Goal: Use online tool/utility: Utilize a website feature to perform a specific function

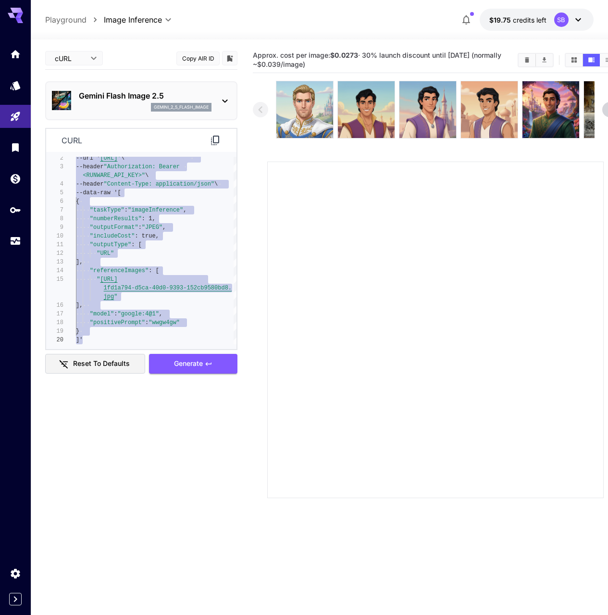
click at [80, 58] on body "**********" at bounding box center [304, 345] width 608 height 690
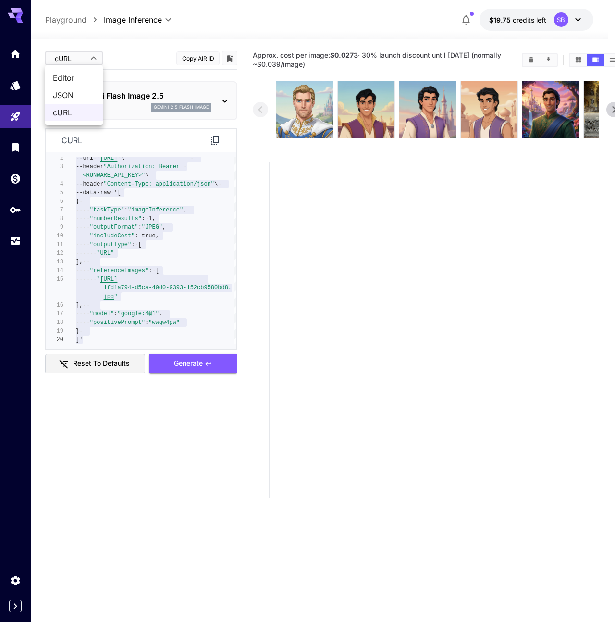
click at [78, 78] on span "Editor" at bounding box center [74, 78] width 42 height 12
type input "****"
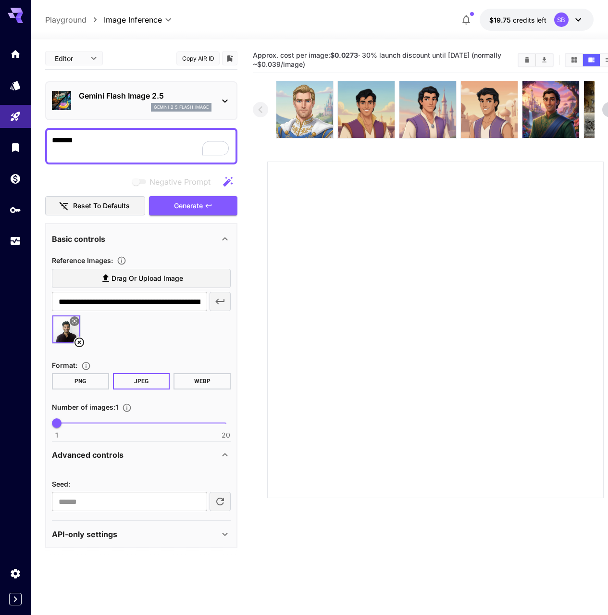
click at [177, 279] on span "Drag or upload image" at bounding box center [147, 278] width 72 height 12
click at [0, 0] on input "Drag or upload image" at bounding box center [0, 0] width 0 height 0
type input "**********"
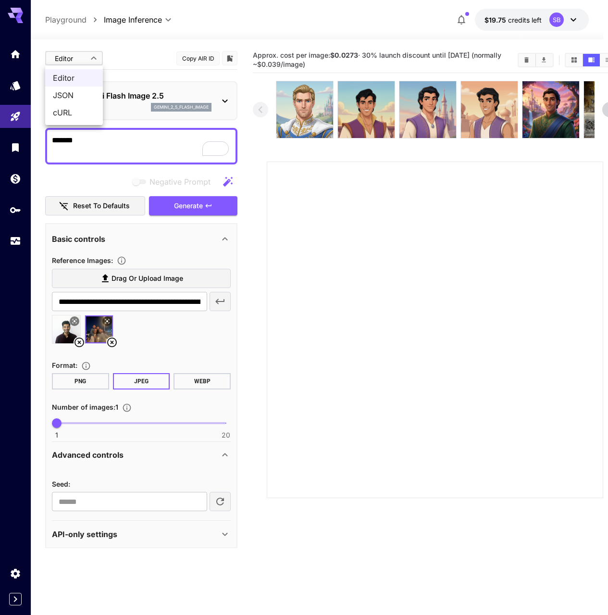
click at [78, 61] on body "**********" at bounding box center [304, 345] width 608 height 690
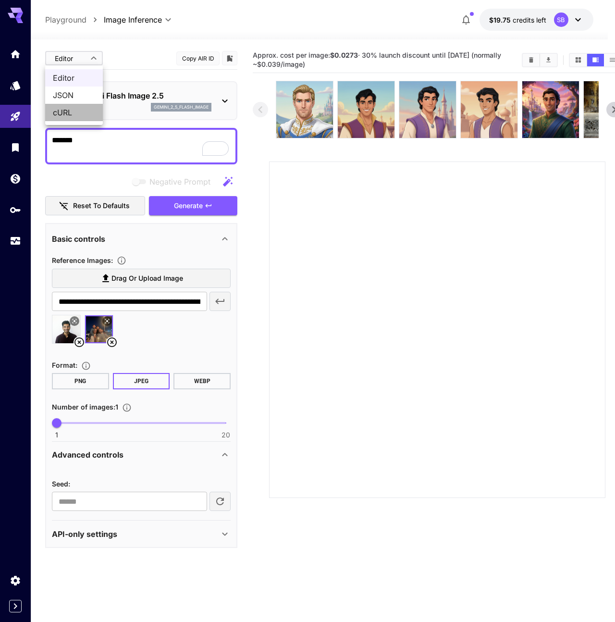
click at [70, 111] on span "cURL" at bounding box center [74, 113] width 42 height 12
type input "****"
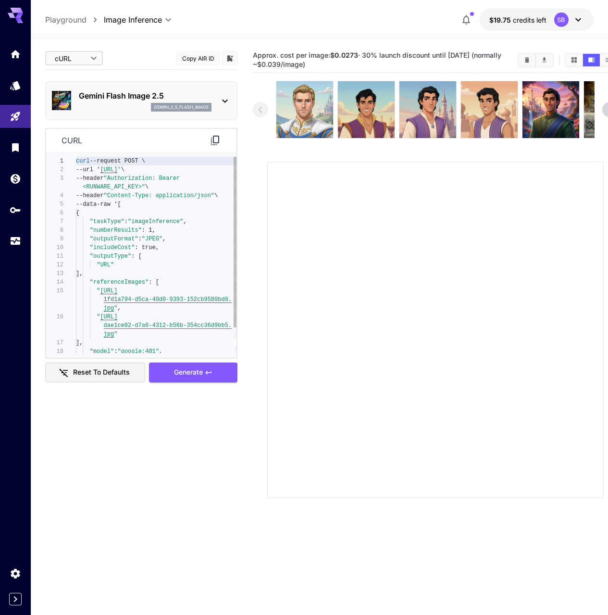
type textarea "**********"
click at [134, 283] on div "curl --request POST \ --url ' https://api.runware.ai/v1 ' \ --header "Authoriza…" at bounding box center [156, 269] width 160 height 225
click at [217, 135] on icon at bounding box center [215, 140] width 8 height 10
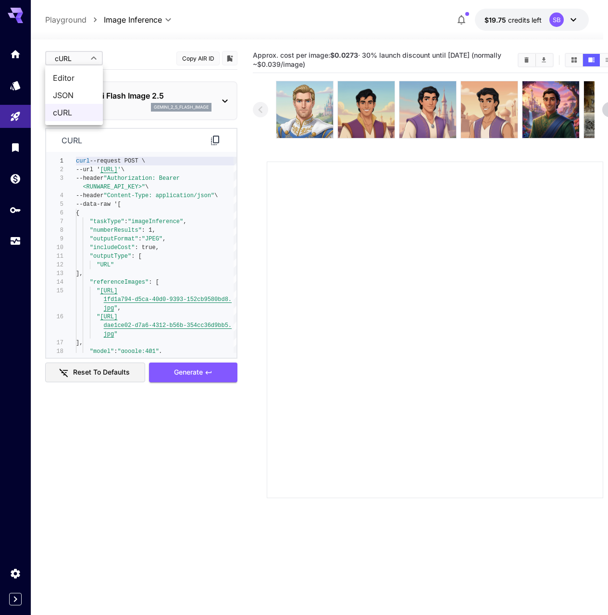
click at [70, 51] on body "**********" at bounding box center [304, 345] width 608 height 690
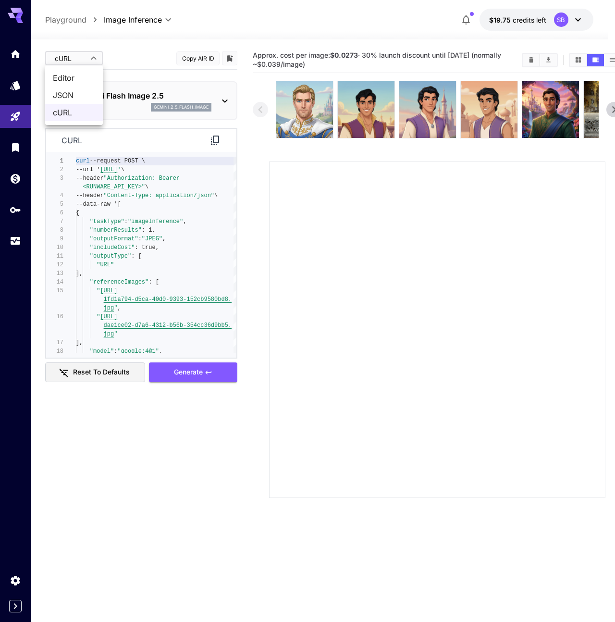
click at [85, 77] on span "Editor" at bounding box center [74, 78] width 42 height 12
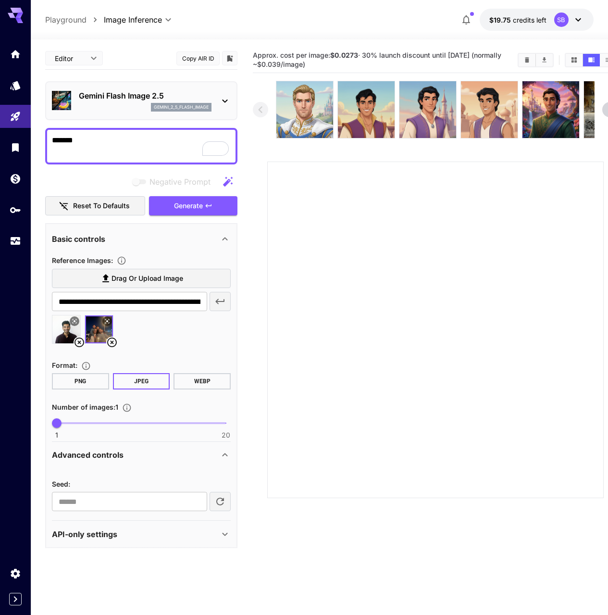
click at [181, 56] on button "Copy AIR ID" at bounding box center [197, 58] width 43 height 14
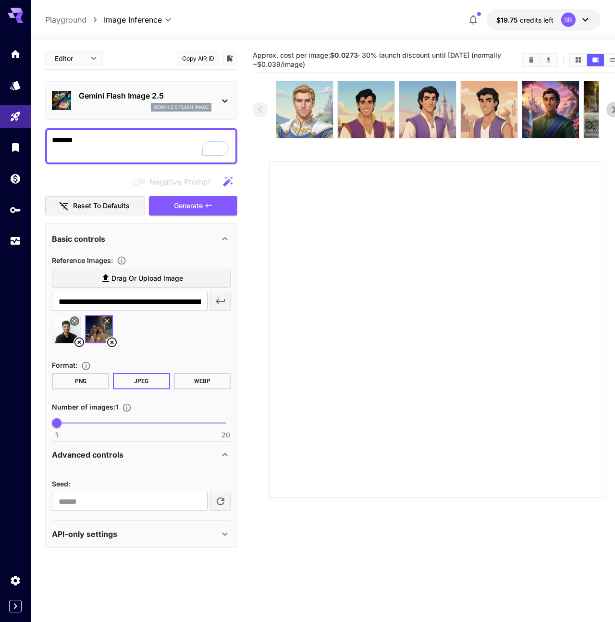
click at [81, 57] on body "**********" at bounding box center [307, 349] width 615 height 698
click at [79, 112] on span "cURL" at bounding box center [74, 113] width 42 height 12
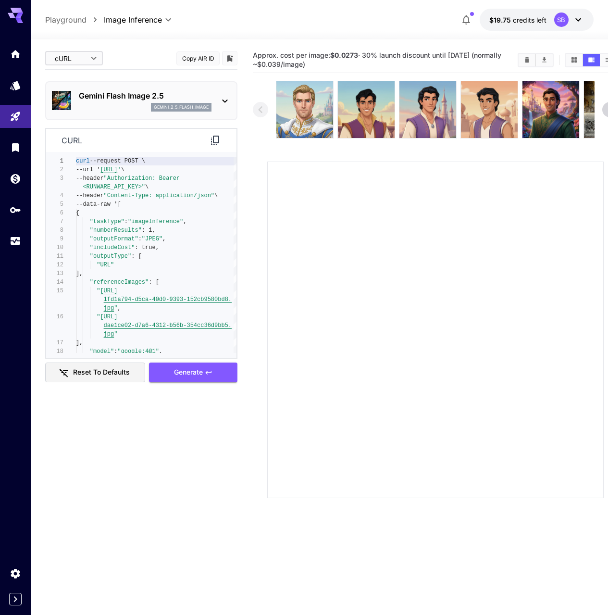
click at [216, 129] on div "curl" at bounding box center [141, 141] width 190 height 24
click at [216, 134] on div "curl" at bounding box center [141, 141] width 190 height 24
click at [213, 139] on icon at bounding box center [215, 140] width 8 height 10
click at [340, 125] on img at bounding box center [366, 109] width 57 height 57
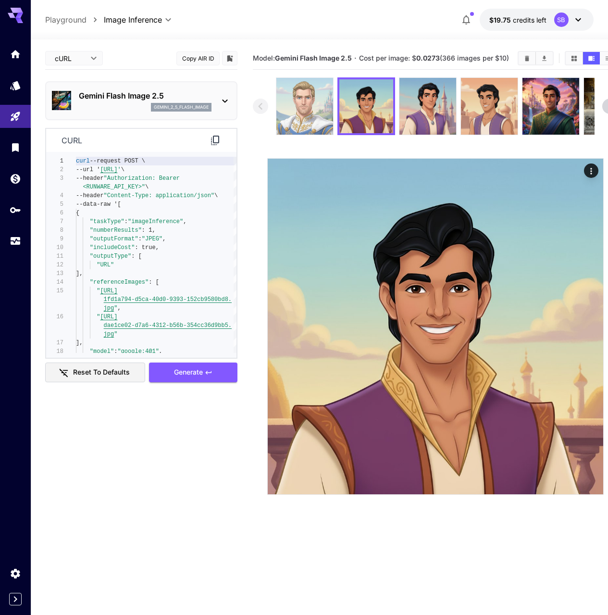
click at [307, 99] on img at bounding box center [304, 106] width 57 height 57
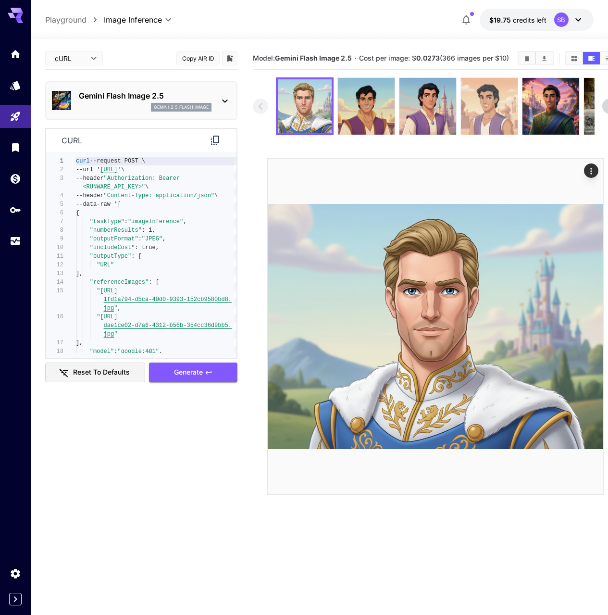
click at [479, 117] on img at bounding box center [489, 106] width 57 height 57
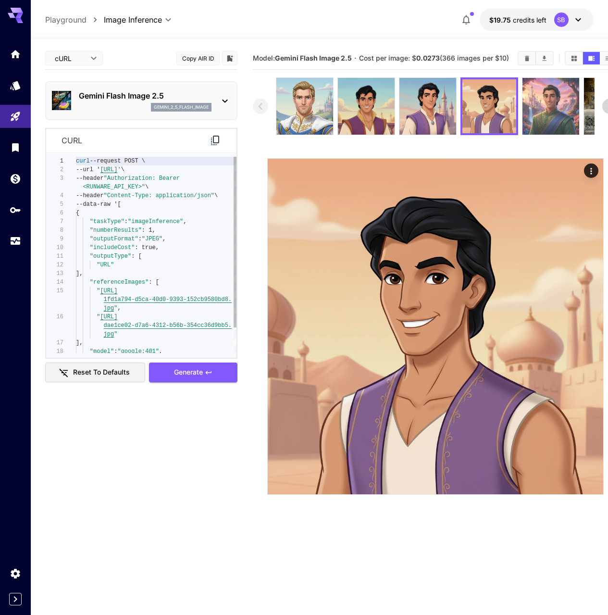
click at [540, 123] on img at bounding box center [550, 106] width 57 height 57
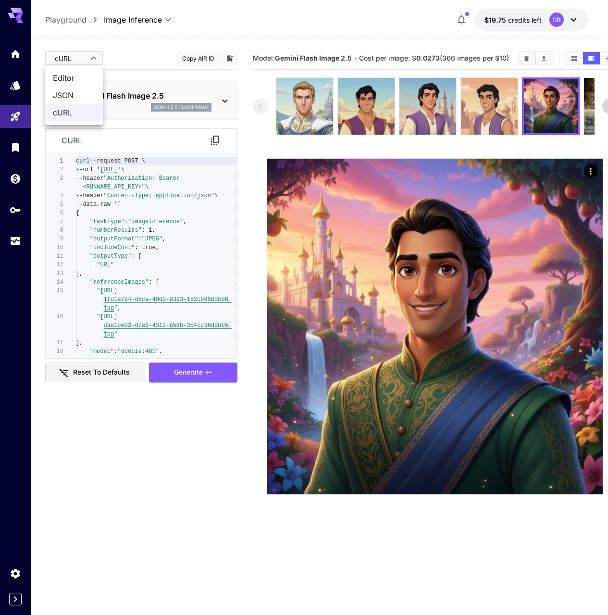
click at [79, 54] on body "**********" at bounding box center [304, 345] width 608 height 690
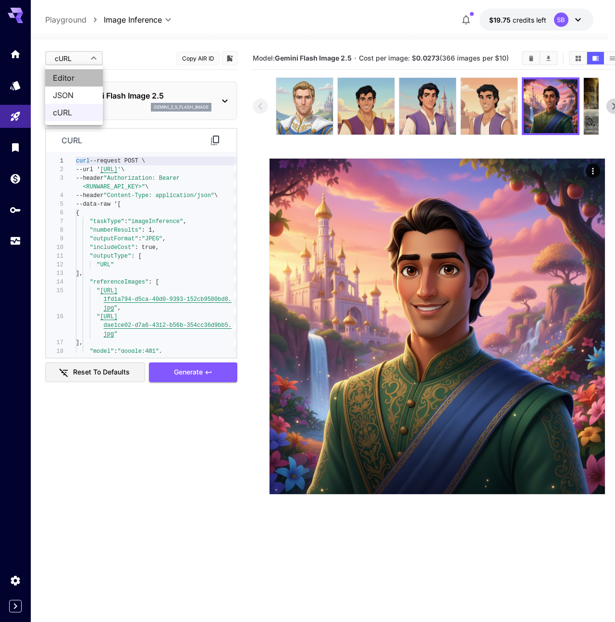
click at [94, 78] on span "Editor" at bounding box center [74, 78] width 42 height 12
type input "****"
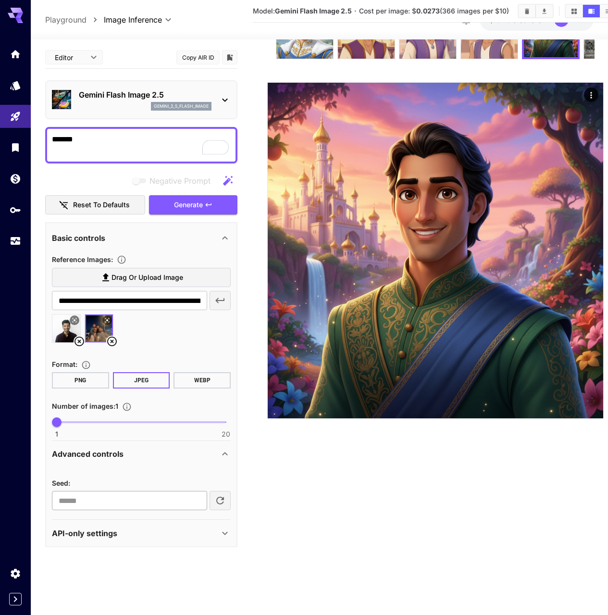
scroll to position [83, 0]
click at [129, 477] on div "Seed :" at bounding box center [141, 483] width 179 height 12
click at [142, 529] on div "API-only settings" at bounding box center [135, 533] width 167 height 12
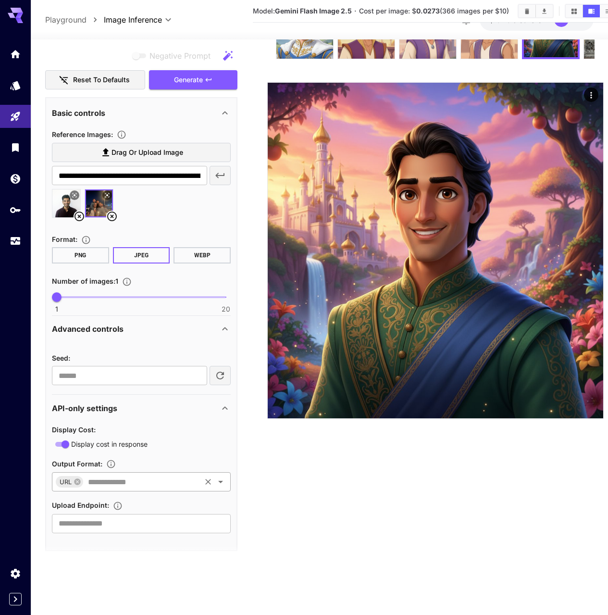
scroll to position [125, 0]
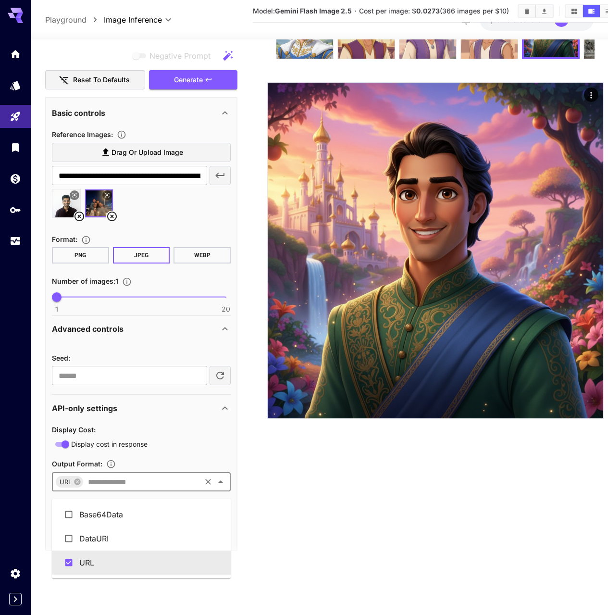
click at [174, 483] on input "text" at bounding box center [141, 481] width 115 height 13
click at [246, 491] on main "**********" at bounding box center [319, 282] width 548 height 622
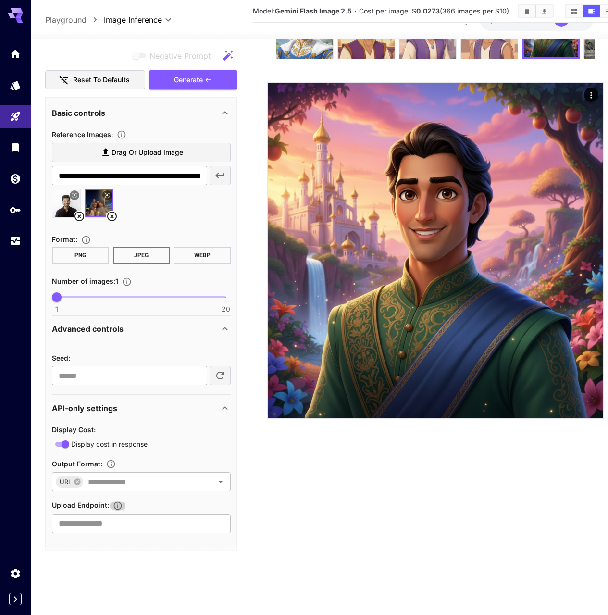
click at [118, 502] on icon "Specifies a URL for uploading the generated image as binary data via HTTP PUT, …" at bounding box center [118, 506] width 10 height 10
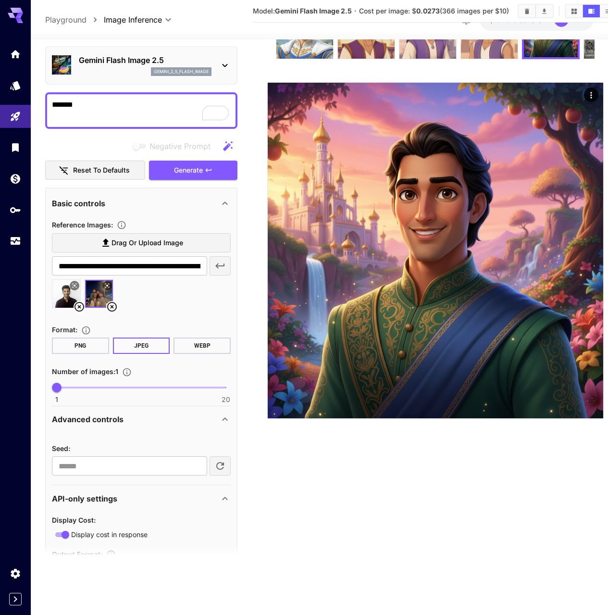
scroll to position [0, 0]
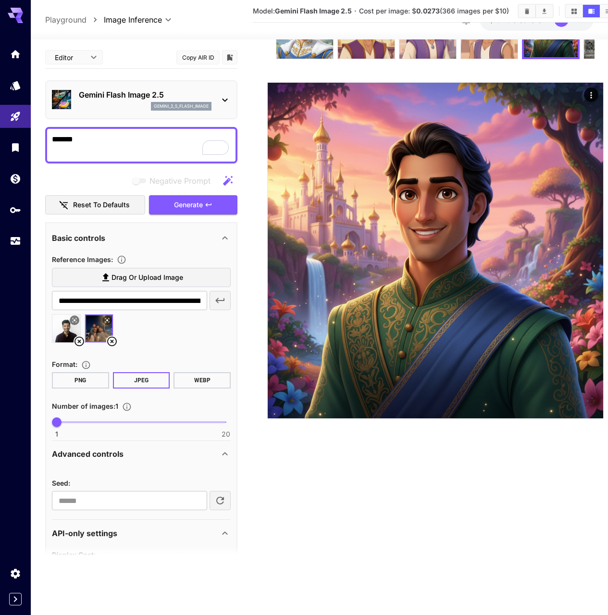
click at [76, 61] on body "**********" at bounding box center [304, 269] width 608 height 690
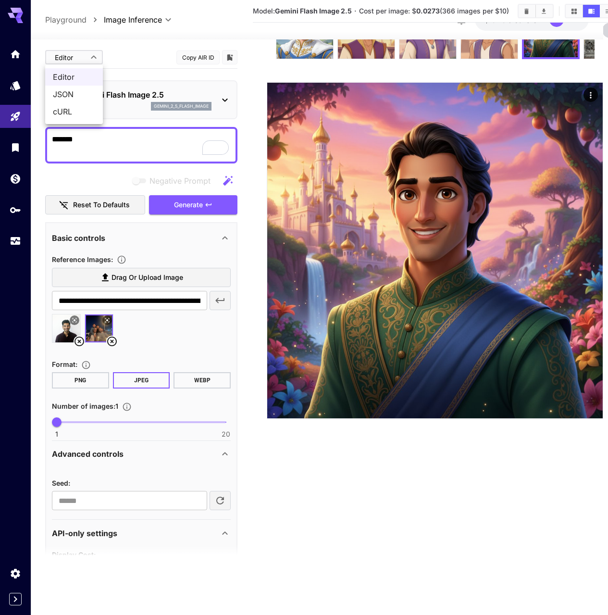
scroll to position [76, 0]
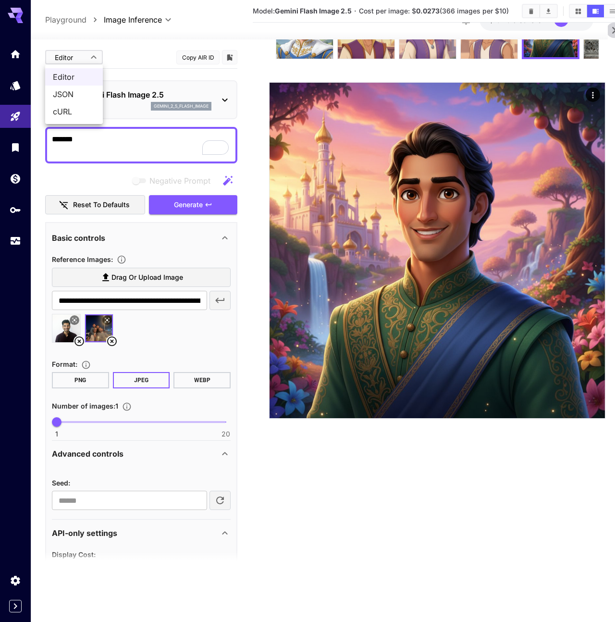
click at [67, 110] on span "cURL" at bounding box center [74, 112] width 42 height 12
type input "****"
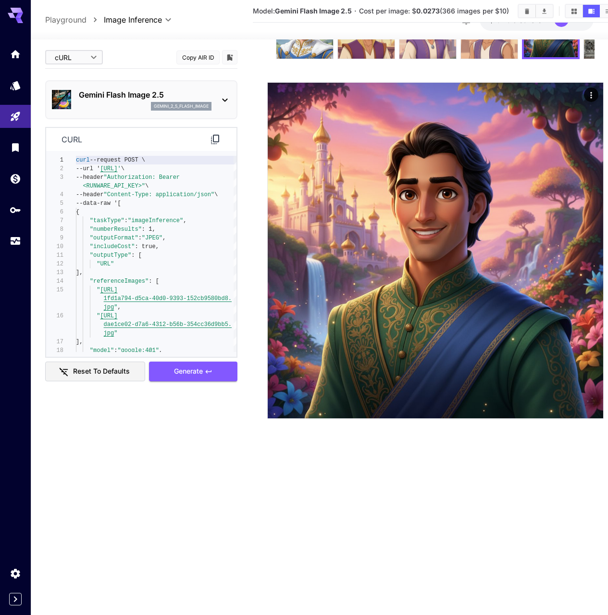
click at [213, 139] on icon at bounding box center [215, 140] width 8 height 10
click at [213, 139] on icon at bounding box center [215, 140] width 12 height 12
click at [71, 59] on body "**********" at bounding box center [304, 269] width 608 height 690
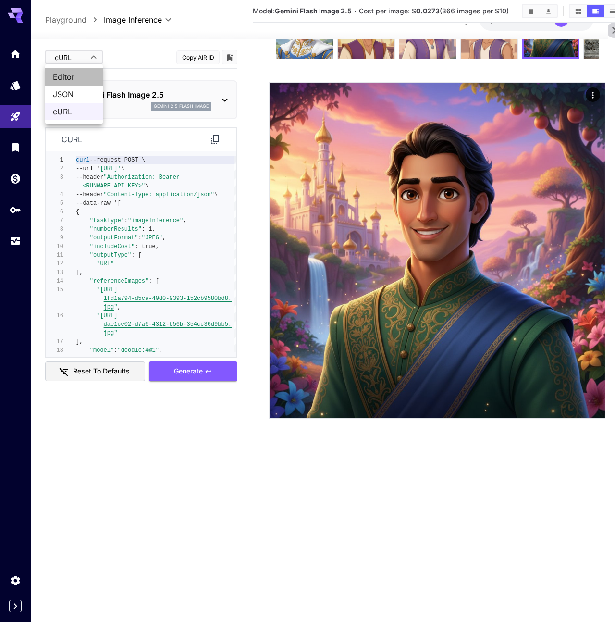
click at [78, 72] on span "Editor" at bounding box center [74, 77] width 42 height 12
type input "****"
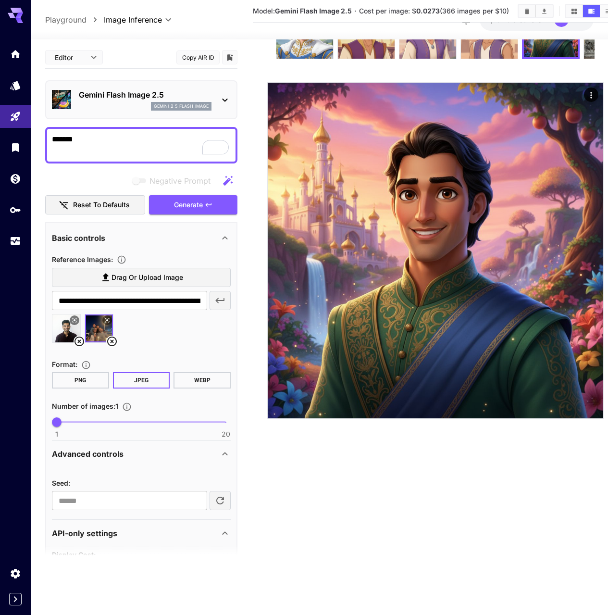
click at [112, 343] on icon at bounding box center [112, 341] width 12 height 12
click at [90, 140] on textarea "*******" at bounding box center [141, 145] width 179 height 23
type textarea "**********"
click at [80, 339] on icon at bounding box center [80, 341] width 12 height 12
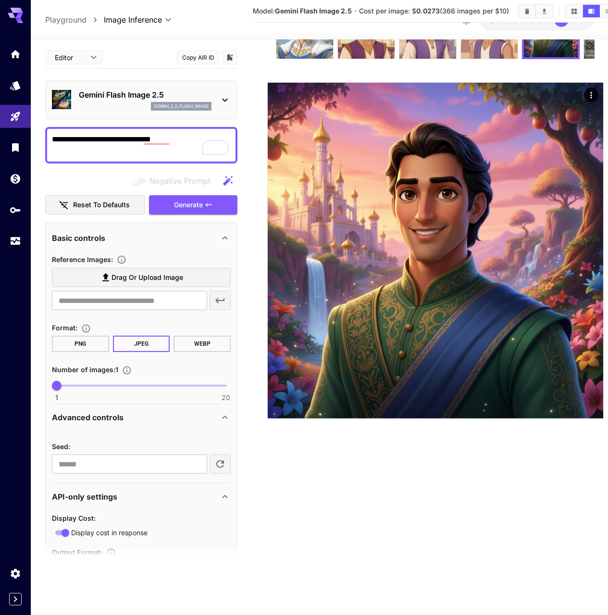
click at [79, 335] on button "PNG" at bounding box center [80, 343] width 57 height 16
click at [146, 345] on button "JPEG" at bounding box center [141, 343] width 57 height 16
click at [120, 276] on span "Drag or upload image" at bounding box center [147, 277] width 72 height 12
click at [0, 0] on input "Drag or upload image" at bounding box center [0, 0] width 0 height 0
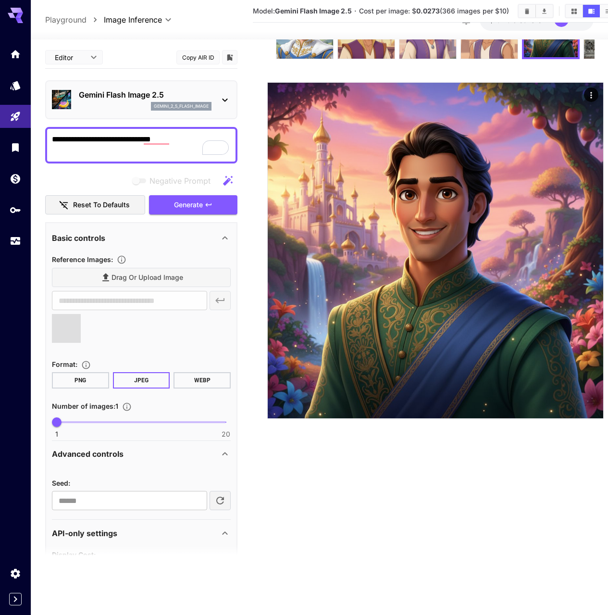
type input "**********"
click at [109, 139] on textarea "**********" at bounding box center [141, 145] width 179 height 23
paste textarea "**********"
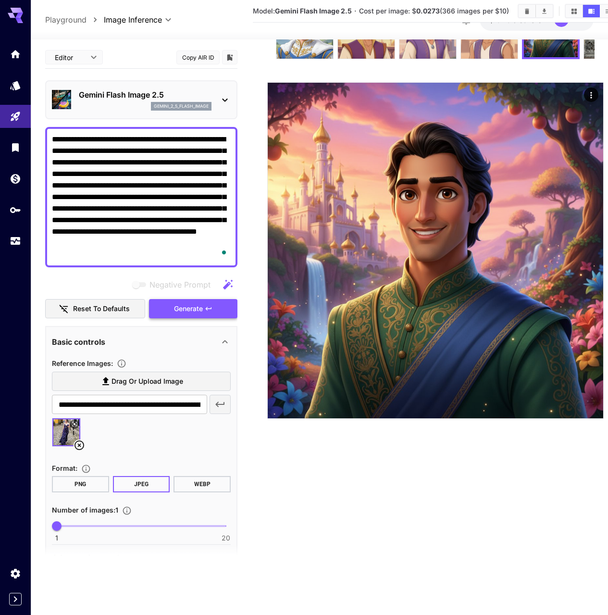
click at [191, 310] on span "Generate" at bounding box center [188, 309] width 29 height 12
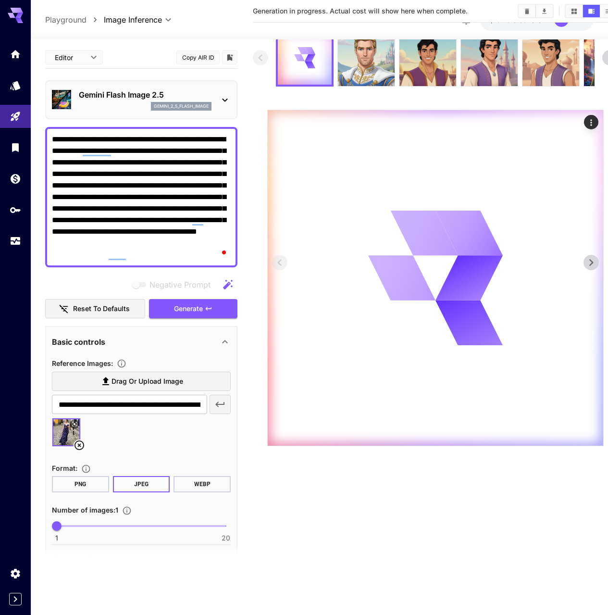
scroll to position [34, 0]
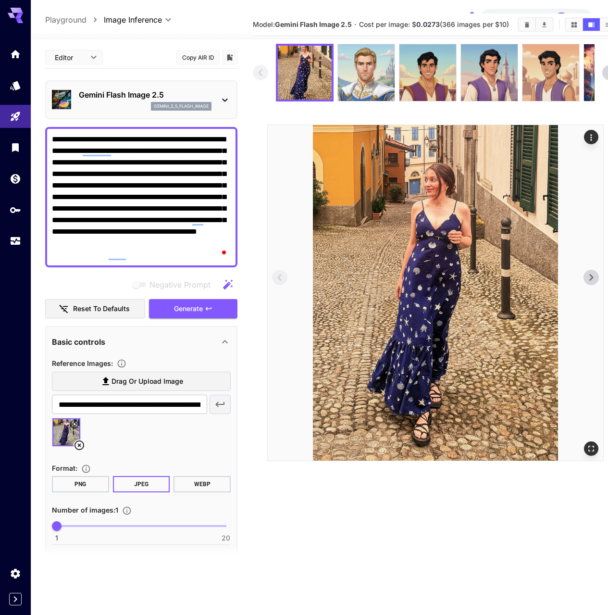
click at [175, 205] on textarea "**********" at bounding box center [141, 197] width 179 height 127
paste textarea "**********"
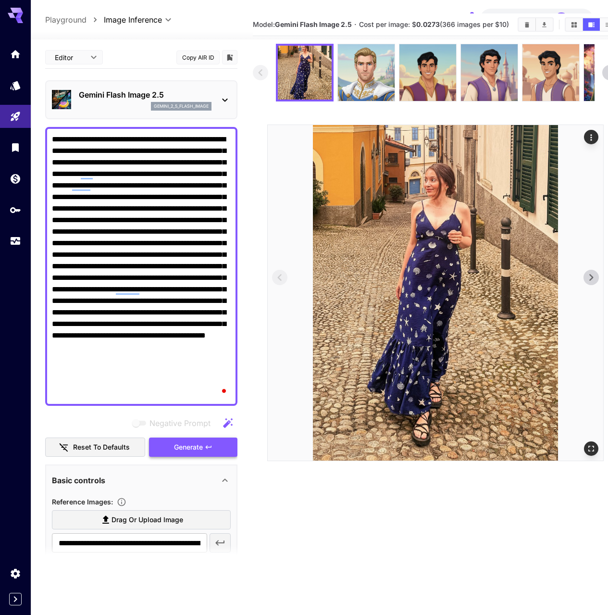
type textarea "**********"
click at [189, 453] on button "Generate" at bounding box center [193, 447] width 88 height 20
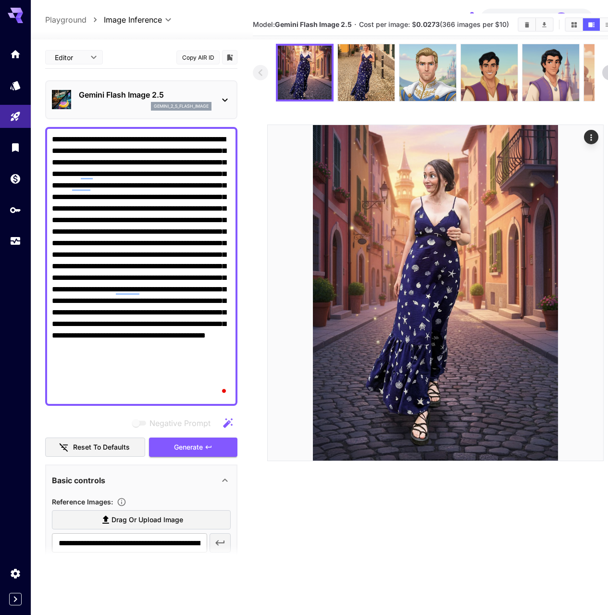
click at [109, 240] on textarea "Negative Prompt" at bounding box center [141, 266] width 179 height 265
click at [227, 450] on button "Generate" at bounding box center [193, 447] width 88 height 20
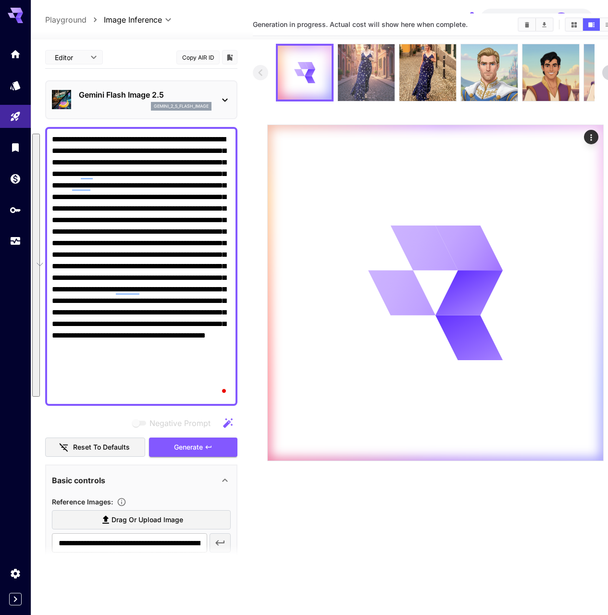
click at [366, 87] on img at bounding box center [366, 72] width 57 height 57
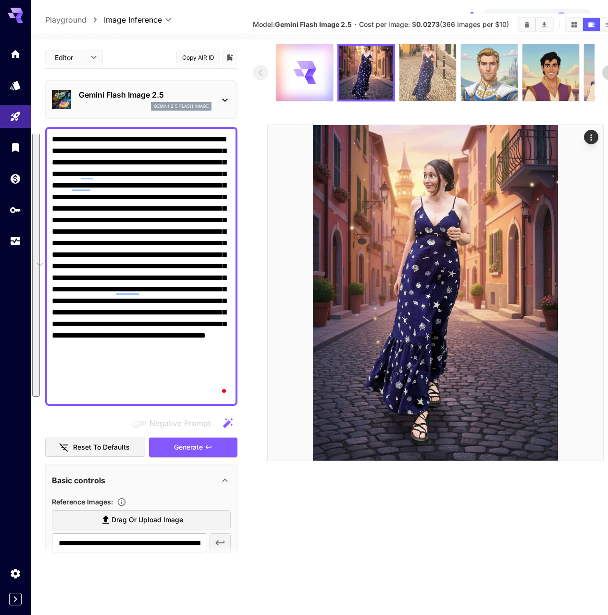
click at [430, 93] on img at bounding box center [427, 72] width 57 height 57
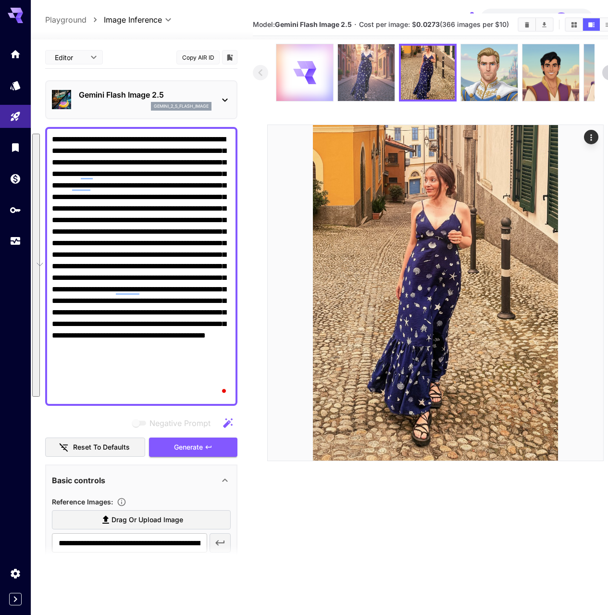
click at [374, 90] on img at bounding box center [366, 72] width 57 height 57
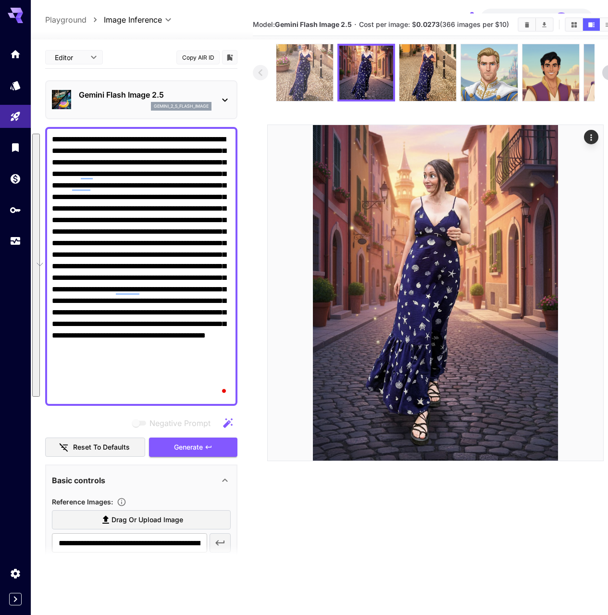
click at [298, 79] on img at bounding box center [304, 72] width 57 height 57
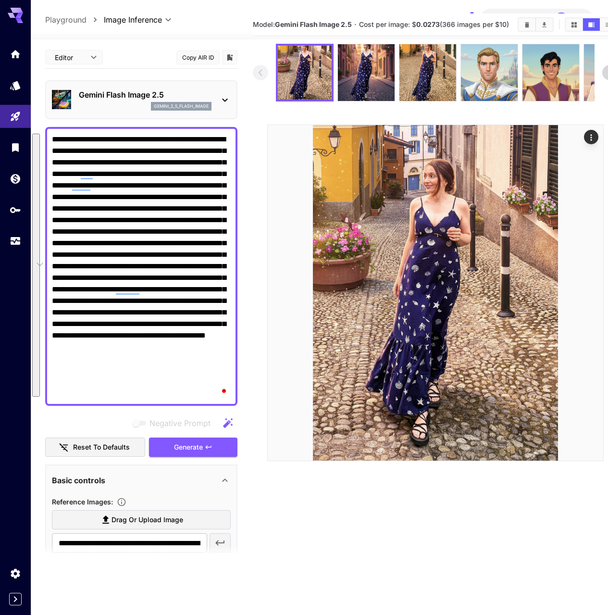
click at [188, 170] on textarea "Negative Prompt" at bounding box center [141, 266] width 179 height 265
paste textarea "To enrich screen reader interactions, please activate Accessibility in Grammarl…"
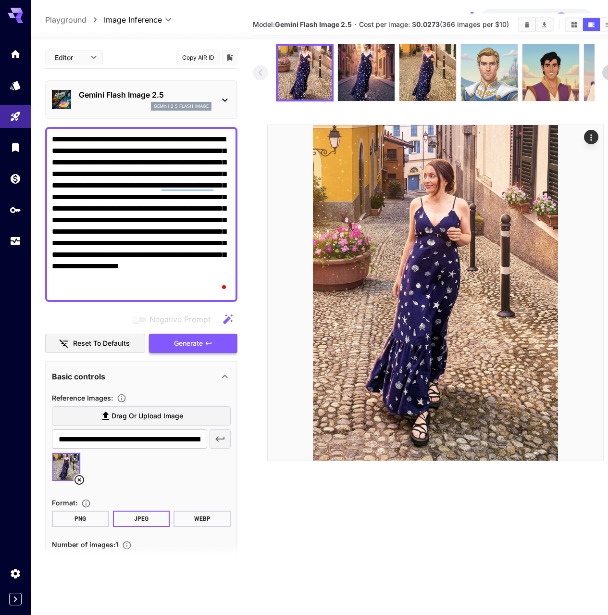
type textarea "**********"
click at [203, 346] on button "Generate" at bounding box center [193, 343] width 88 height 20
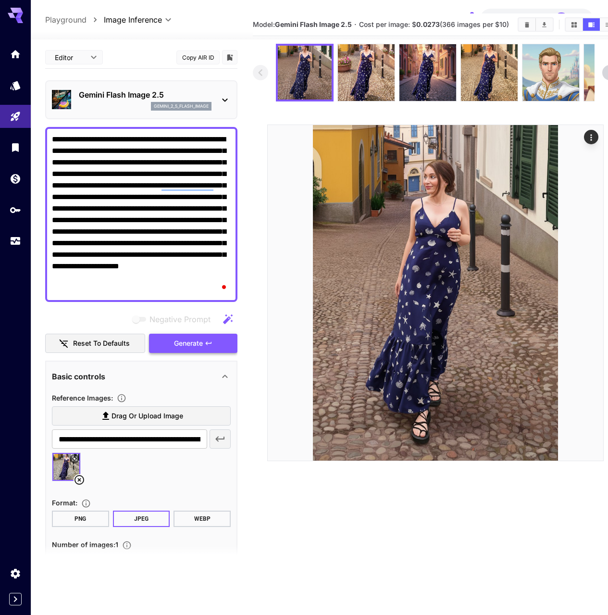
click at [191, 349] on button "Generate" at bounding box center [193, 343] width 88 height 20
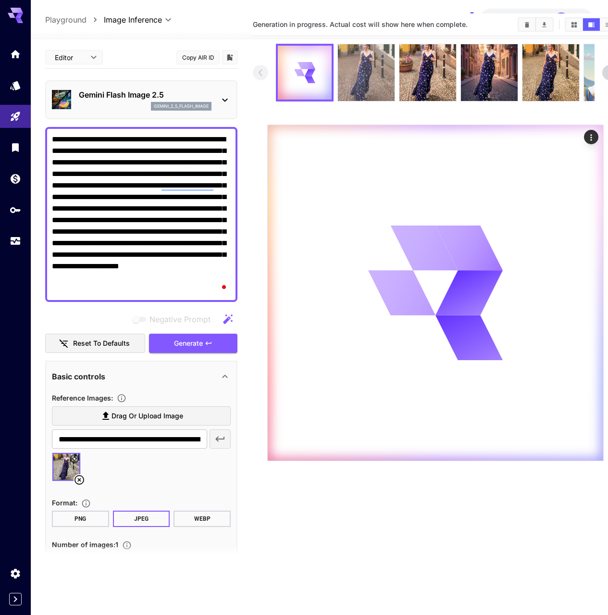
click at [348, 89] on img at bounding box center [366, 72] width 57 height 57
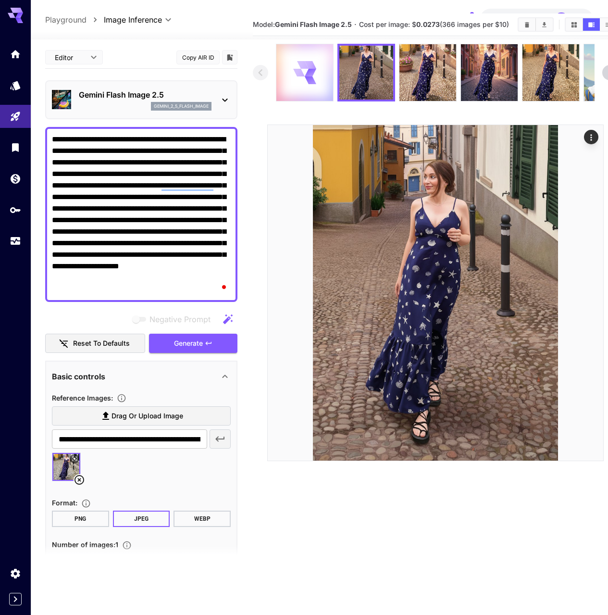
click at [320, 95] on div at bounding box center [304, 72] width 57 height 57
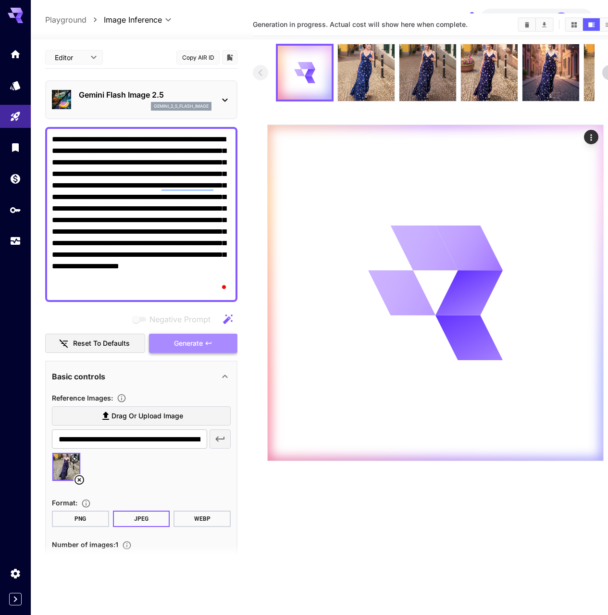
click at [216, 342] on button "Generate" at bounding box center [193, 343] width 88 height 20
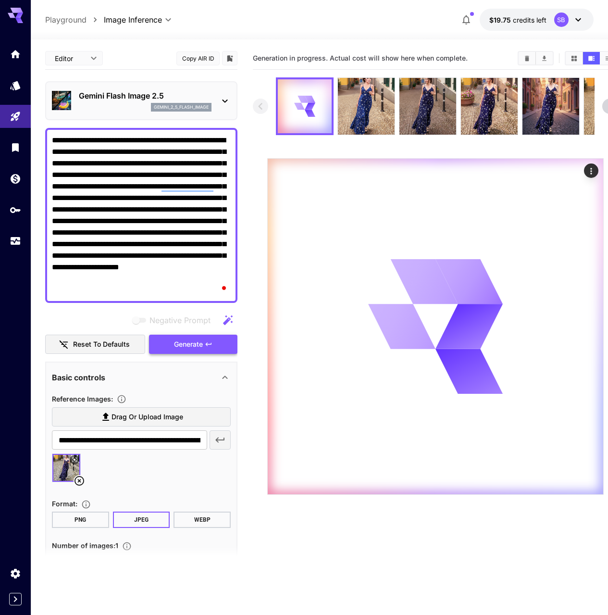
click at [194, 346] on span "Generate" at bounding box center [188, 344] width 29 height 12
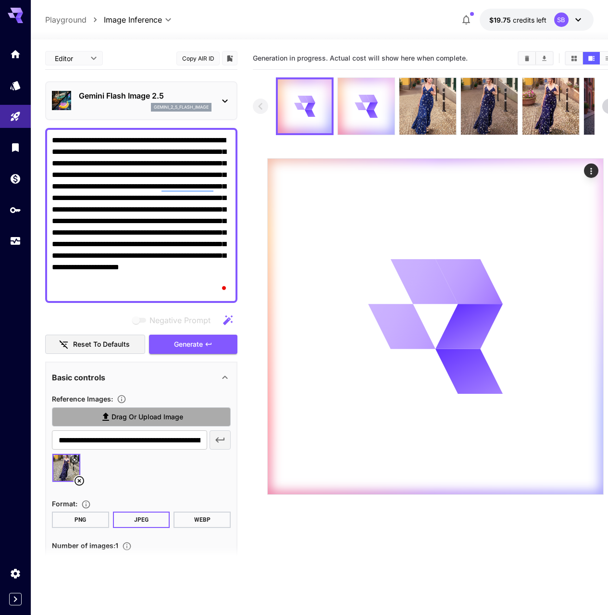
click at [132, 417] on span "Drag or upload image" at bounding box center [147, 417] width 72 height 12
click at [0, 0] on input "Drag or upload image" at bounding box center [0, 0] width 0 height 0
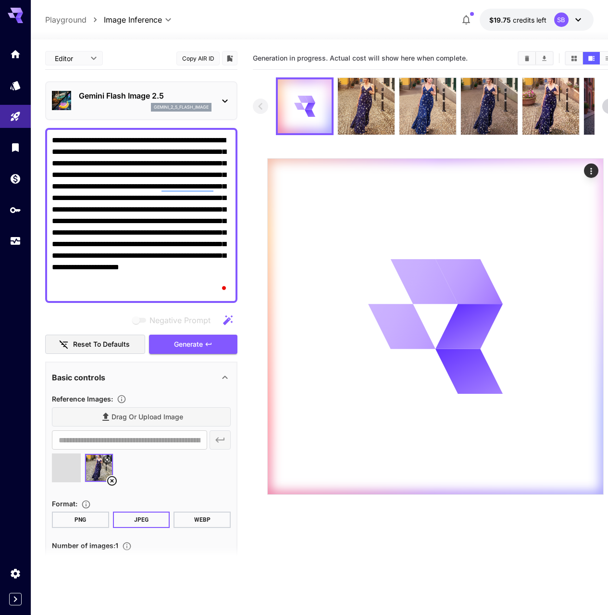
type input "**********"
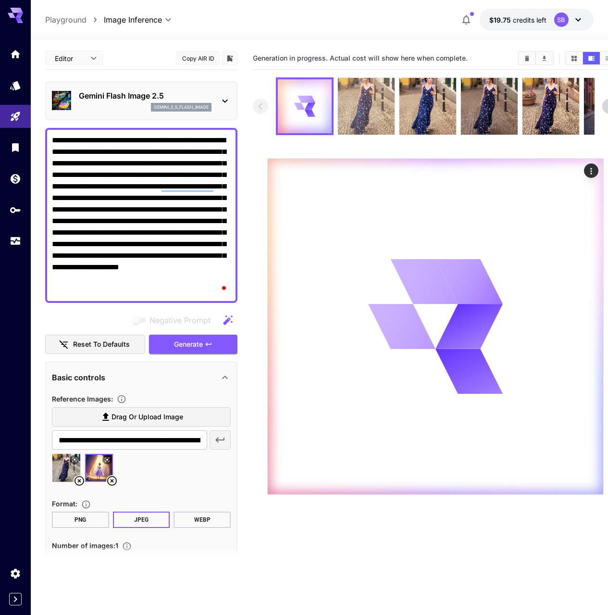
click at [363, 118] on img at bounding box center [366, 106] width 57 height 57
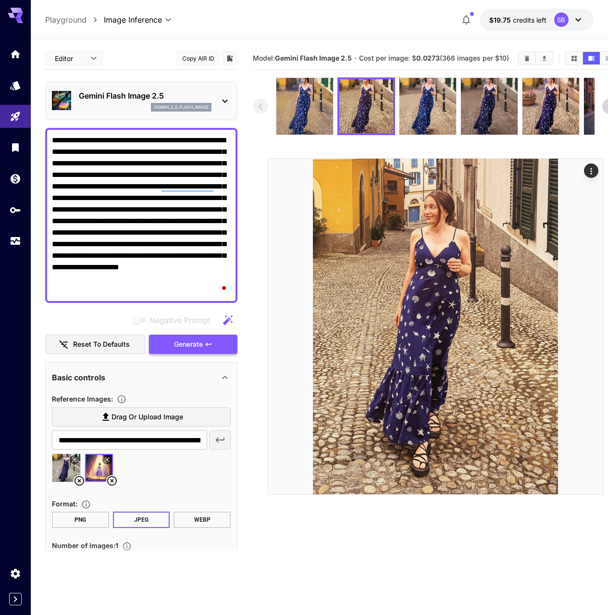
click at [199, 346] on span "Generate" at bounding box center [188, 344] width 29 height 12
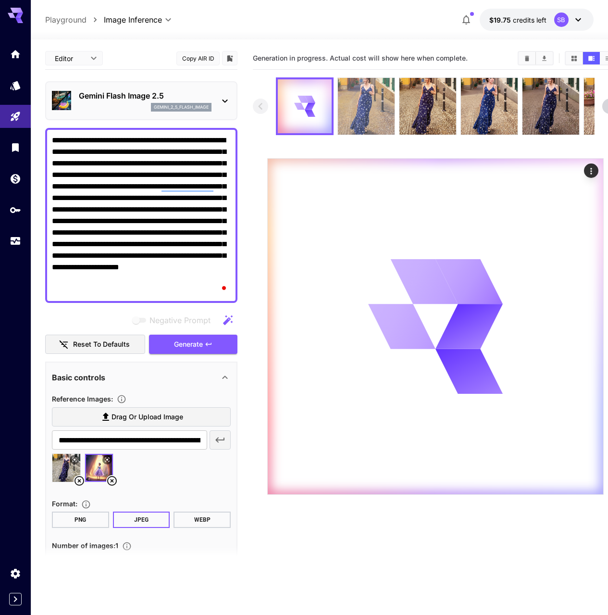
click at [376, 109] on img at bounding box center [366, 106] width 57 height 57
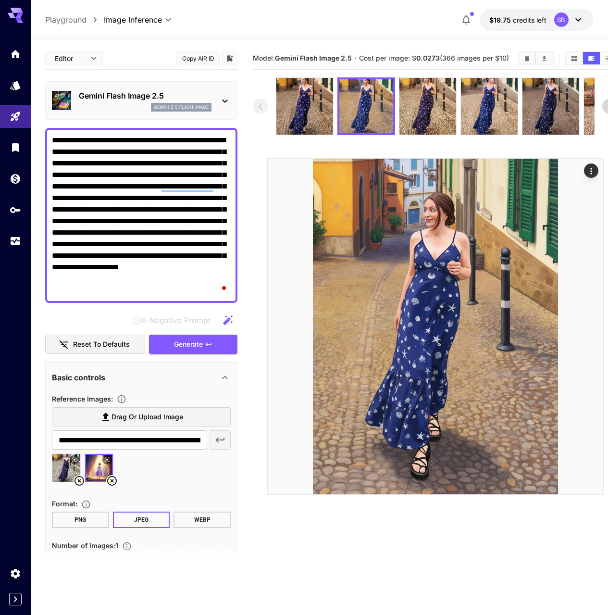
click at [144, 176] on textarea "**********" at bounding box center [141, 215] width 179 height 161
paste textarea "**********"
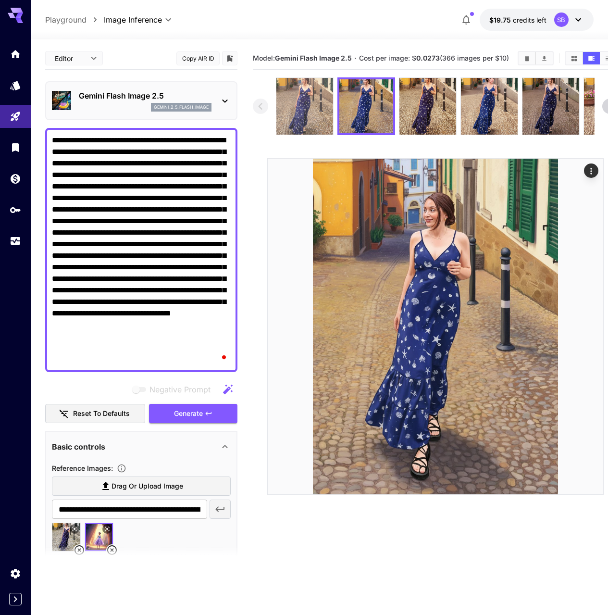
type textarea "**********"
click at [302, 116] on img at bounding box center [304, 106] width 57 height 57
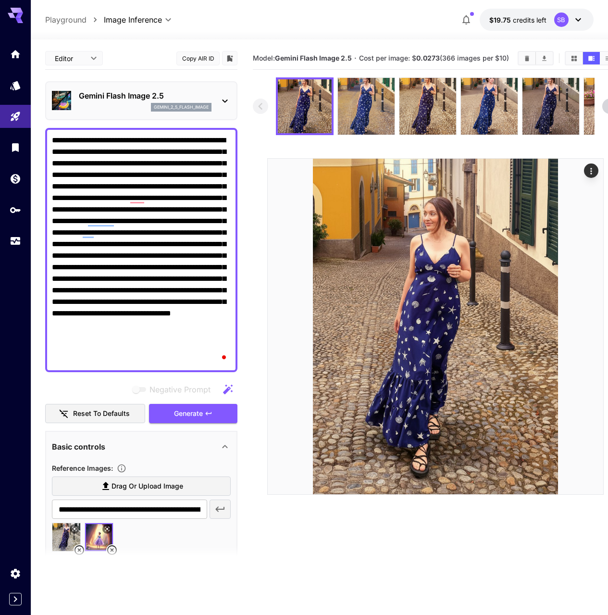
click at [114, 552] on section at bounding box center [141, 557] width 192 height 24
drag, startPoint x: 113, startPoint y: 549, endPoint x: 116, endPoint y: 544, distance: 5.2
click at [113, 549] on icon at bounding box center [112, 550] width 10 height 10
click at [193, 424] on div "**********" at bounding box center [141, 465] width 192 height 837
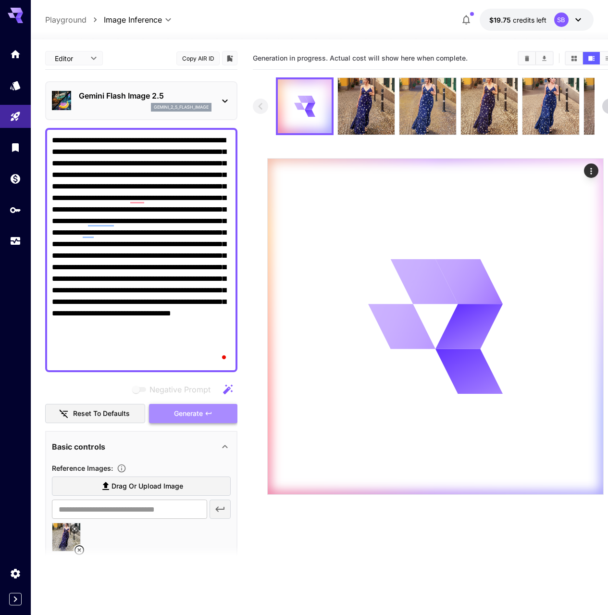
click at [197, 418] on span "Generate" at bounding box center [188, 413] width 29 height 12
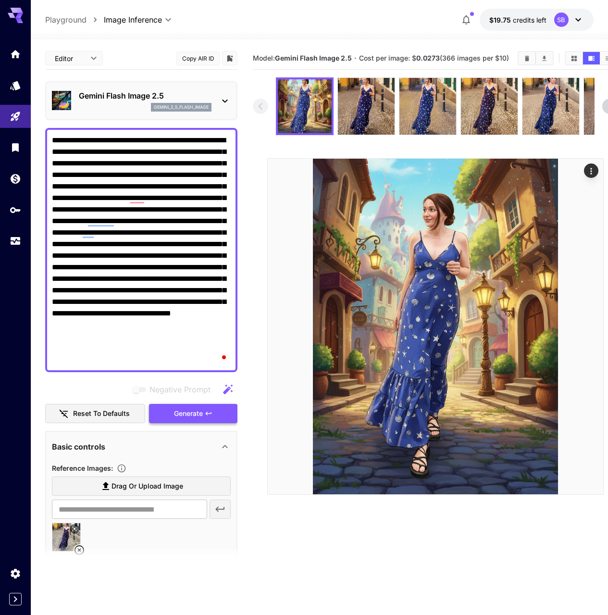
click at [182, 417] on span "Generate" at bounding box center [188, 413] width 29 height 12
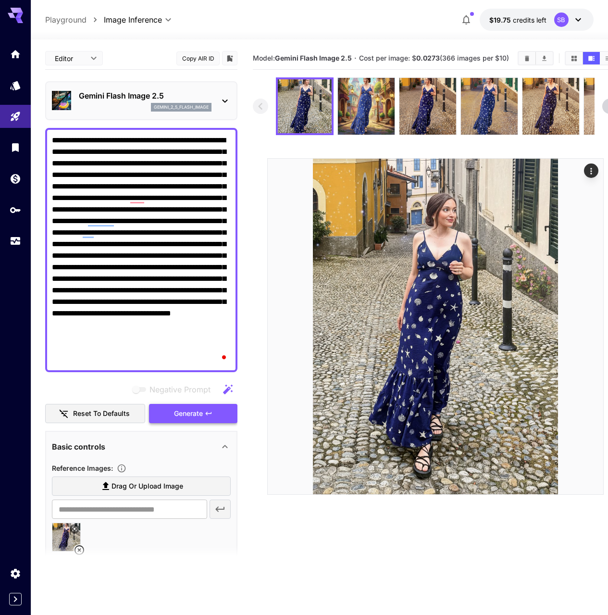
click at [200, 411] on span "Generate" at bounding box center [188, 413] width 29 height 12
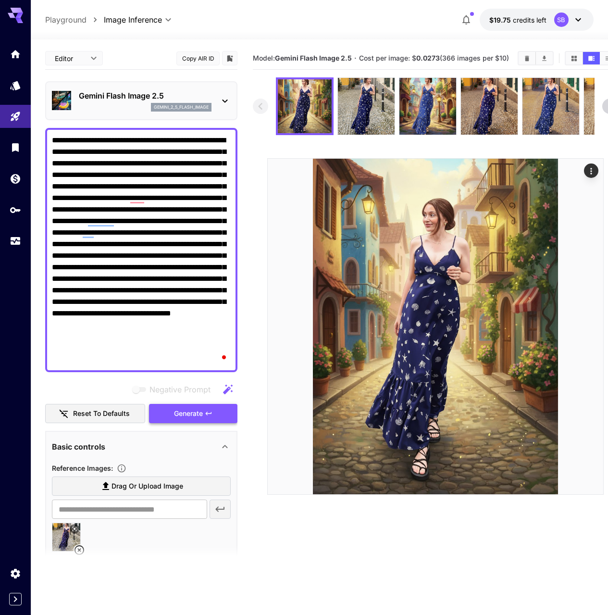
click at [197, 413] on span "Generate" at bounding box center [188, 413] width 29 height 12
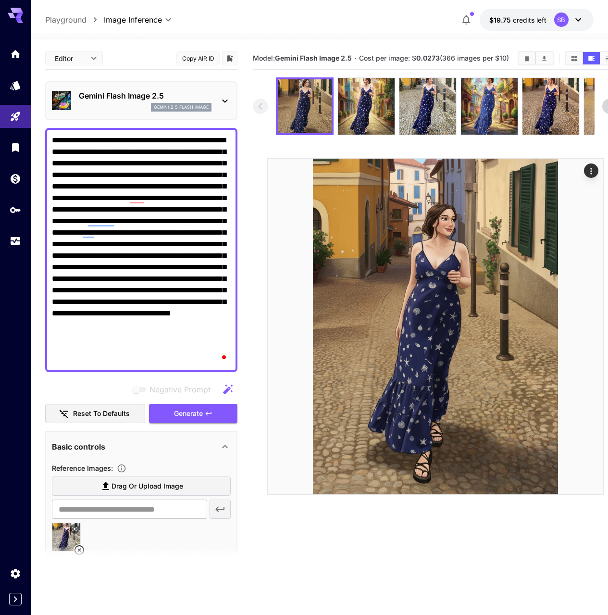
click at [144, 234] on textarea "**********" at bounding box center [141, 250] width 179 height 231
paste textarea "**********"
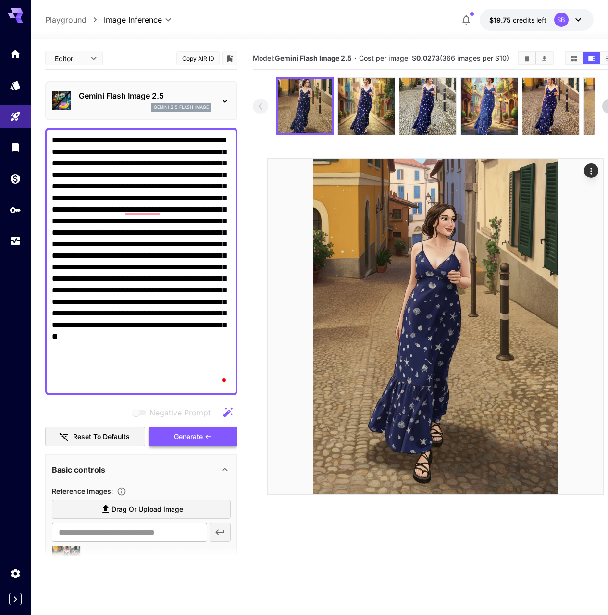
type textarea "**********"
click at [189, 431] on span "Generate" at bounding box center [188, 436] width 29 height 12
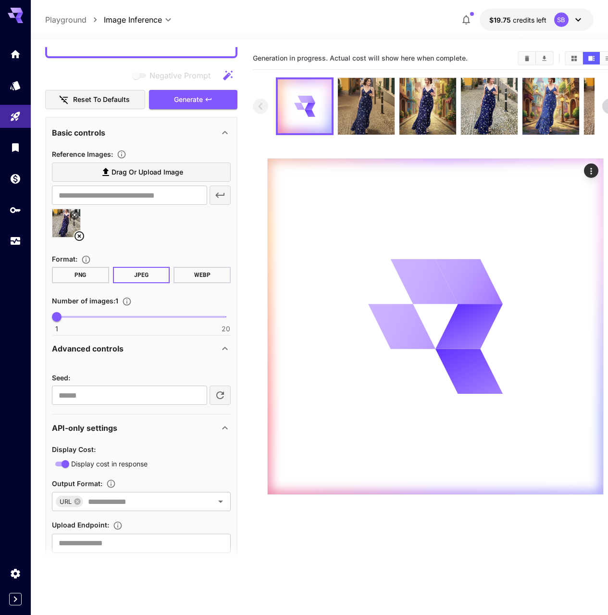
scroll to position [356, 0]
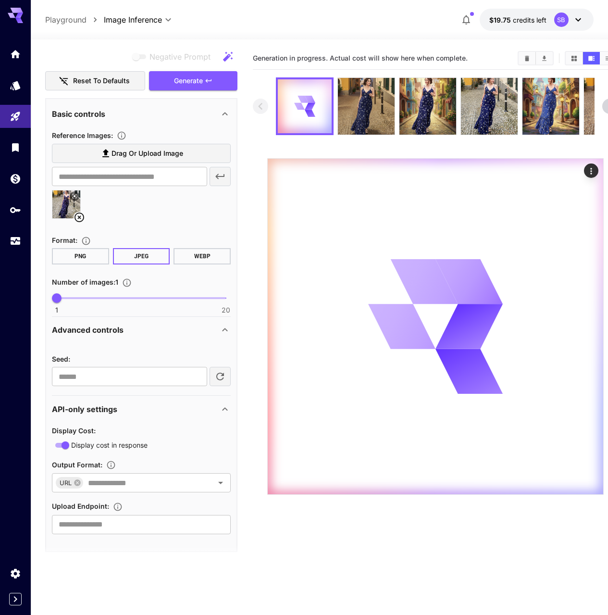
click at [215, 379] on icon "button" at bounding box center [220, 376] width 12 height 12
type input "**********"
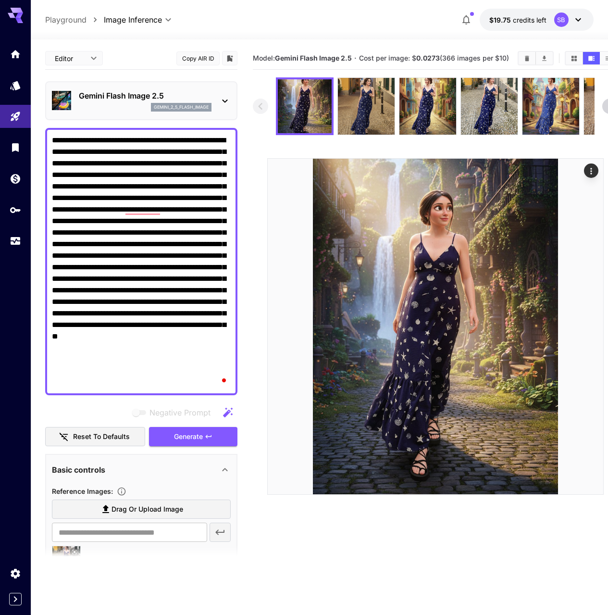
scroll to position [354, 0]
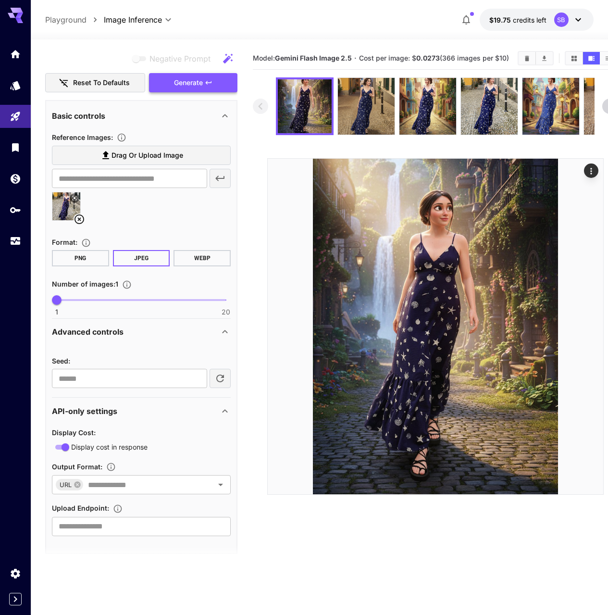
click at [191, 85] on span "Generate" at bounding box center [188, 83] width 29 height 12
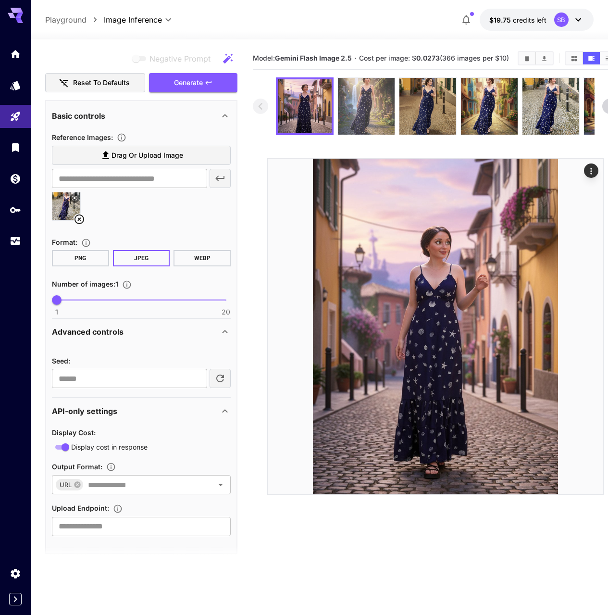
click at [357, 111] on img at bounding box center [366, 106] width 57 height 57
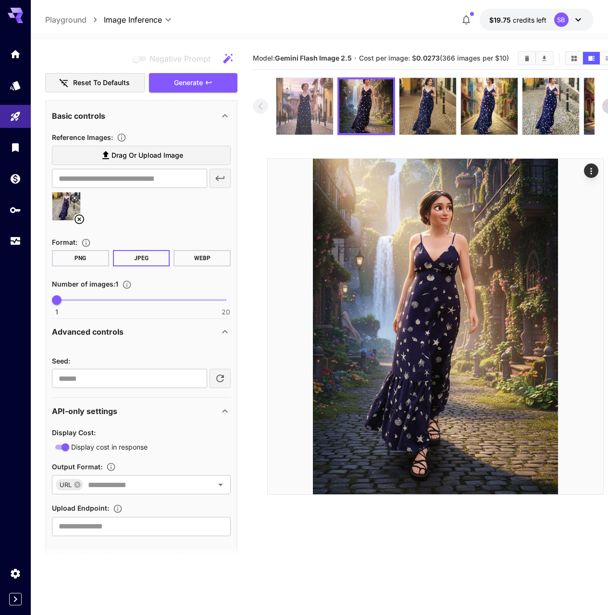
click at [315, 121] on img at bounding box center [304, 106] width 57 height 57
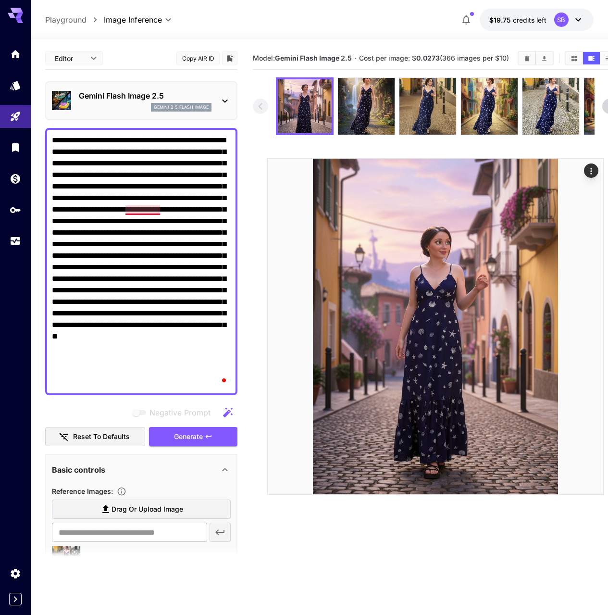
click at [148, 195] on textarea "**********" at bounding box center [141, 262] width 179 height 254
paste textarea "To enrich screen reader interactions, please activate Accessibility in Grammarl…"
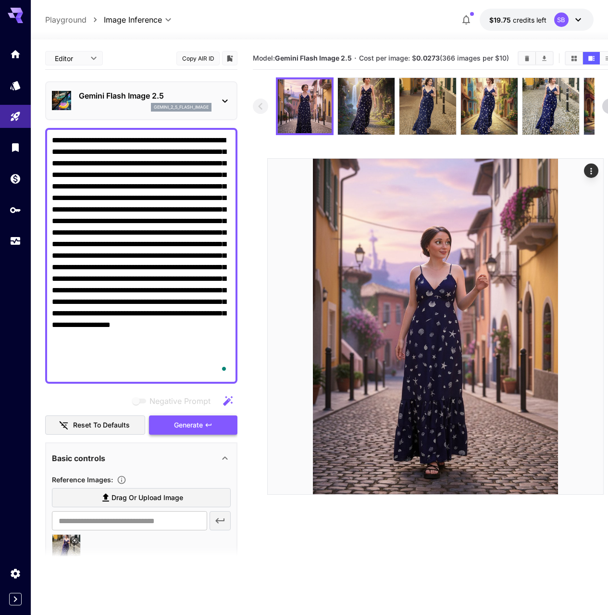
type textarea "**********"
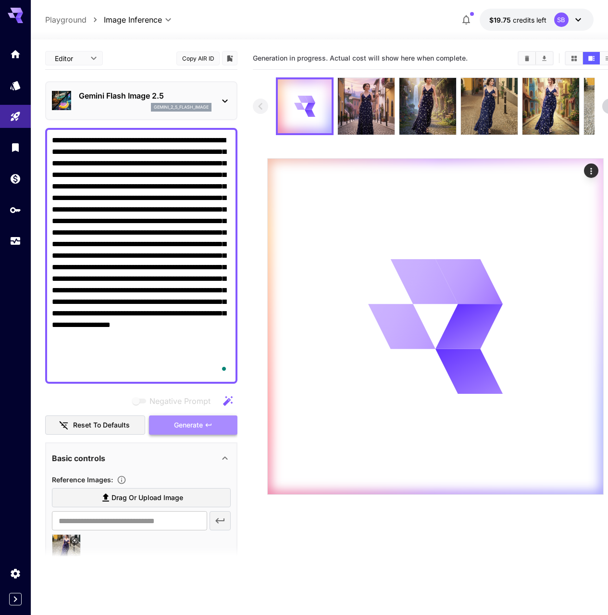
click at [202, 426] on span "Generate" at bounding box center [188, 425] width 29 height 12
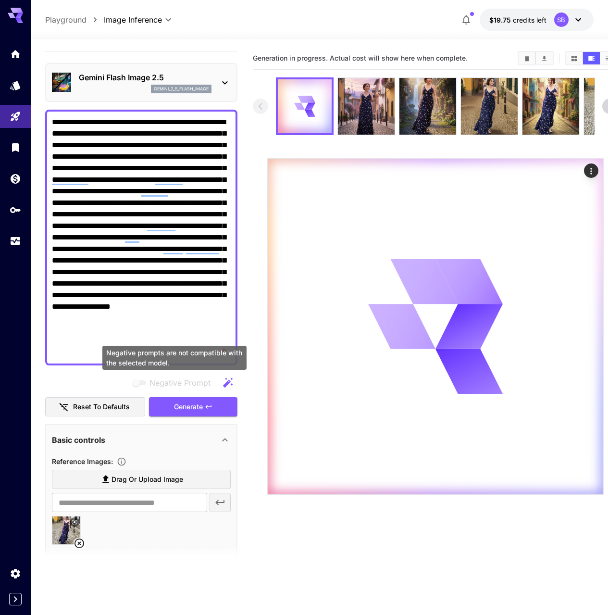
click at [142, 379] on span "Negative prompts are not compatible with the selected model." at bounding box center [139, 383] width 19 height 12
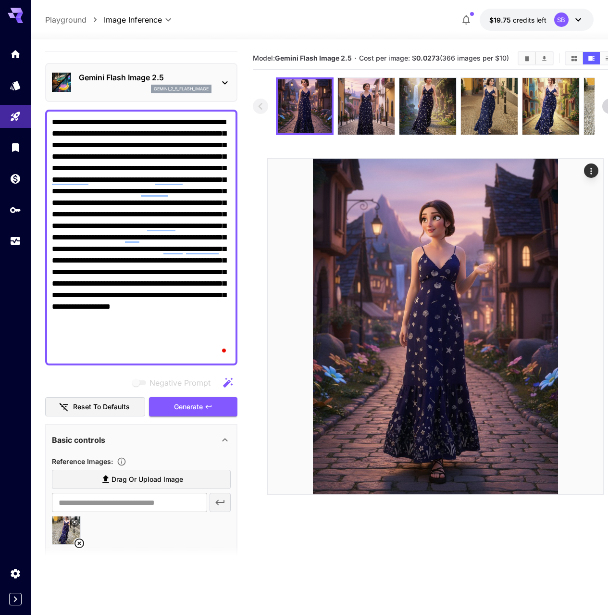
click at [82, 544] on icon at bounding box center [80, 543] width 12 height 12
click at [111, 472] on label "Drag or upload image" at bounding box center [141, 479] width 179 height 20
click at [0, 0] on input "Drag or upload image" at bounding box center [0, 0] width 0 height 0
type input "**********"
click at [190, 406] on span "Generate" at bounding box center [188, 407] width 29 height 12
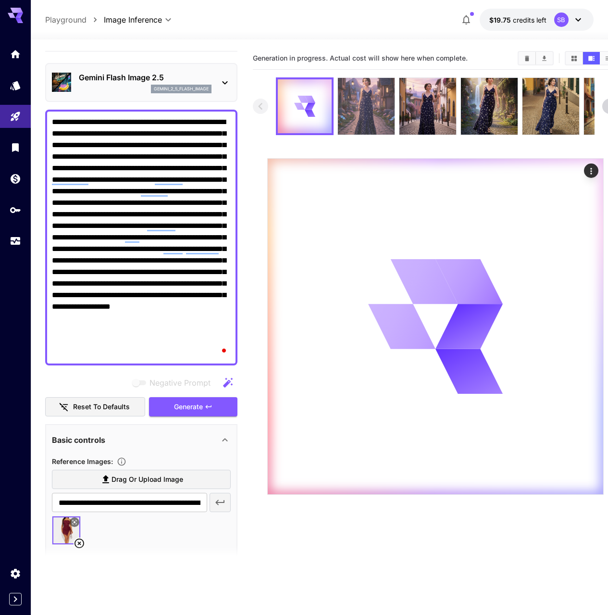
click at [363, 104] on img at bounding box center [366, 106] width 57 height 57
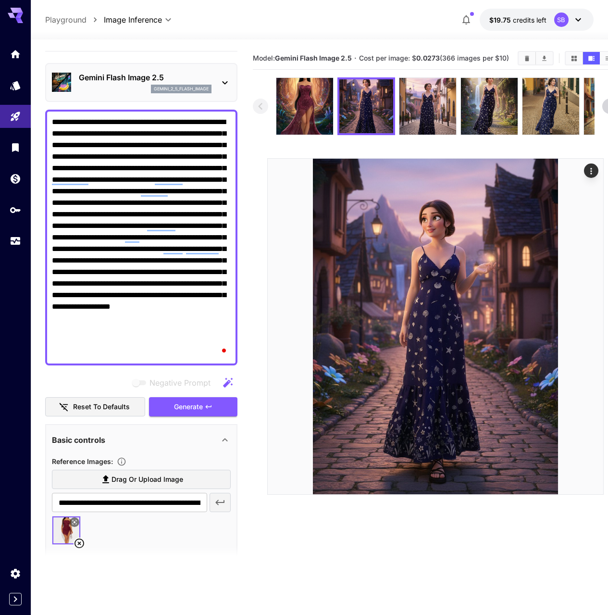
click at [317, 117] on img at bounding box center [304, 106] width 57 height 57
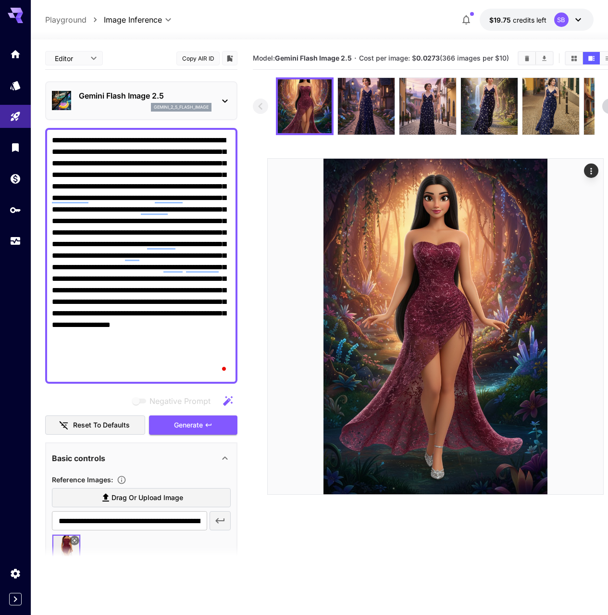
scroll to position [18, 0]
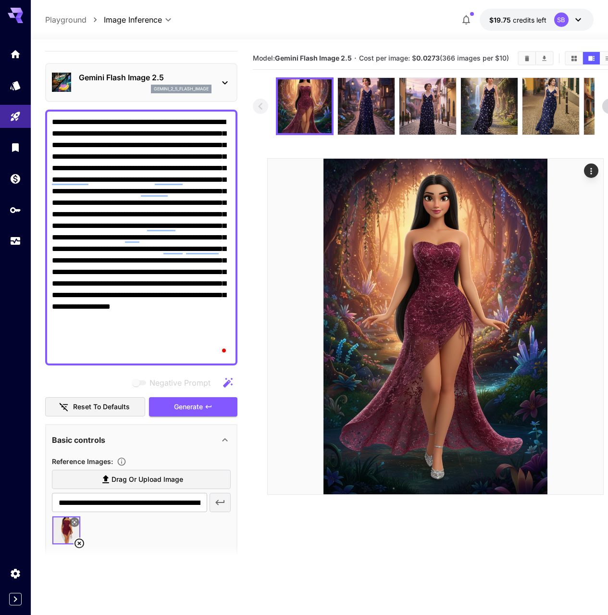
click at [173, 221] on textarea "**********" at bounding box center [141, 237] width 179 height 242
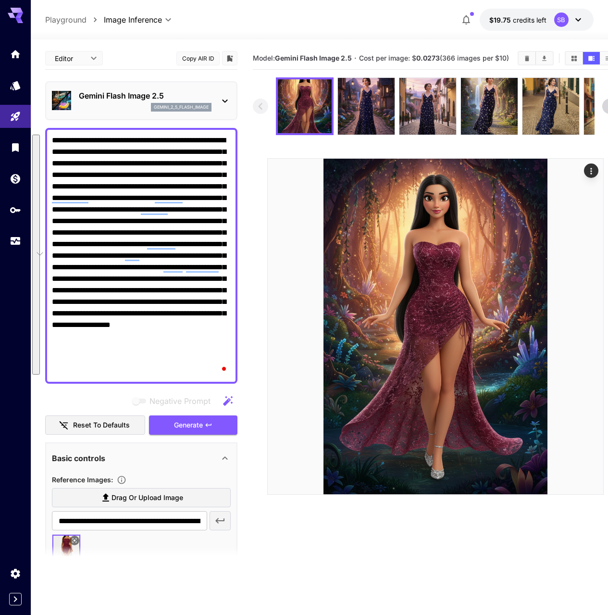
scroll to position [18, 0]
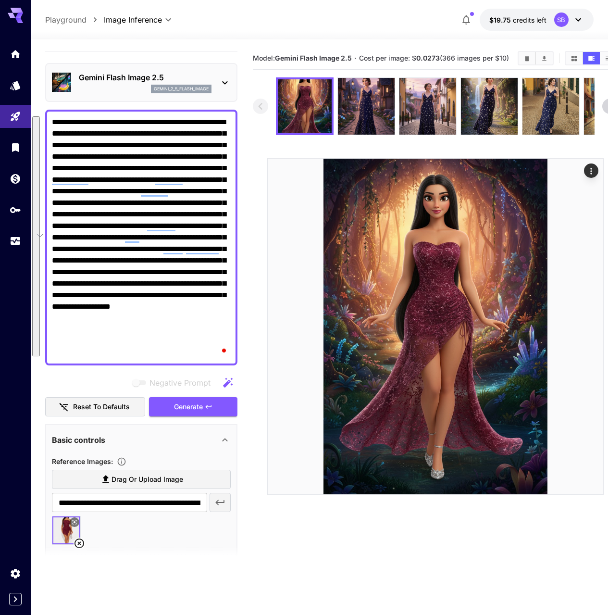
click at [159, 284] on textarea "**********" at bounding box center [141, 237] width 179 height 242
paste textarea "**********"
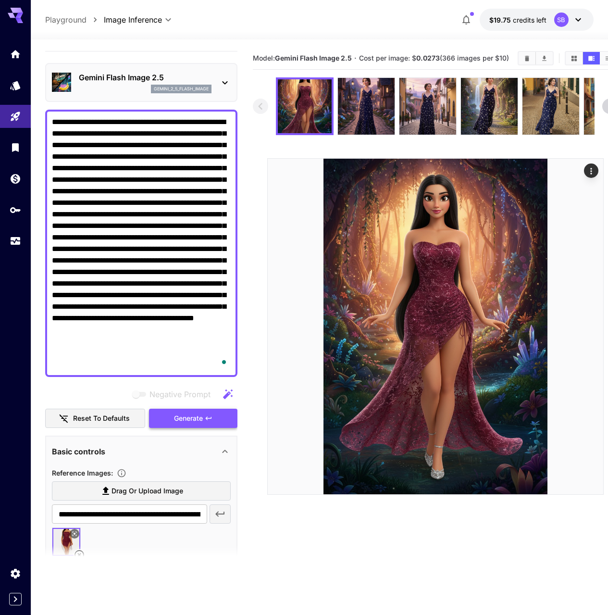
type textarea "**********"
click at [200, 420] on span "Generate" at bounding box center [188, 418] width 29 height 12
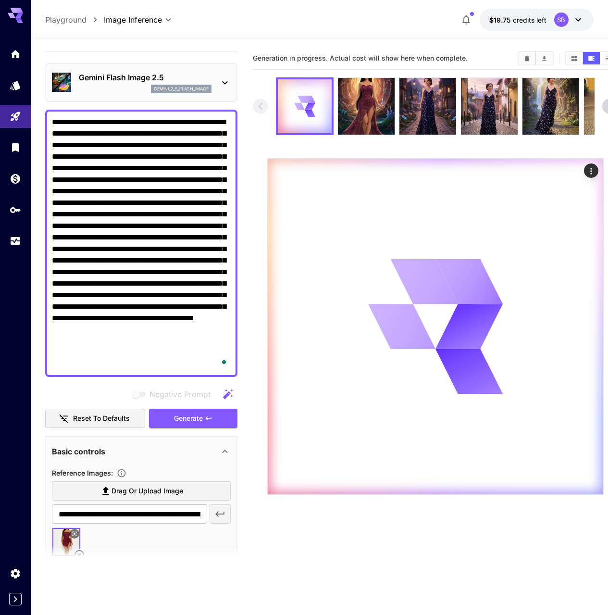
click at [79, 553] on section at bounding box center [141, 557] width 192 height 24
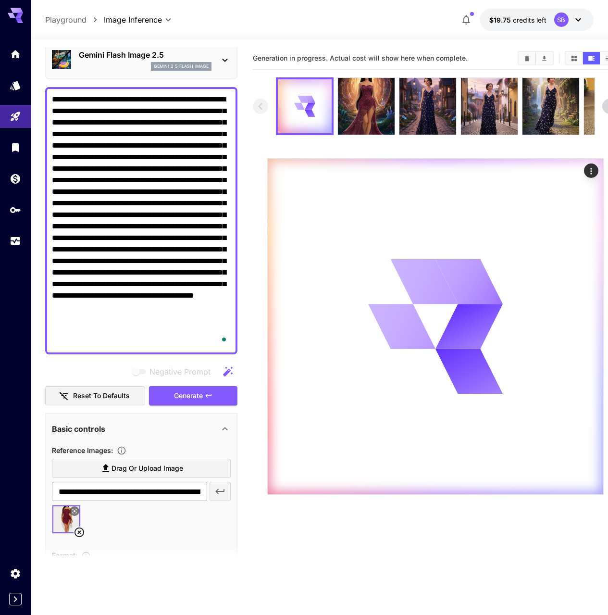
scroll to position [51, 0]
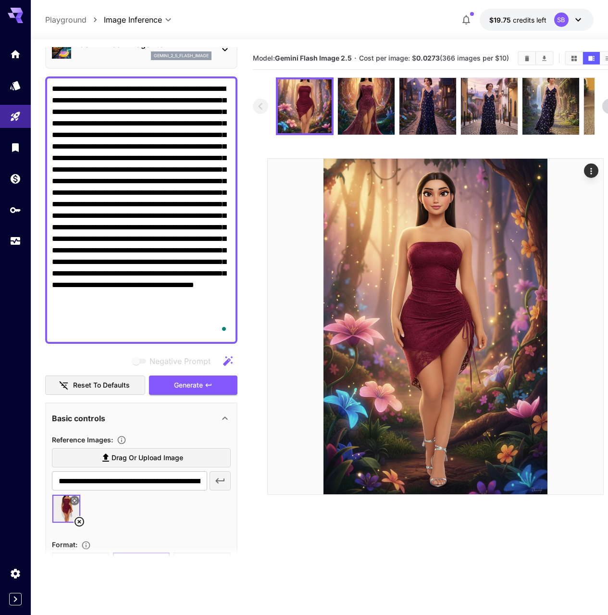
click at [78, 524] on icon at bounding box center [80, 522] width 12 height 12
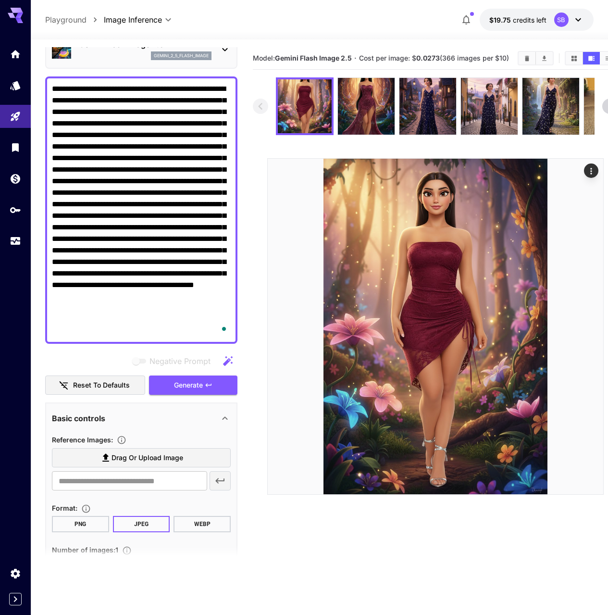
click at [123, 460] on span "Drag or upload image" at bounding box center [147, 458] width 72 height 12
click at [0, 0] on input "Drag or upload image" at bounding box center [0, 0] width 0 height 0
type input "**********"
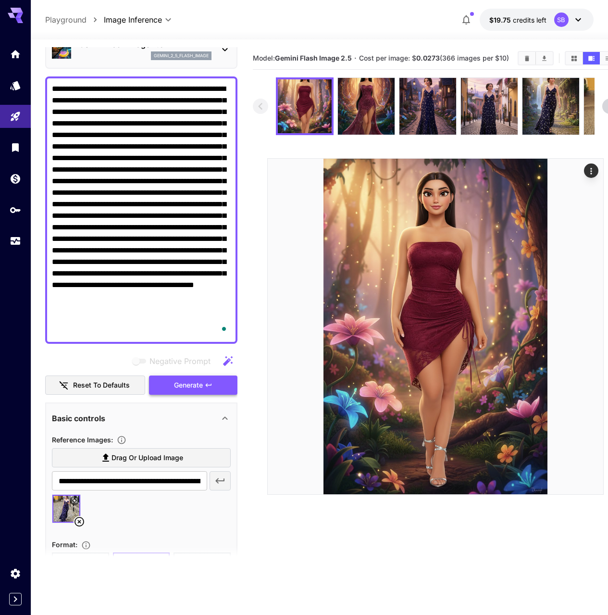
click at [191, 381] on span "Generate" at bounding box center [188, 385] width 29 height 12
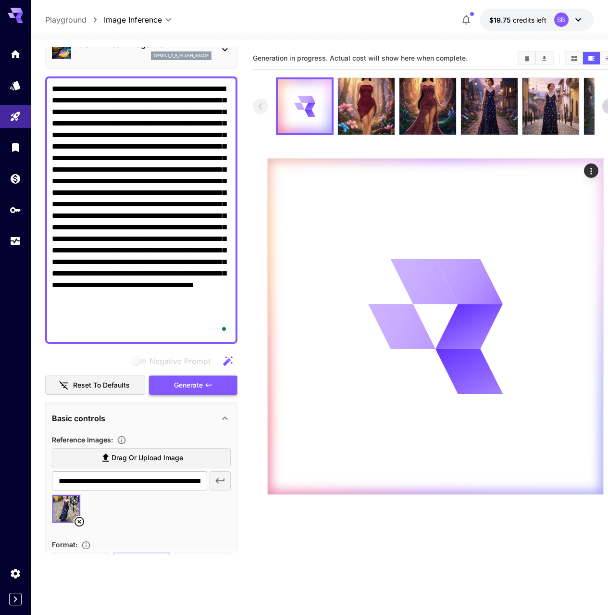
click at [173, 392] on button "Generate" at bounding box center [193, 385] width 88 height 20
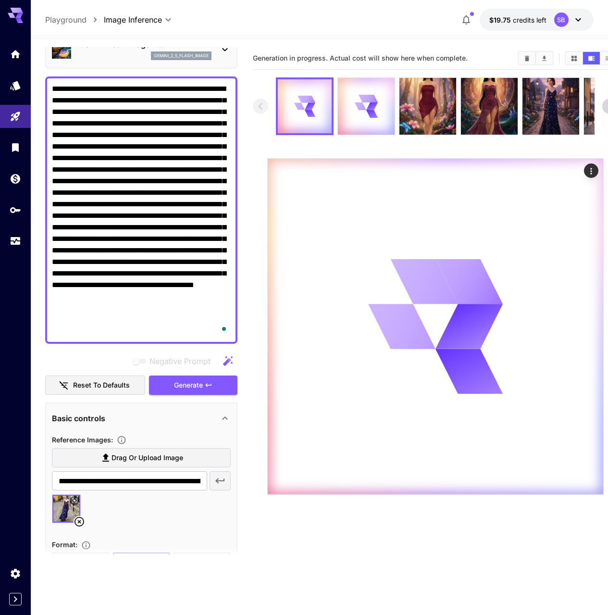
click at [123, 451] on label "Drag or upload image" at bounding box center [141, 458] width 179 height 20
click at [0, 0] on input "Drag or upload image" at bounding box center [0, 0] width 0 height 0
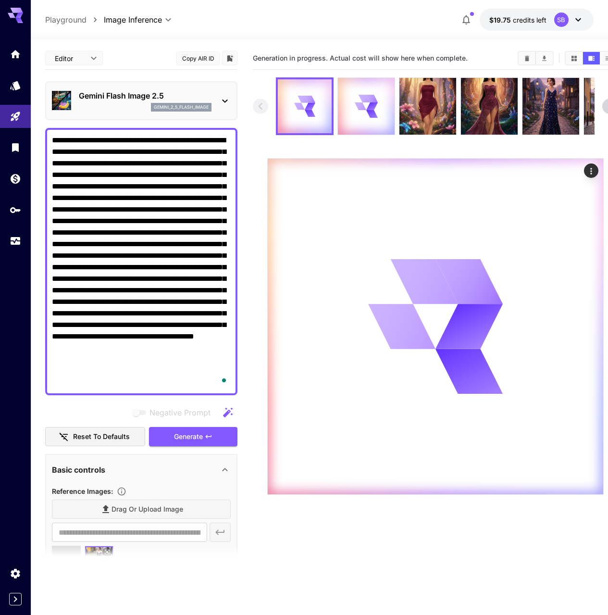
scroll to position [51, 0]
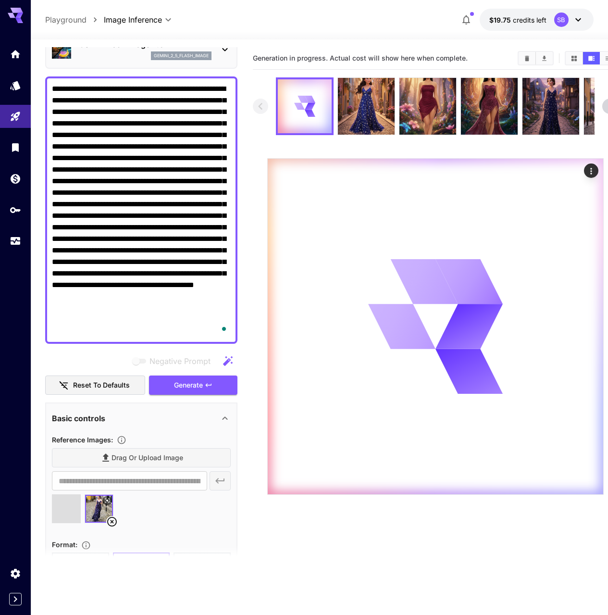
click at [109, 518] on icon at bounding box center [112, 521] width 10 height 10
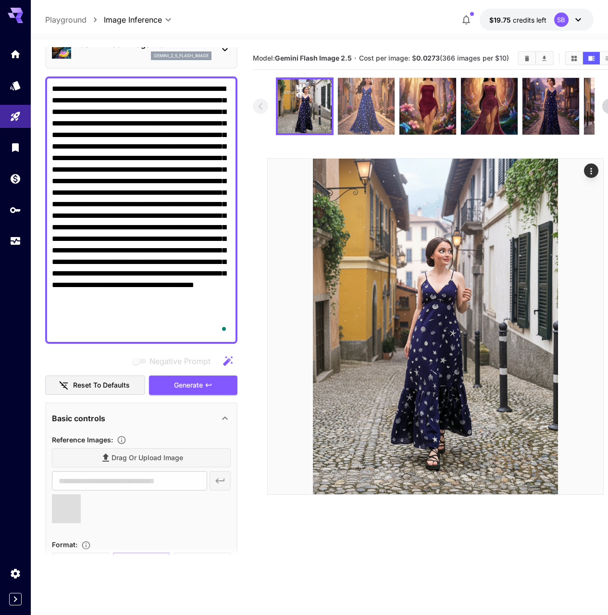
click at [376, 111] on img at bounding box center [366, 106] width 57 height 57
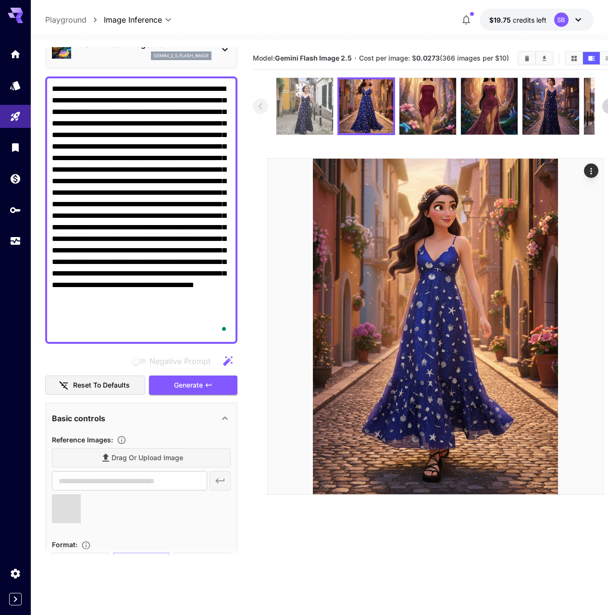
click at [314, 117] on img at bounding box center [304, 106] width 57 height 57
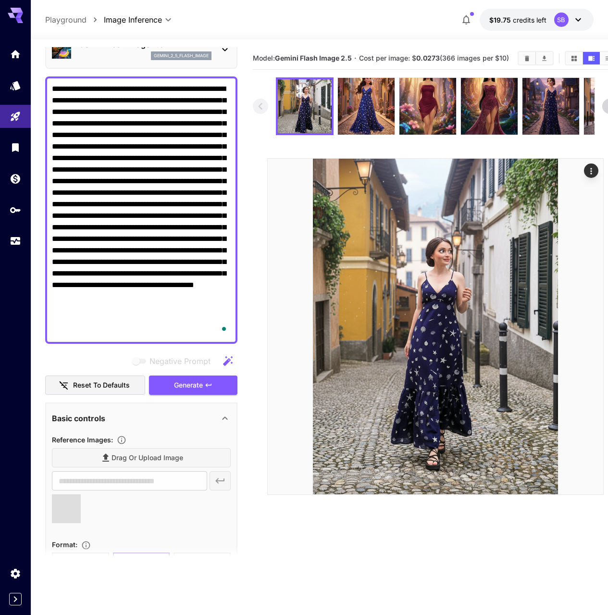
click at [196, 523] on div at bounding box center [141, 512] width 179 height 37
click at [381, 111] on img at bounding box center [366, 106] width 57 height 57
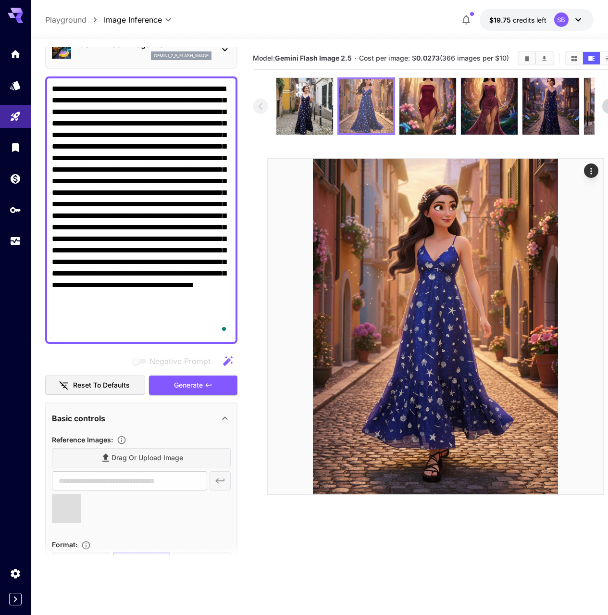
type input "**********"
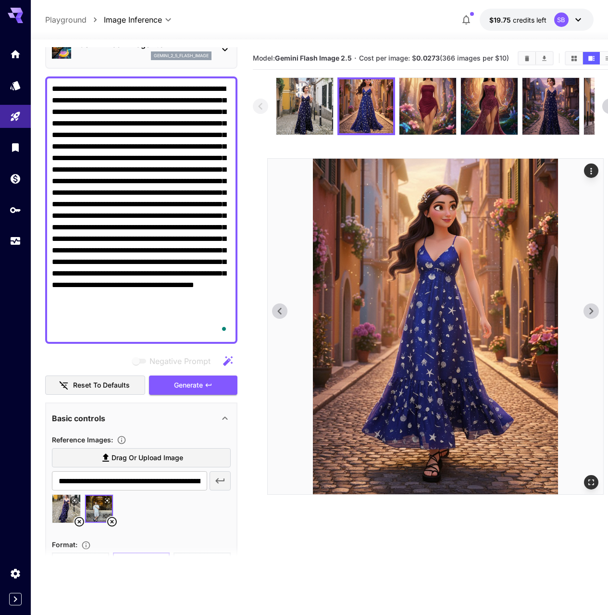
click at [591, 168] on icon "Actions" at bounding box center [591, 171] width 10 height 10
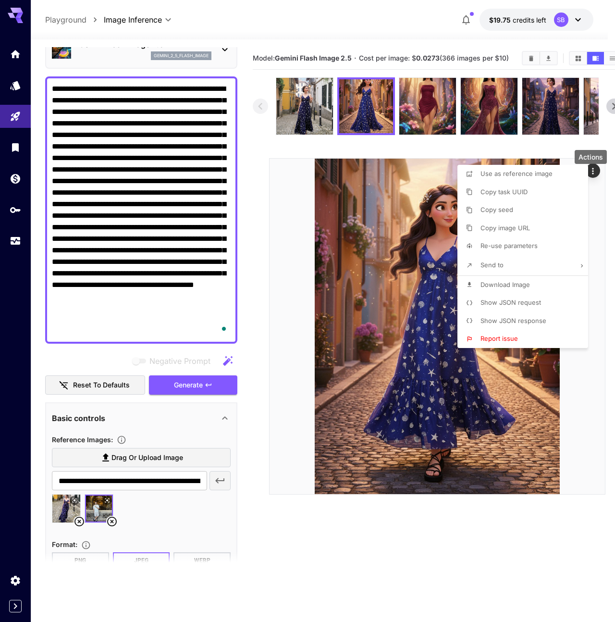
click at [510, 208] on span "Copy seed" at bounding box center [496, 210] width 33 height 8
click at [81, 524] on div at bounding box center [307, 311] width 615 height 622
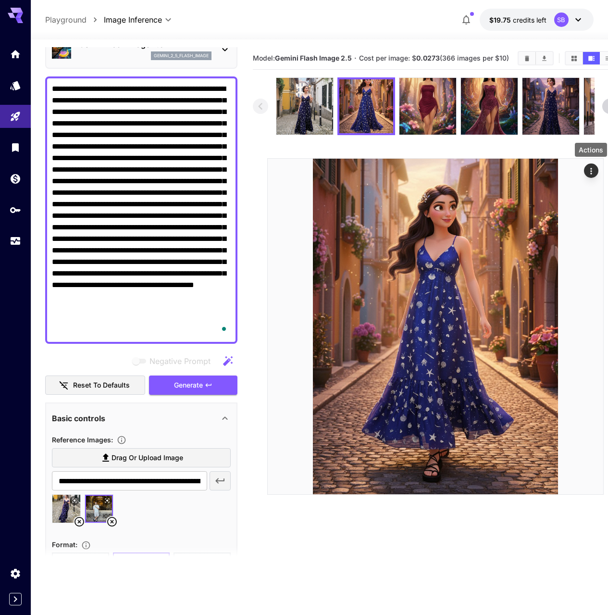
click at [79, 521] on icon at bounding box center [79, 521] width 10 height 10
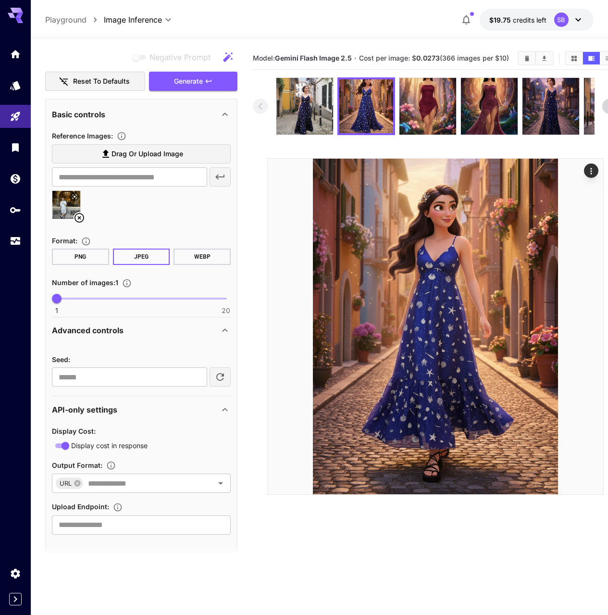
scroll to position [356, 0]
click at [107, 378] on input "**********" at bounding box center [129, 376] width 155 height 19
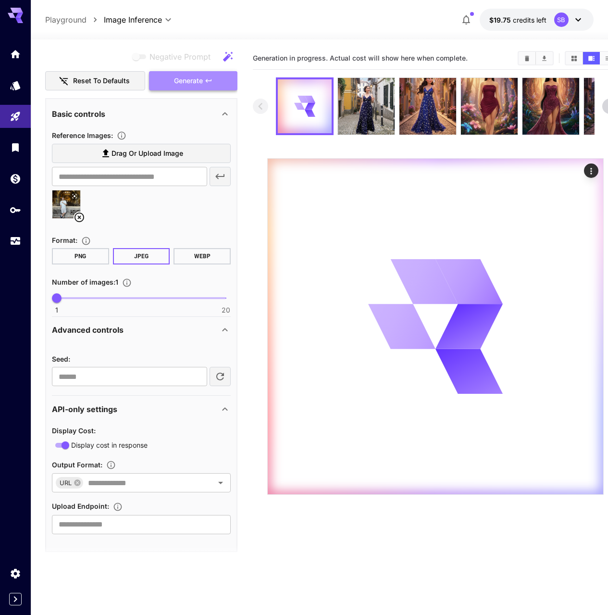
click at [199, 87] on button "Generate" at bounding box center [193, 81] width 88 height 20
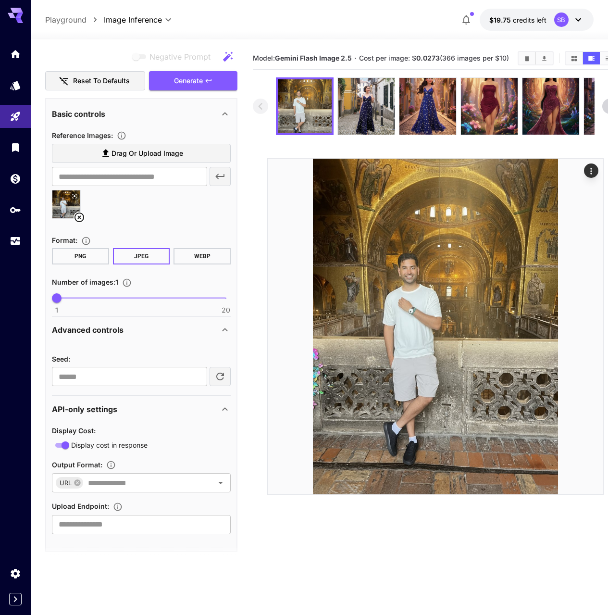
click at [83, 216] on icon at bounding box center [79, 217] width 10 height 10
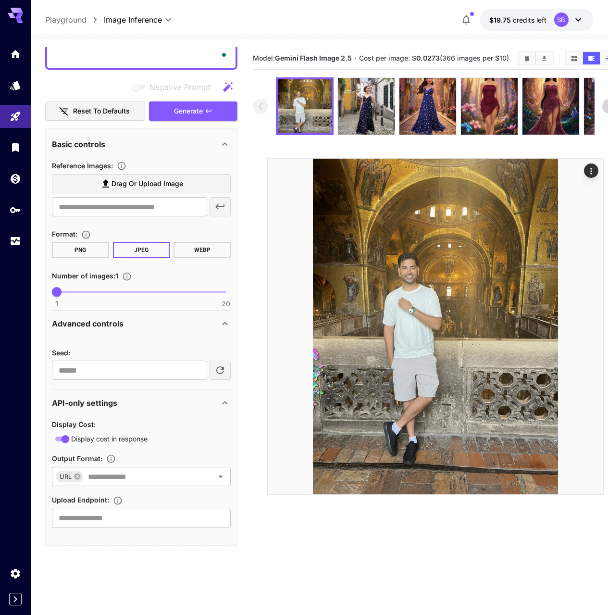
scroll to position [319, 0]
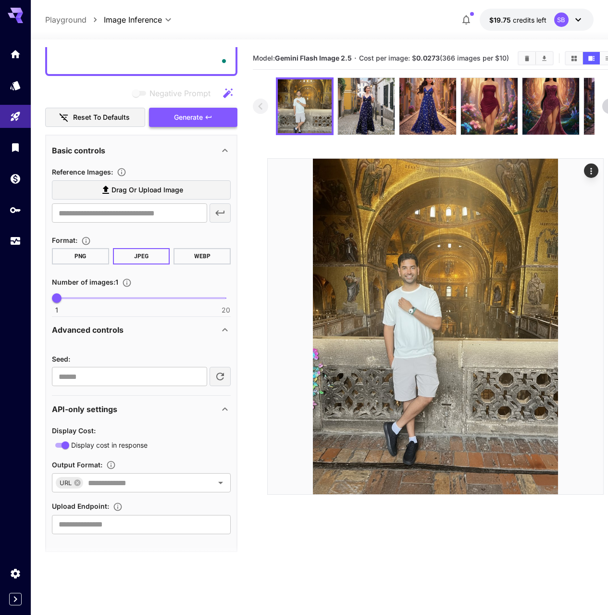
click at [180, 113] on span "Generate" at bounding box center [188, 117] width 29 height 12
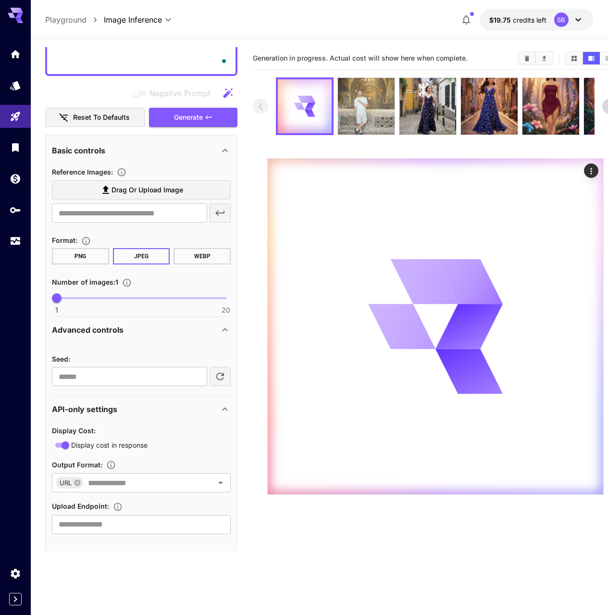
click at [349, 119] on img at bounding box center [366, 106] width 57 height 57
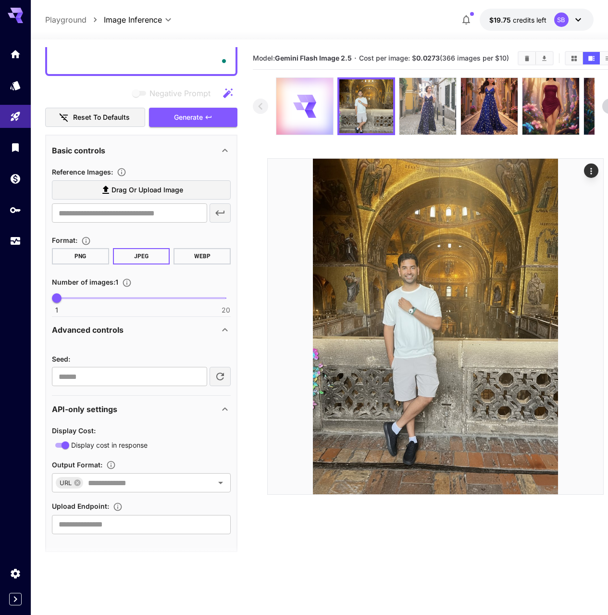
click at [432, 116] on img at bounding box center [427, 106] width 57 height 57
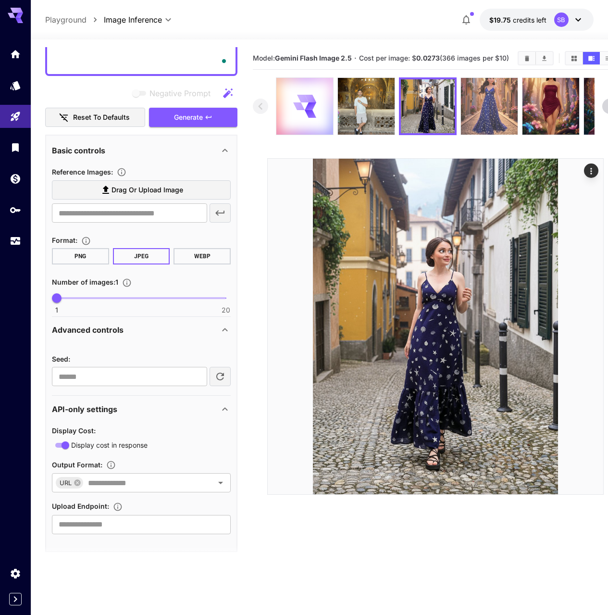
click at [492, 115] on img at bounding box center [489, 106] width 57 height 57
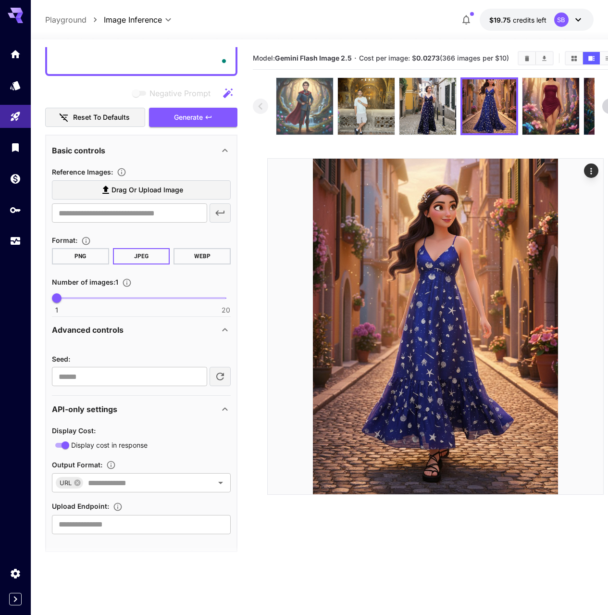
click at [316, 112] on img at bounding box center [304, 106] width 57 height 57
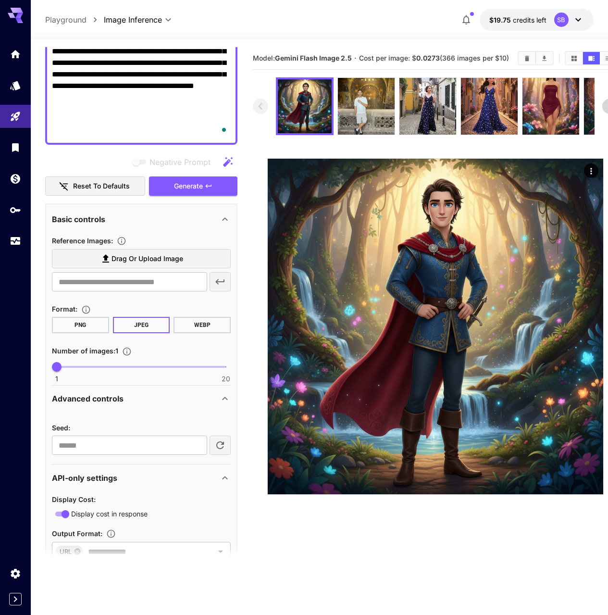
scroll to position [241, 0]
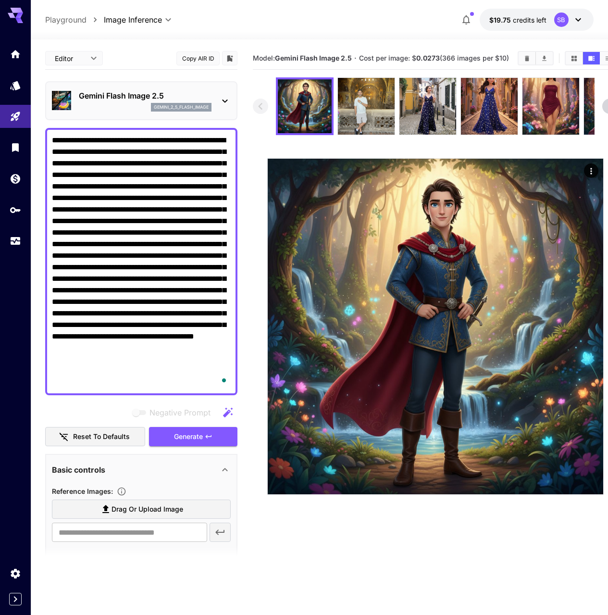
click at [206, 427] on button "Generate" at bounding box center [193, 437] width 88 height 20
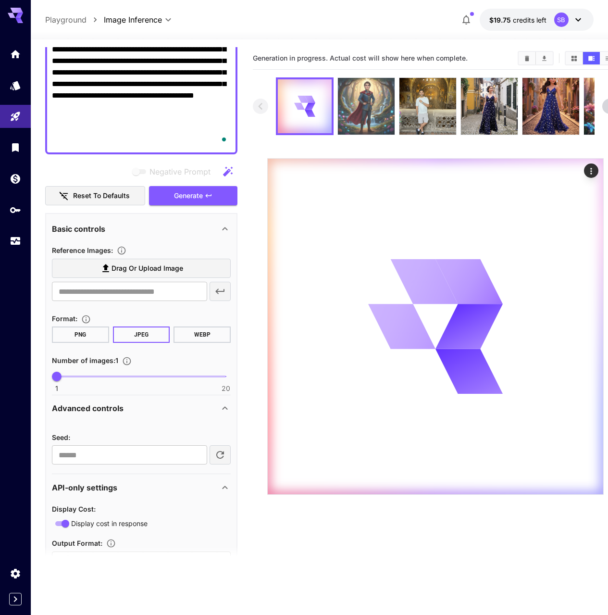
click at [366, 120] on img at bounding box center [366, 106] width 57 height 57
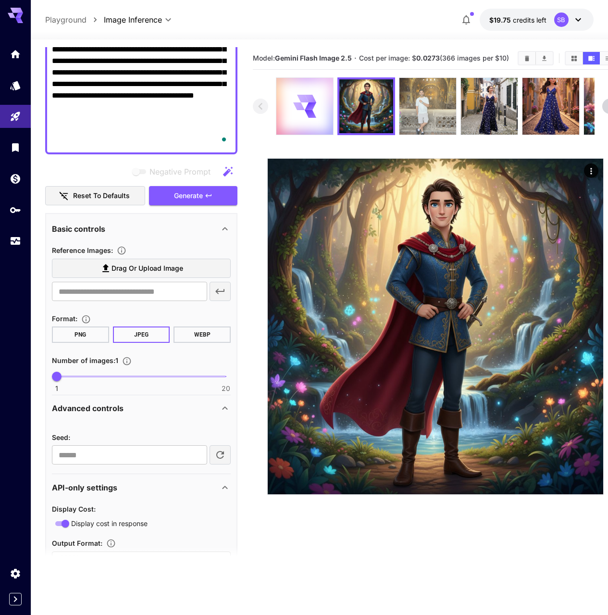
click at [412, 112] on img at bounding box center [427, 106] width 57 height 57
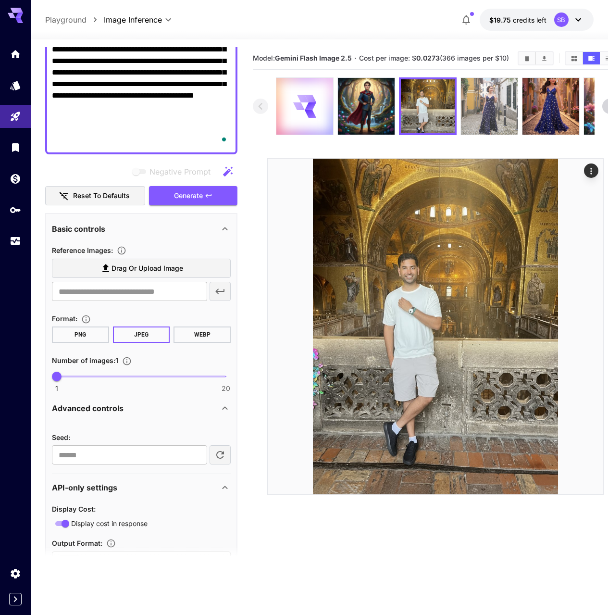
click at [485, 112] on img at bounding box center [489, 106] width 57 height 57
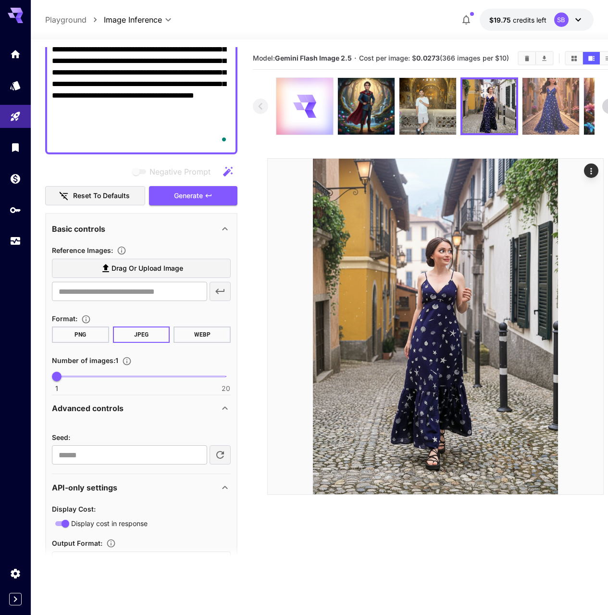
click at [540, 112] on img at bounding box center [550, 106] width 57 height 57
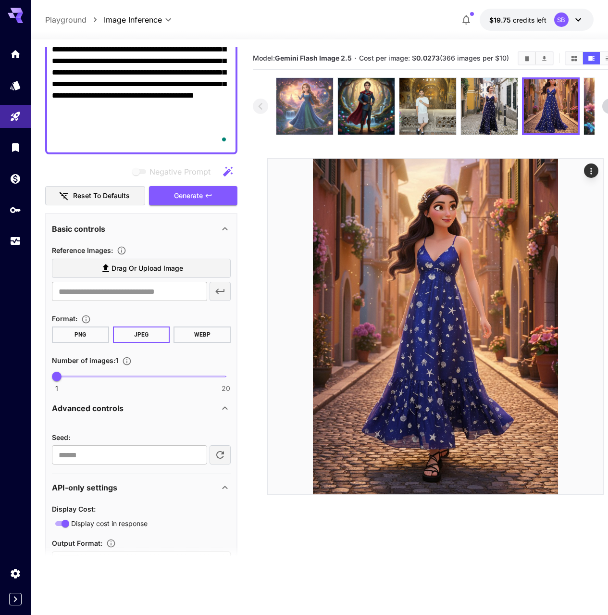
click at [313, 123] on img at bounding box center [304, 106] width 57 height 57
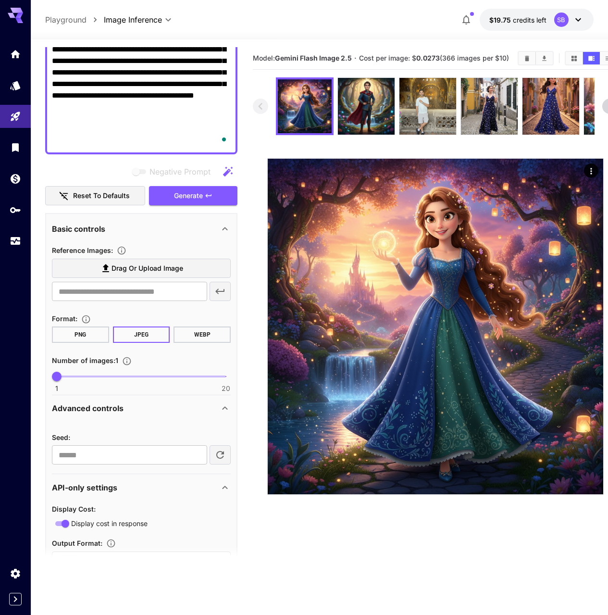
click at [127, 129] on textarea "Negative Prompt" at bounding box center [141, 21] width 179 height 254
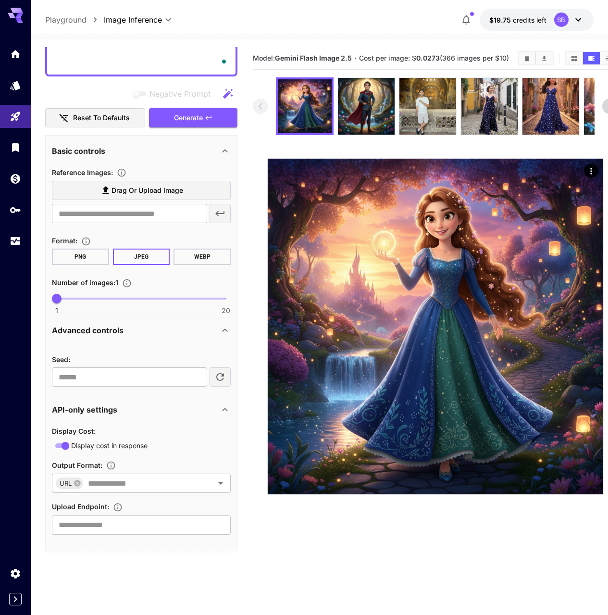
scroll to position [319, 0]
click at [150, 194] on span "Drag or upload image" at bounding box center [147, 190] width 72 height 12
click at [0, 0] on input "Drag or upload image" at bounding box center [0, 0] width 0 height 0
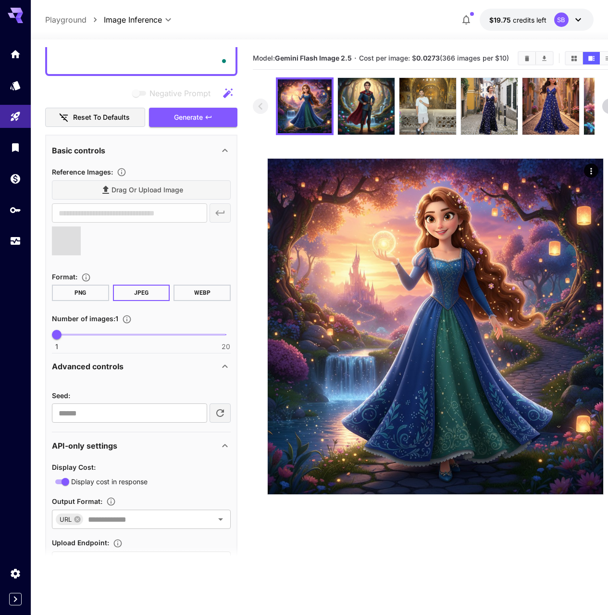
type input "**********"
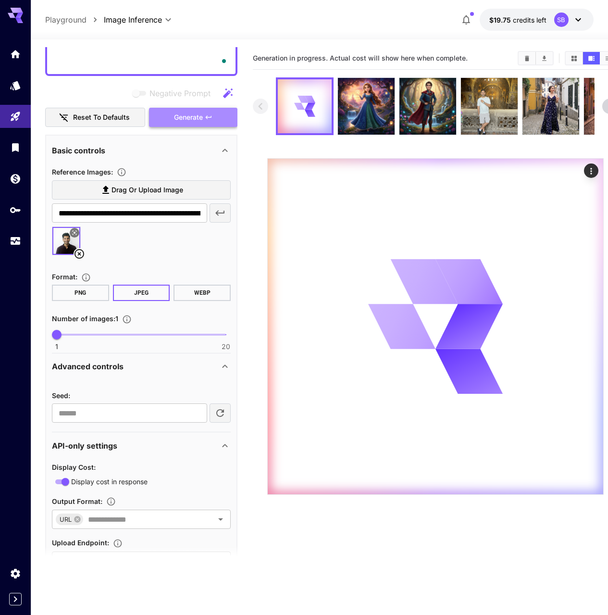
click at [209, 114] on icon "button" at bounding box center [209, 117] width 8 height 8
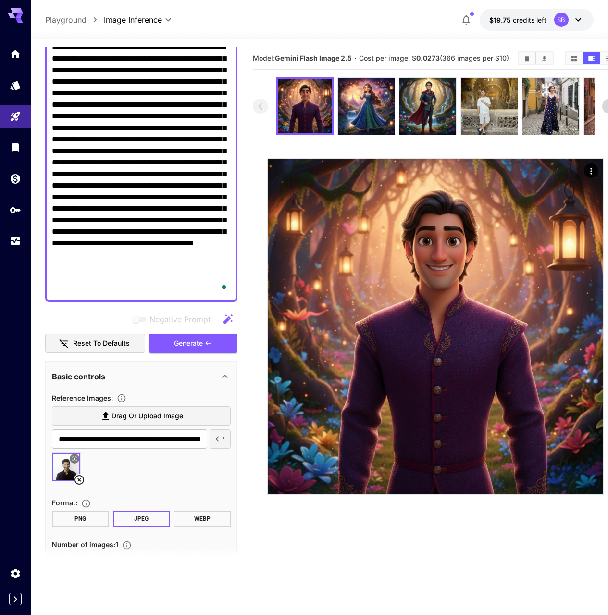
scroll to position [93, 0]
click at [78, 479] on icon at bounding box center [79, 480] width 10 height 10
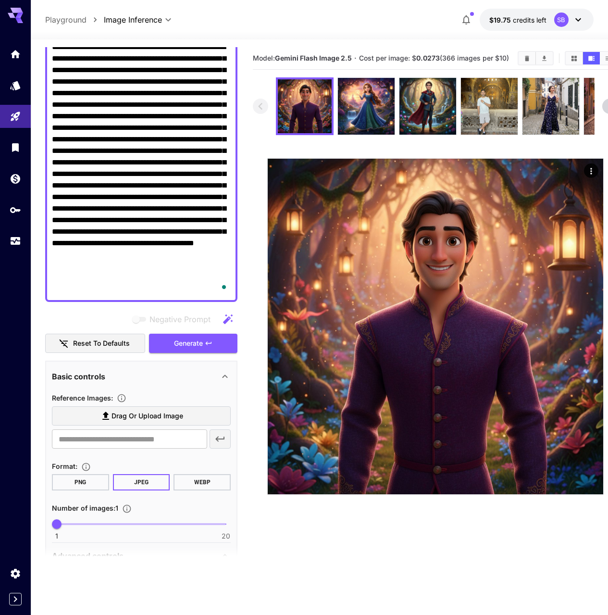
click at [141, 422] on label "Drag or upload image" at bounding box center [141, 416] width 179 height 20
click at [0, 0] on input "Drag or upload image" at bounding box center [0, 0] width 0 height 0
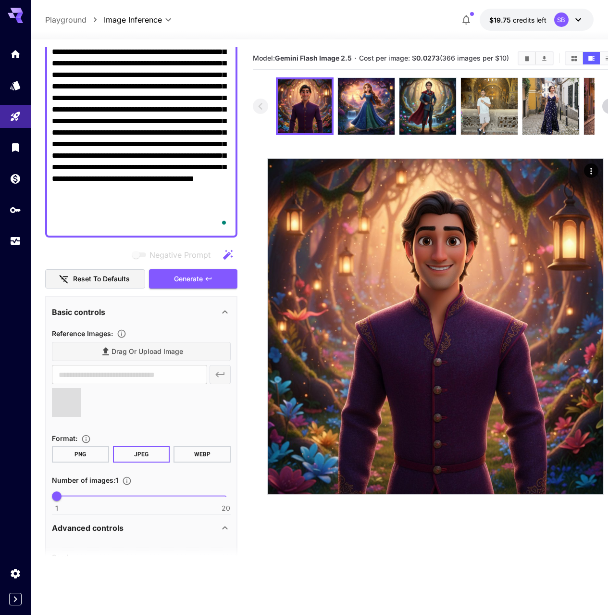
scroll to position [148, 0]
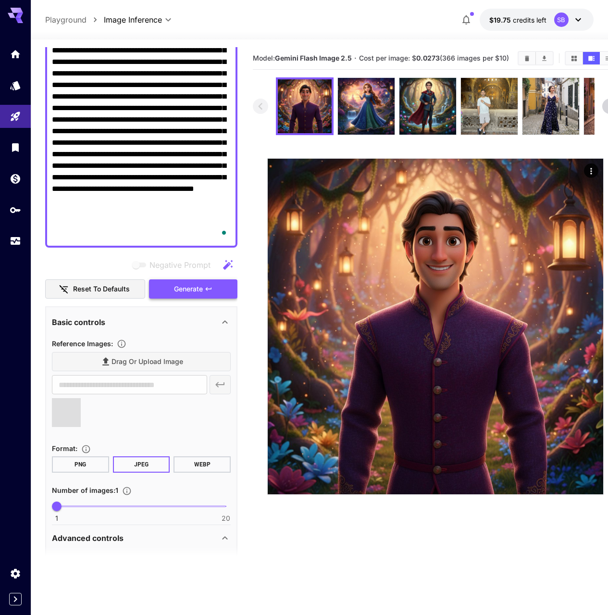
type input "**********"
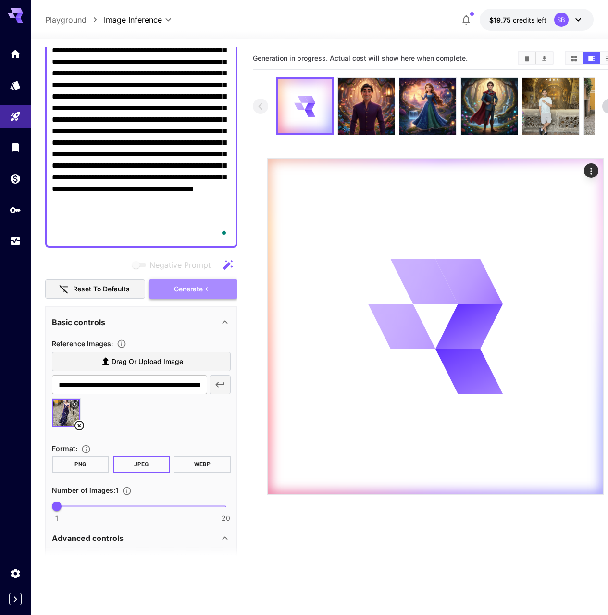
click at [197, 287] on span "Generate" at bounding box center [188, 289] width 29 height 12
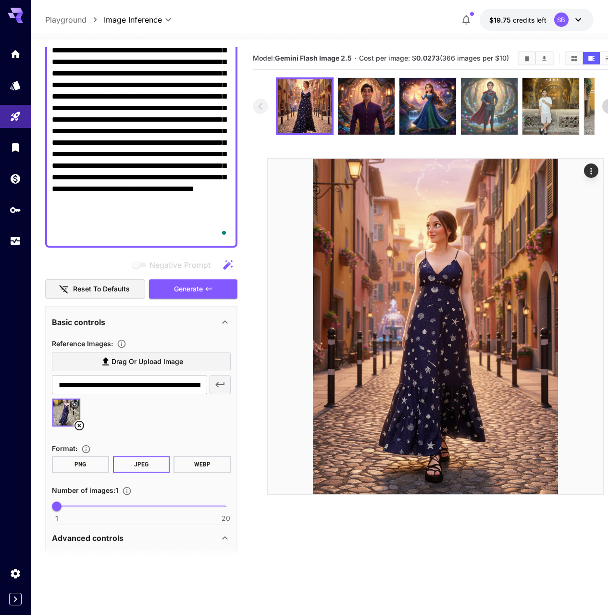
scroll to position [0, 14]
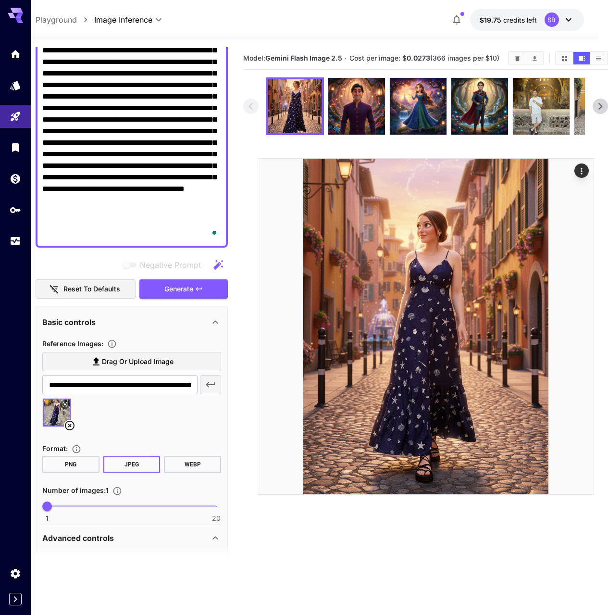
click at [599, 100] on icon at bounding box center [600, 106] width 14 height 14
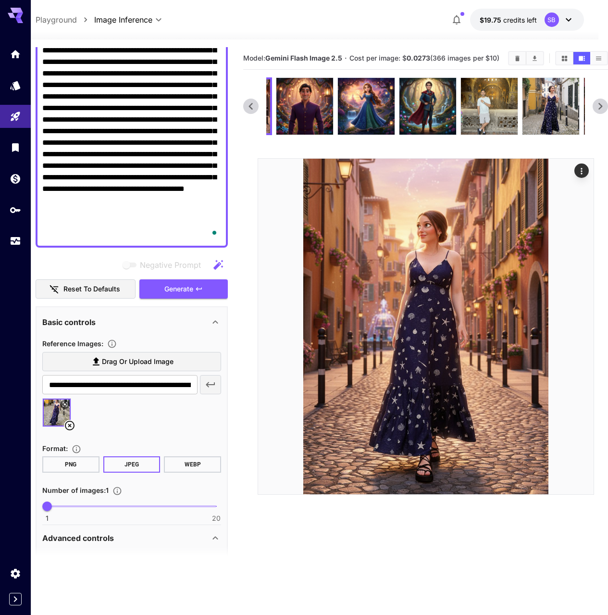
click at [598, 101] on icon at bounding box center [600, 106] width 14 height 14
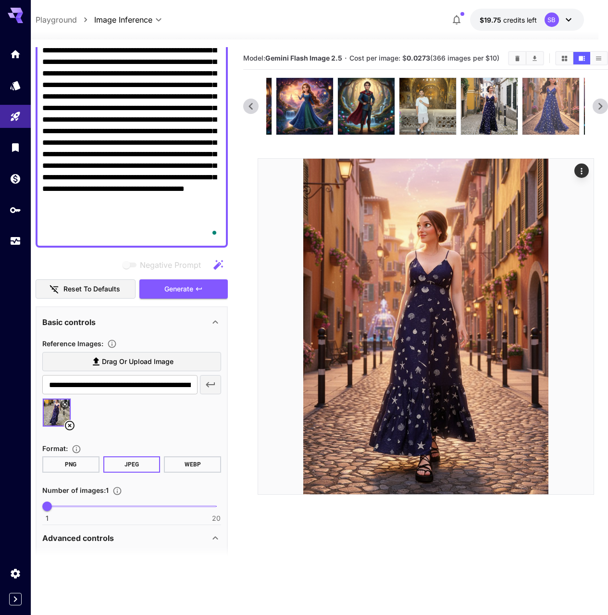
click at [545, 112] on img at bounding box center [550, 106] width 57 height 57
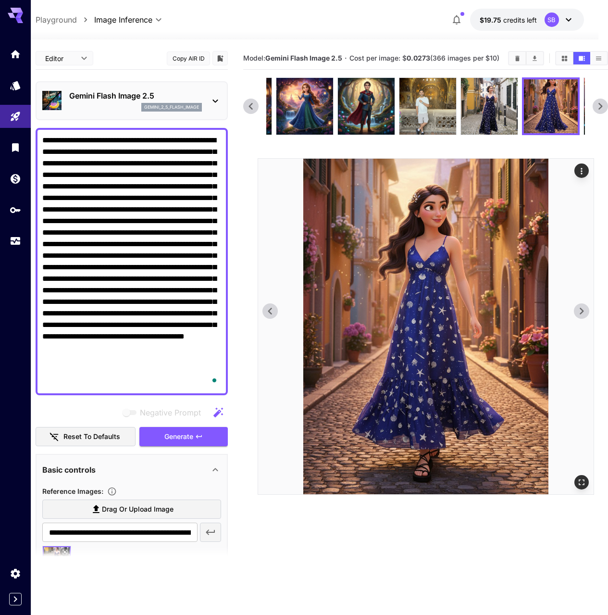
scroll to position [148, 0]
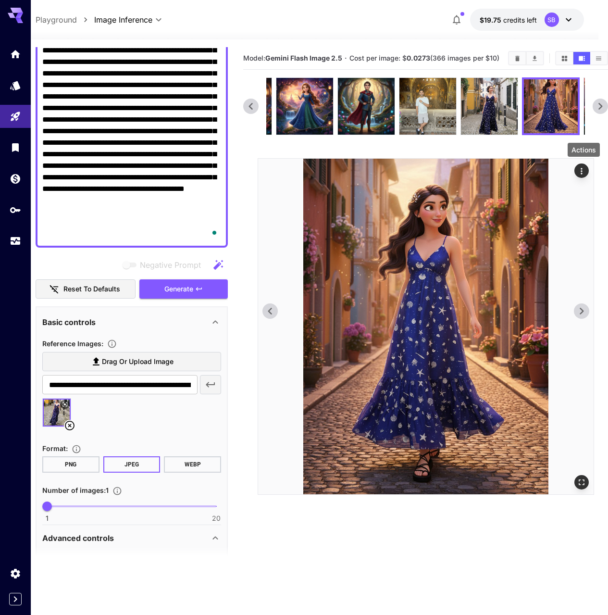
click at [585, 165] on div "Actions" at bounding box center [581, 170] width 14 height 14
click at [580, 171] on icon "Actions" at bounding box center [582, 171] width 10 height 10
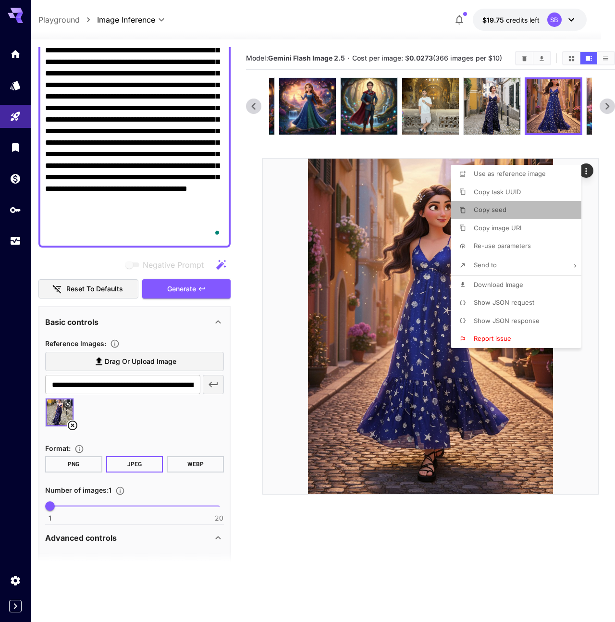
click at [533, 213] on li "Copy seed" at bounding box center [519, 210] width 136 height 18
click at [228, 413] on div at bounding box center [307, 311] width 615 height 622
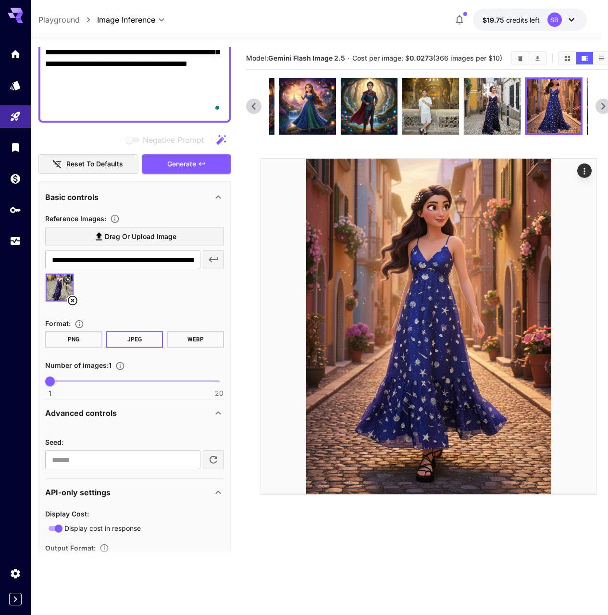
scroll to position [356, 0]
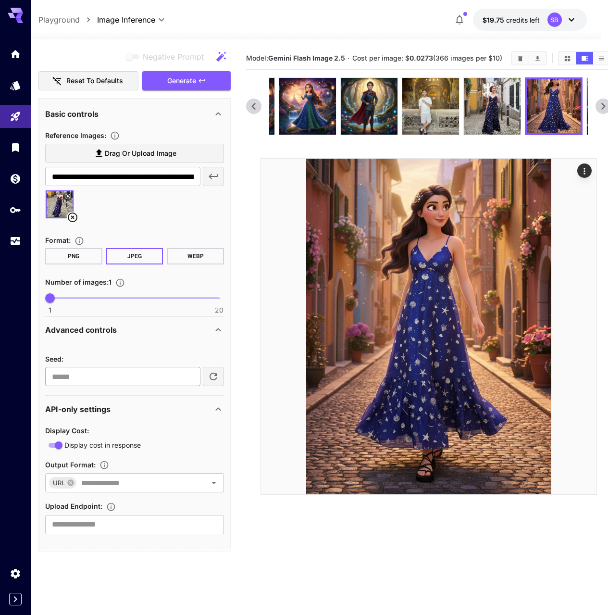
click at [137, 369] on input "**********" at bounding box center [122, 376] width 155 height 19
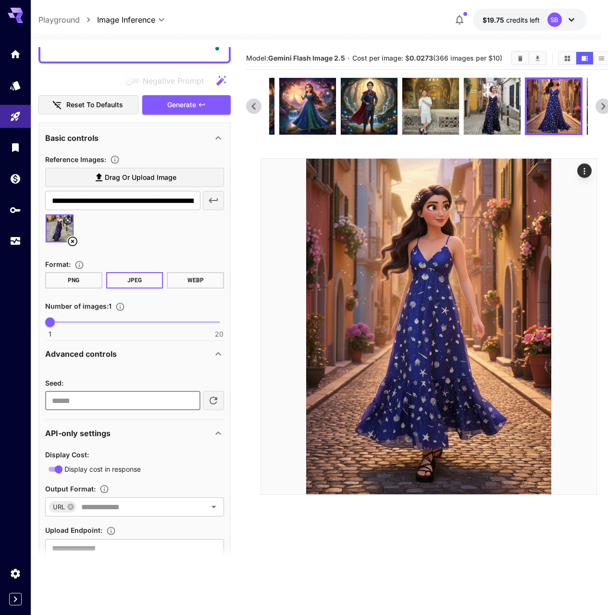
scroll to position [312, 0]
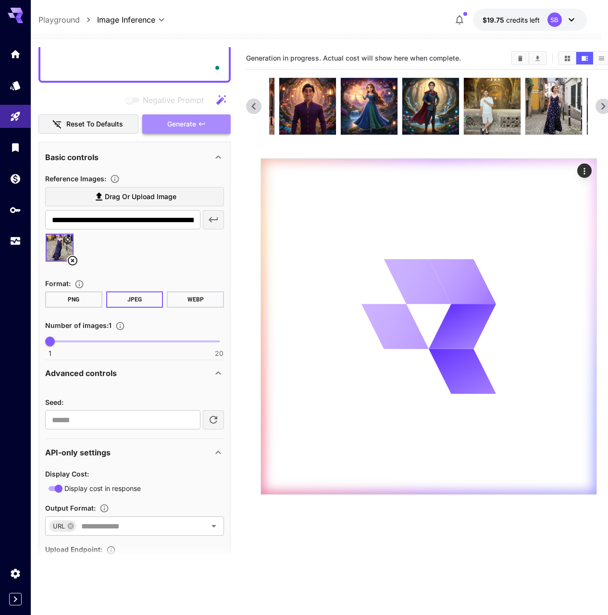
click at [175, 125] on span "Generate" at bounding box center [181, 124] width 29 height 12
click at [257, 110] on icon at bounding box center [253, 106] width 14 height 14
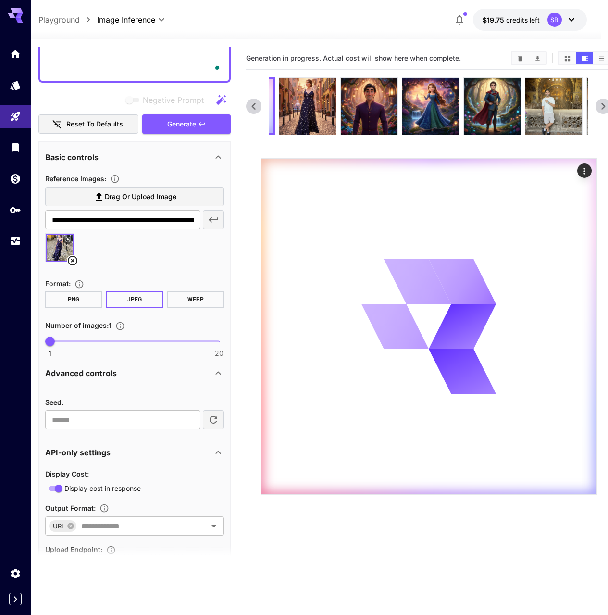
click at [257, 110] on icon at bounding box center [253, 106] width 14 height 14
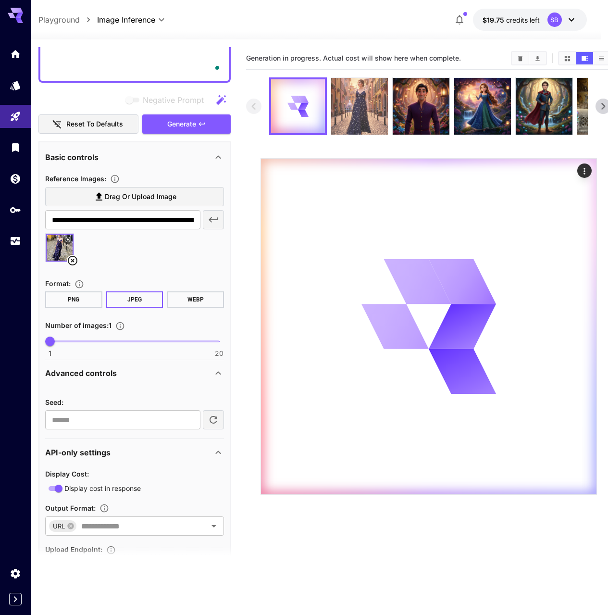
click at [353, 121] on img at bounding box center [359, 106] width 57 height 57
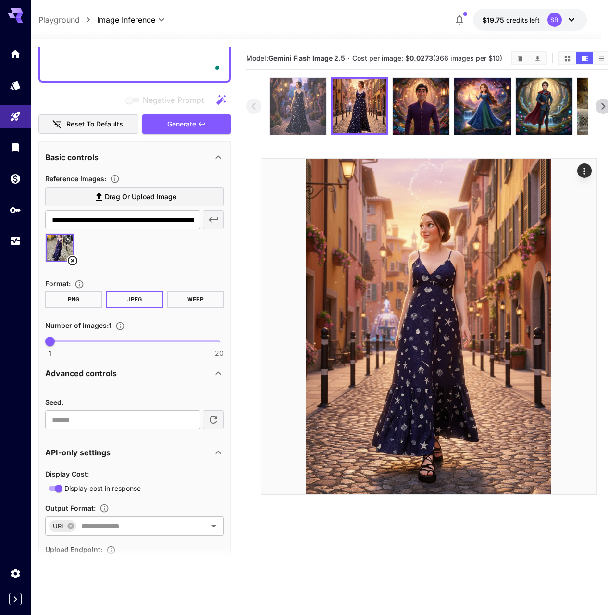
click at [298, 114] on img at bounding box center [298, 106] width 57 height 57
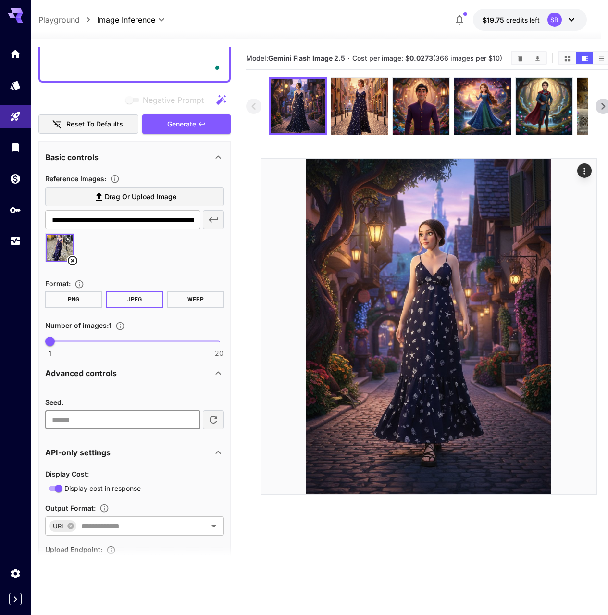
click at [164, 419] on input "**********" at bounding box center [122, 419] width 155 height 19
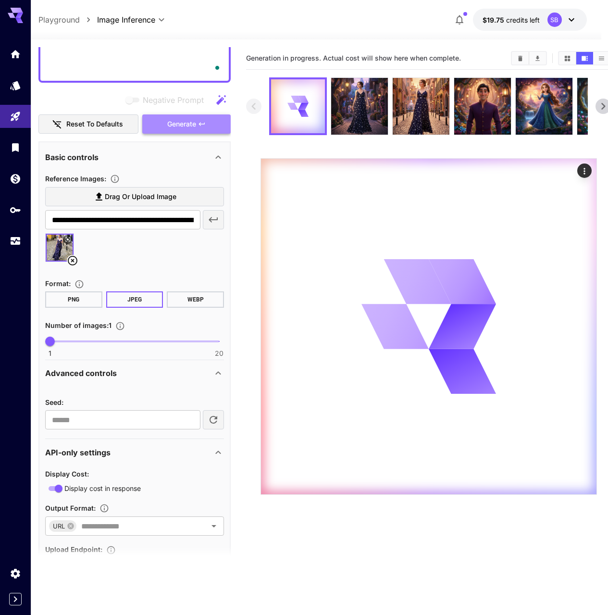
click at [189, 128] on span "Generate" at bounding box center [181, 124] width 29 height 12
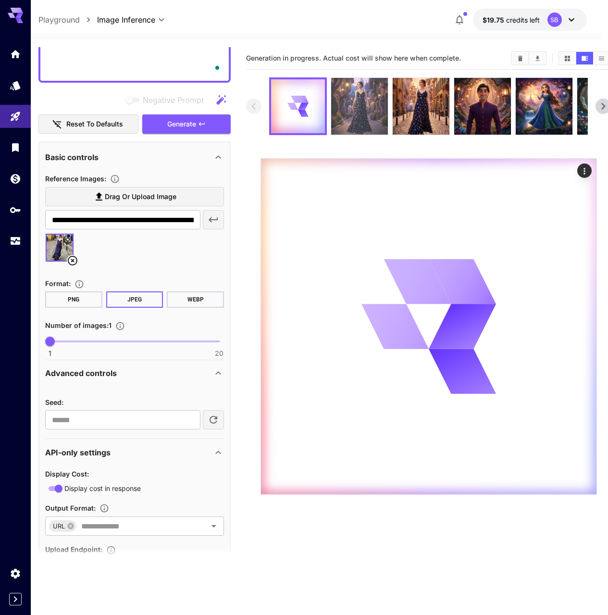
click at [356, 127] on img at bounding box center [359, 106] width 57 height 57
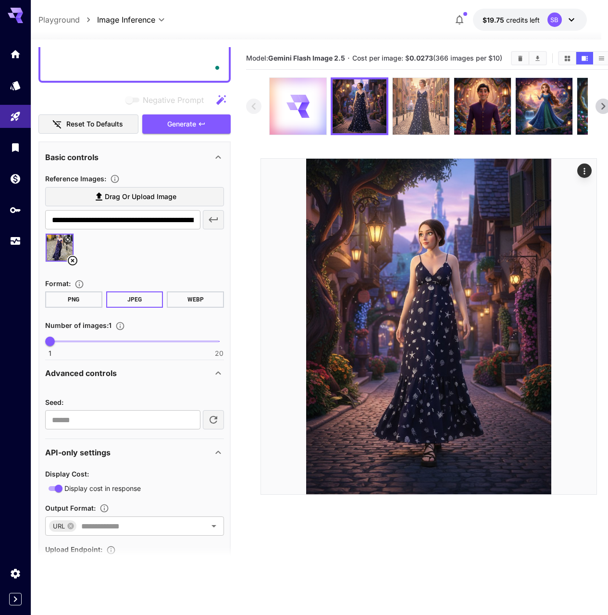
click at [414, 121] on img at bounding box center [421, 106] width 57 height 57
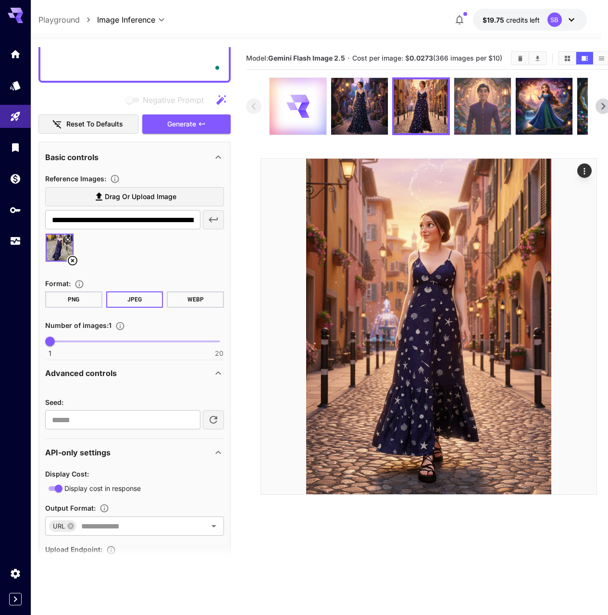
click at [475, 124] on img at bounding box center [482, 106] width 57 height 57
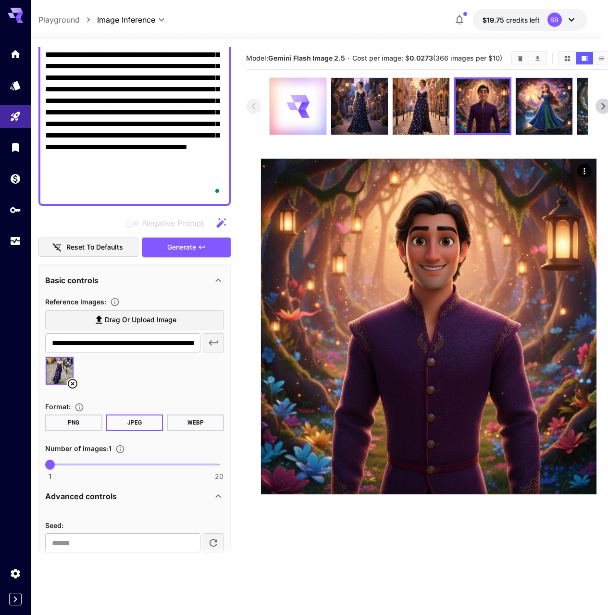
scroll to position [189, 0]
click at [74, 386] on icon at bounding box center [73, 384] width 12 height 12
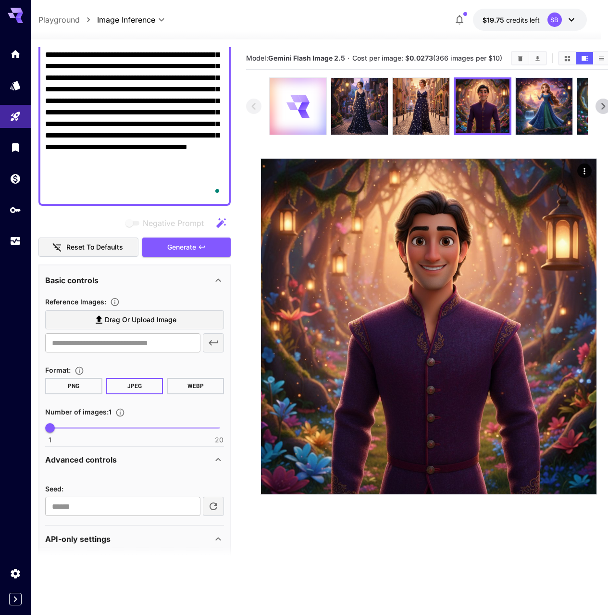
click at [132, 320] on span "Drag or upload image" at bounding box center [141, 320] width 72 height 12
click at [0, 0] on input "Drag or upload image" at bounding box center [0, 0] width 0 height 0
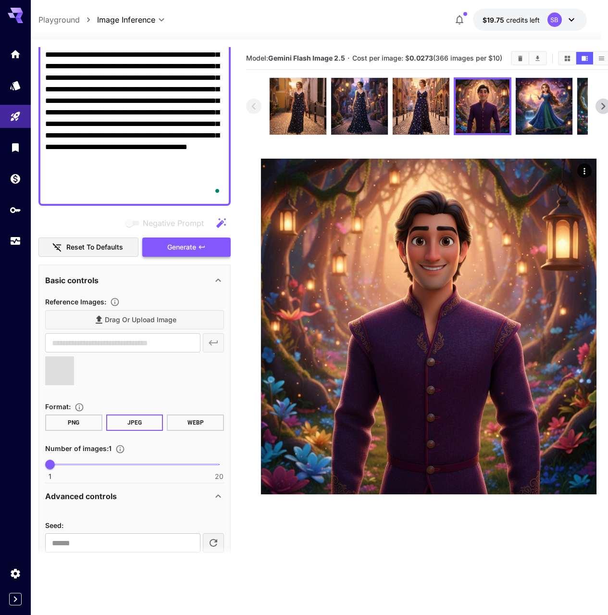
type input "**********"
click at [195, 252] on span "Generate" at bounding box center [181, 247] width 29 height 12
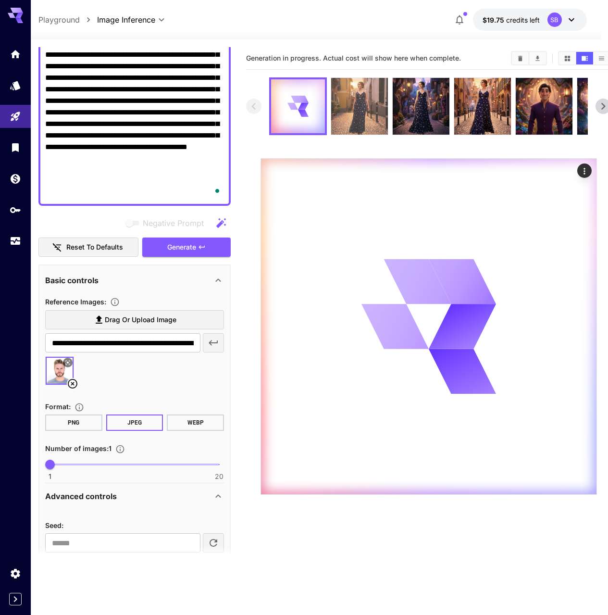
click at [340, 126] on img at bounding box center [359, 106] width 57 height 57
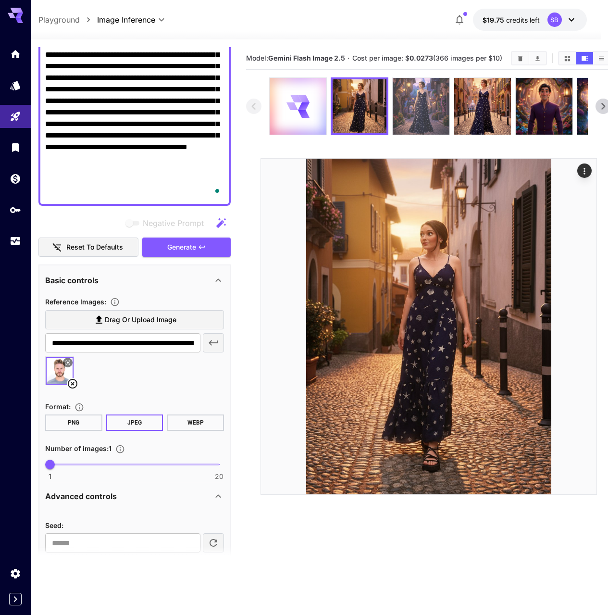
click at [399, 118] on img at bounding box center [421, 106] width 57 height 57
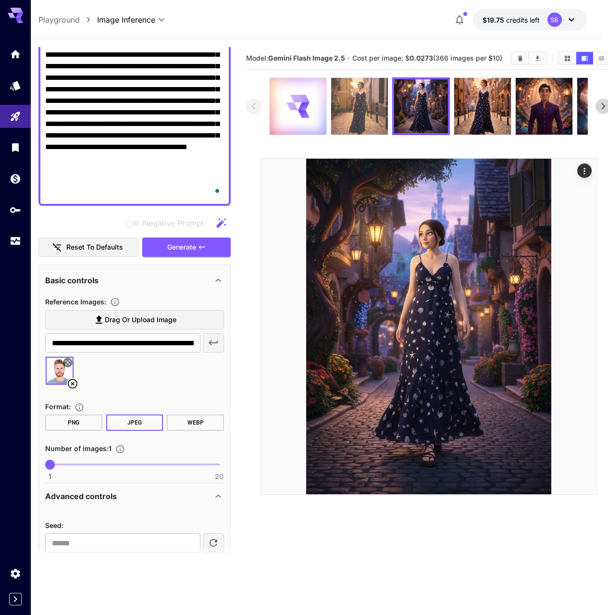
click at [356, 121] on img at bounding box center [359, 106] width 57 height 57
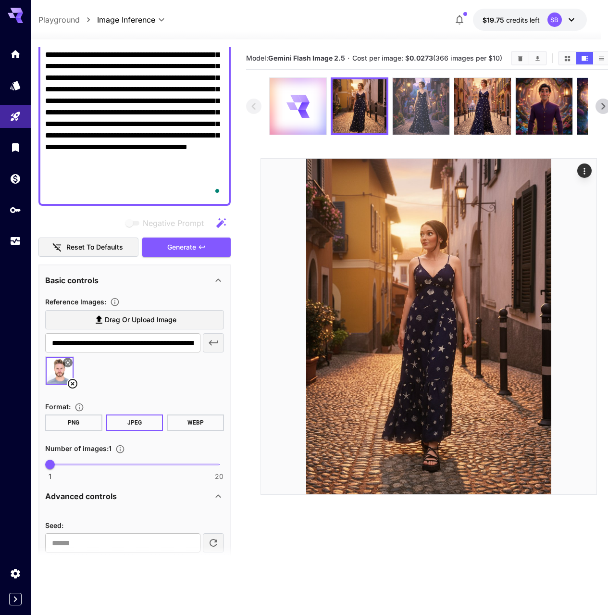
click at [406, 122] on img at bounding box center [421, 106] width 57 height 57
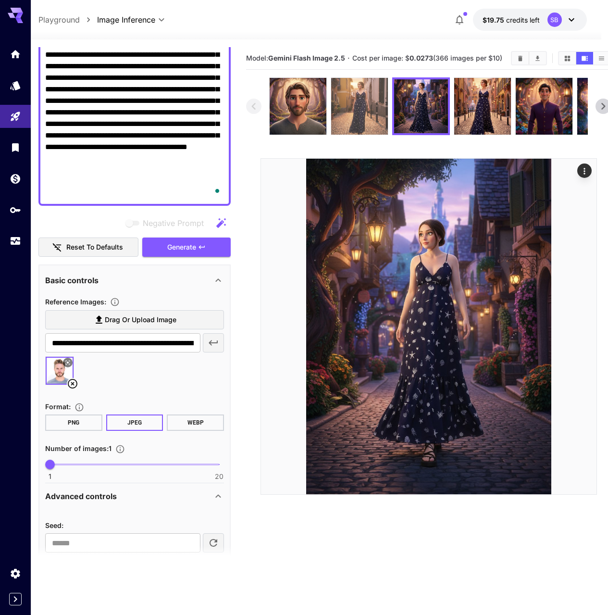
click at [374, 118] on img at bounding box center [359, 106] width 57 height 57
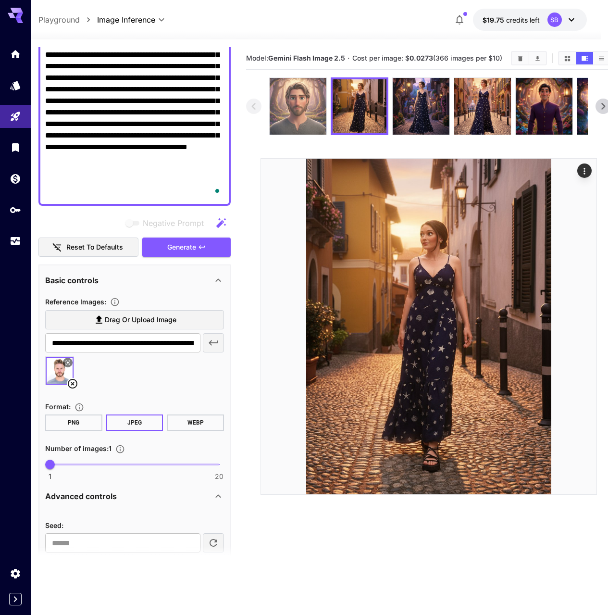
click at [318, 125] on img at bounding box center [298, 106] width 57 height 57
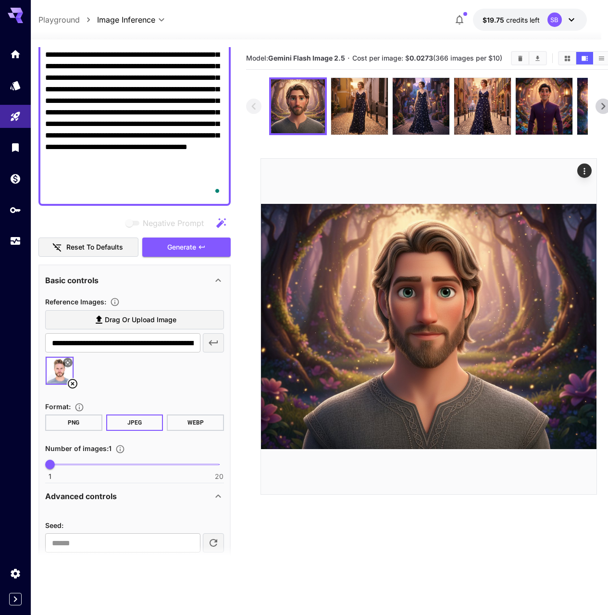
click at [74, 378] on icon at bounding box center [73, 384] width 12 height 12
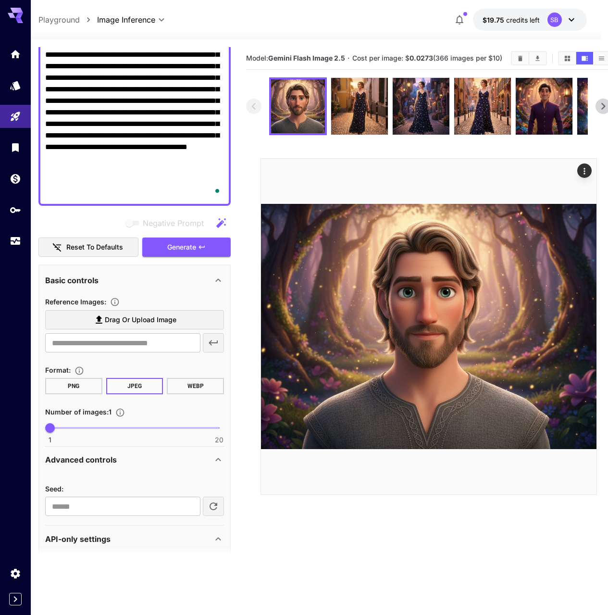
click at [123, 314] on span "Drag or upload image" at bounding box center [141, 320] width 72 height 12
click at [0, 0] on input "Drag or upload image" at bounding box center [0, 0] width 0 height 0
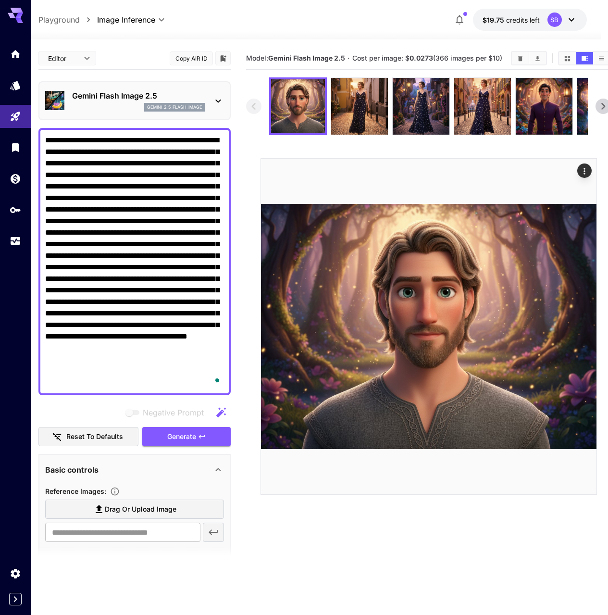
scroll to position [189, 0]
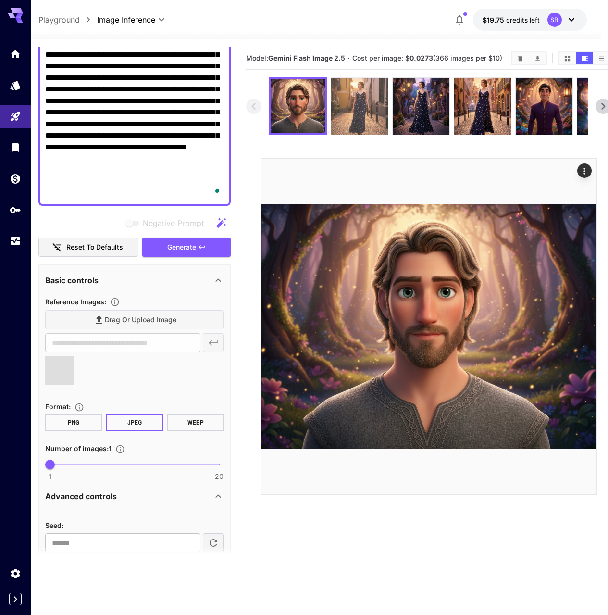
click at [363, 115] on img at bounding box center [359, 106] width 57 height 57
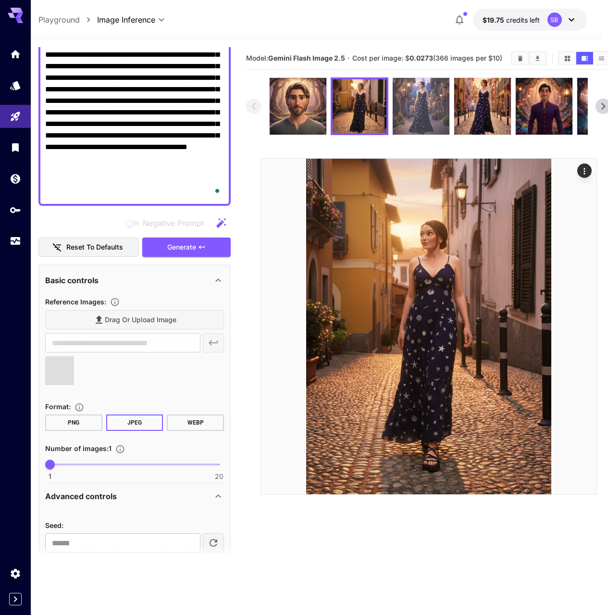
click at [427, 122] on img at bounding box center [421, 106] width 57 height 57
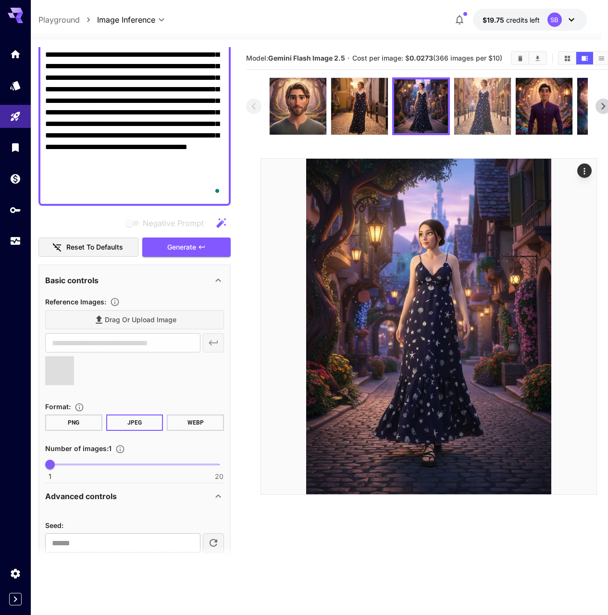
click at [466, 117] on img at bounding box center [482, 106] width 57 height 57
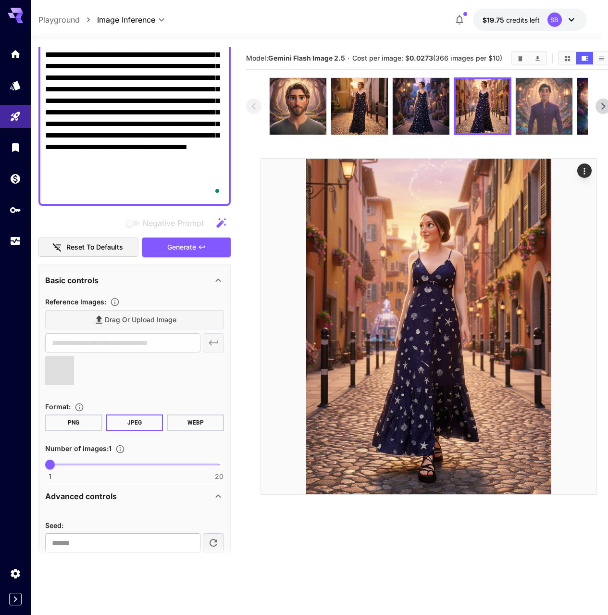
type input "**********"
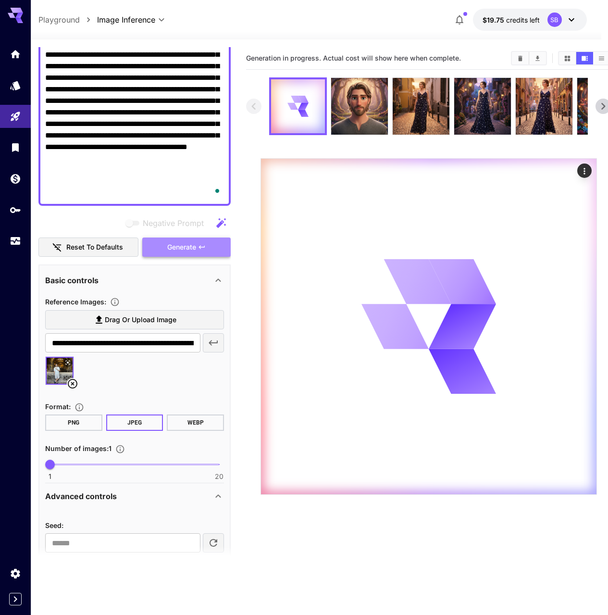
click at [187, 251] on span "Generate" at bounding box center [181, 247] width 29 height 12
click at [603, 109] on icon at bounding box center [603, 106] width 14 height 14
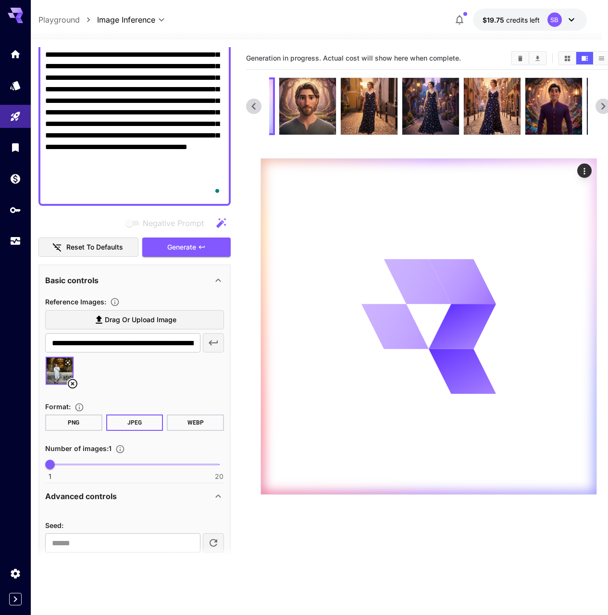
click at [603, 109] on icon at bounding box center [603, 106] width 14 height 14
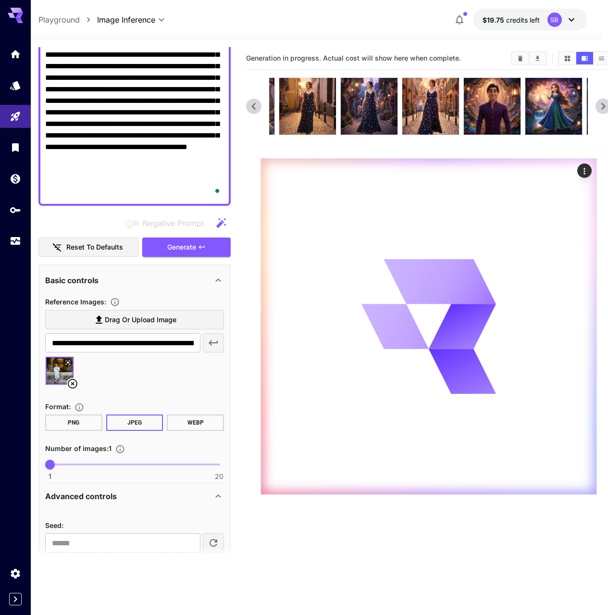
click at [603, 109] on icon at bounding box center [603, 106] width 14 height 14
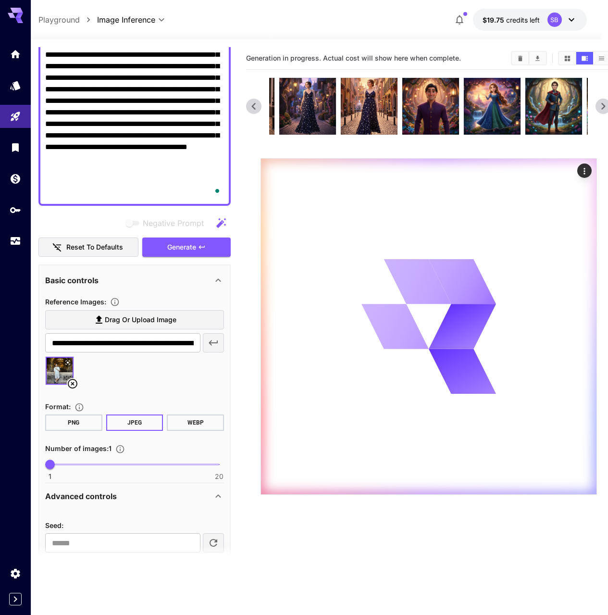
click at [603, 109] on icon at bounding box center [603, 106] width 14 height 14
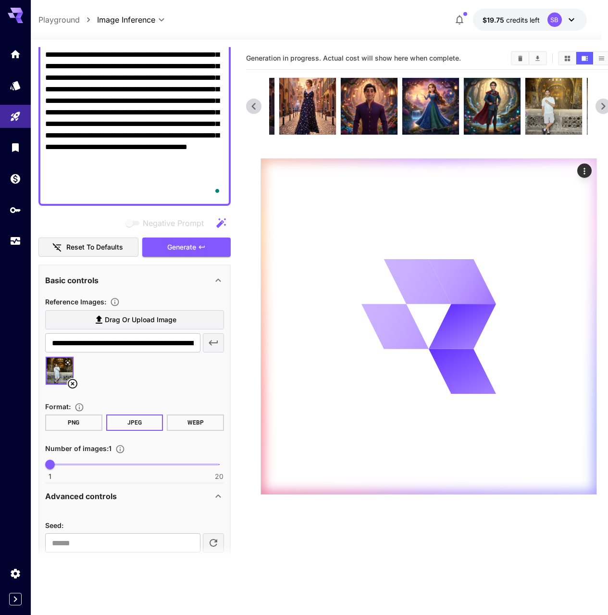
click at [603, 109] on icon at bounding box center [603, 106] width 14 height 14
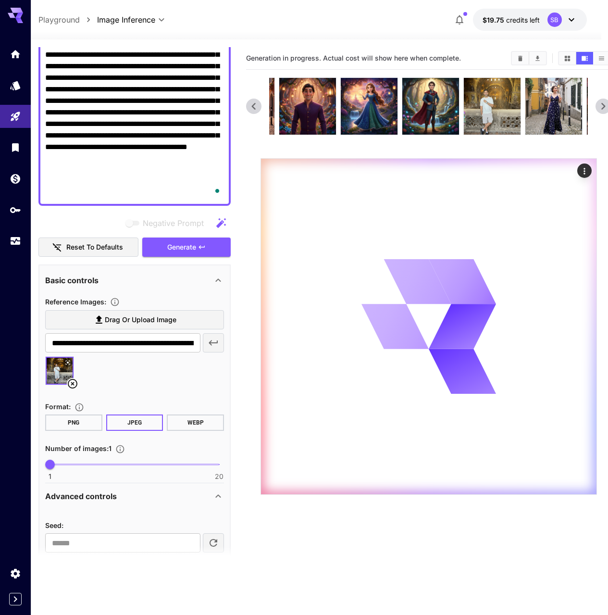
click at [603, 109] on icon at bounding box center [603, 106] width 14 height 14
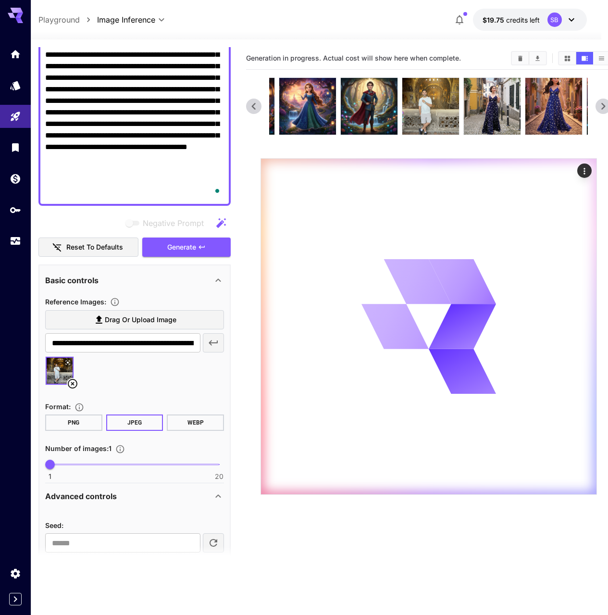
click at [603, 109] on icon at bounding box center [603, 106] width 14 height 14
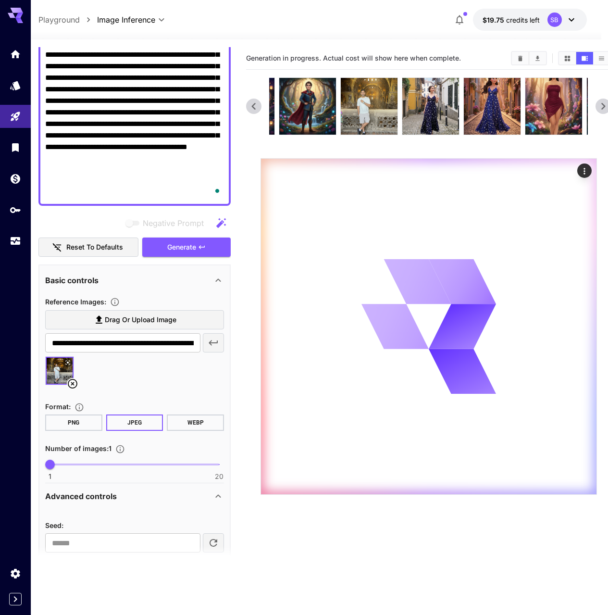
click at [602, 109] on icon at bounding box center [603, 106] width 14 height 14
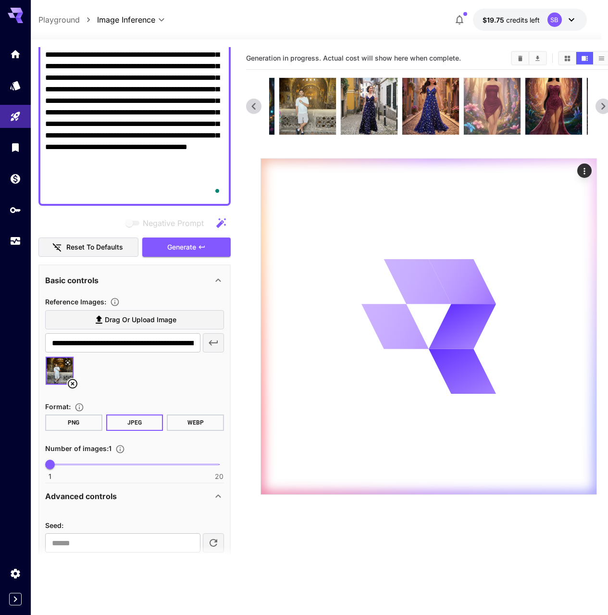
click at [497, 119] on img at bounding box center [492, 106] width 57 height 57
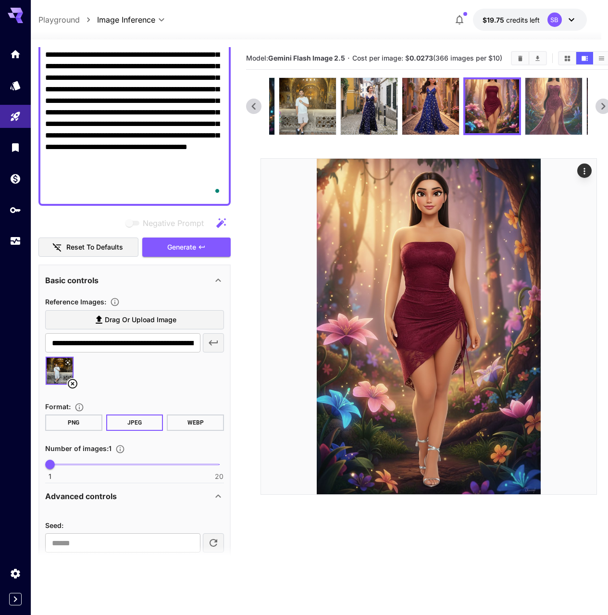
click at [557, 114] on img at bounding box center [553, 106] width 57 height 57
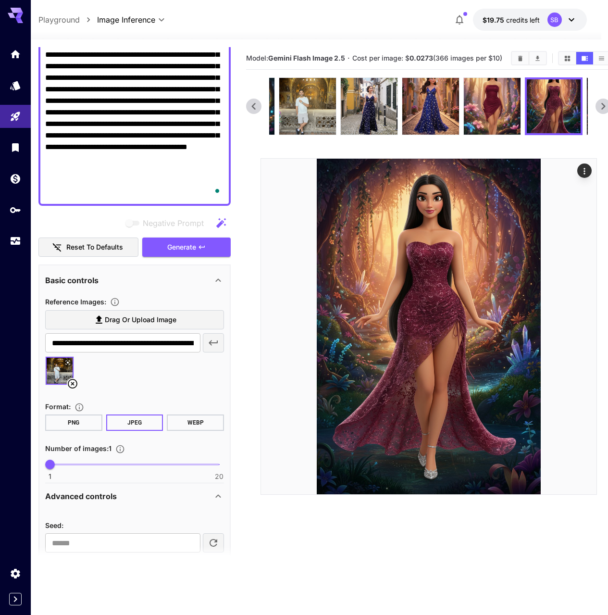
click at [600, 113] on icon at bounding box center [603, 106] width 14 height 14
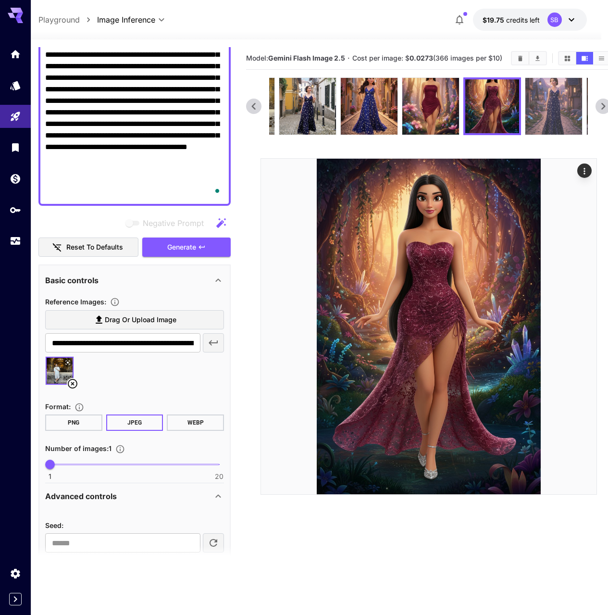
click at [554, 116] on img at bounding box center [553, 106] width 57 height 57
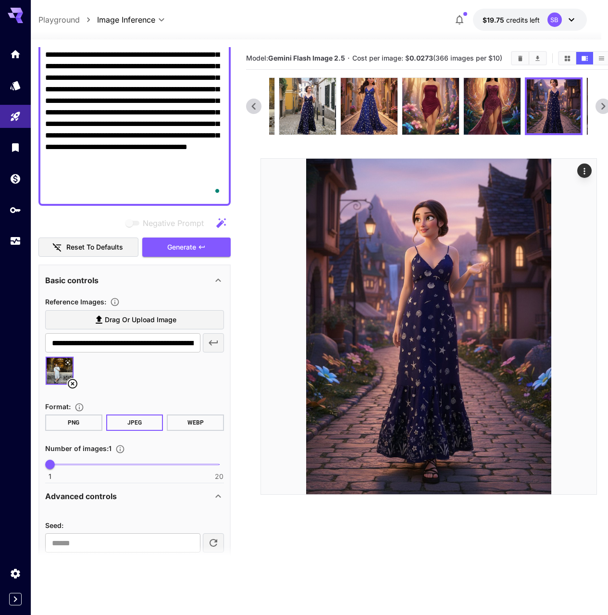
click at [253, 107] on icon at bounding box center [254, 106] width 4 height 7
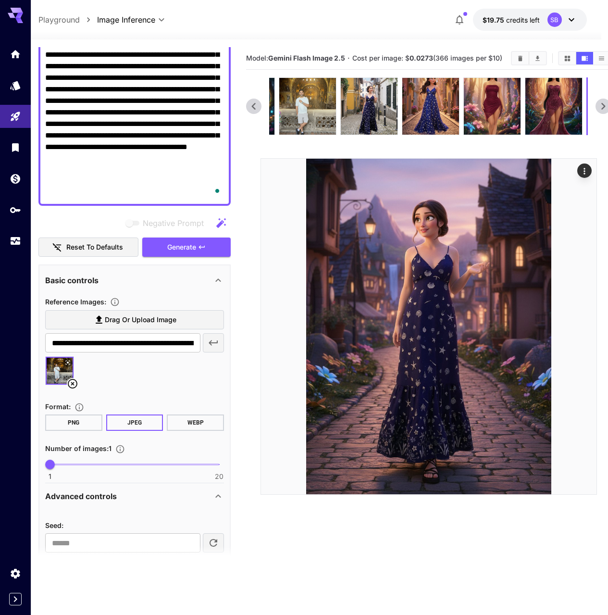
click at [253, 107] on icon at bounding box center [254, 106] width 4 height 7
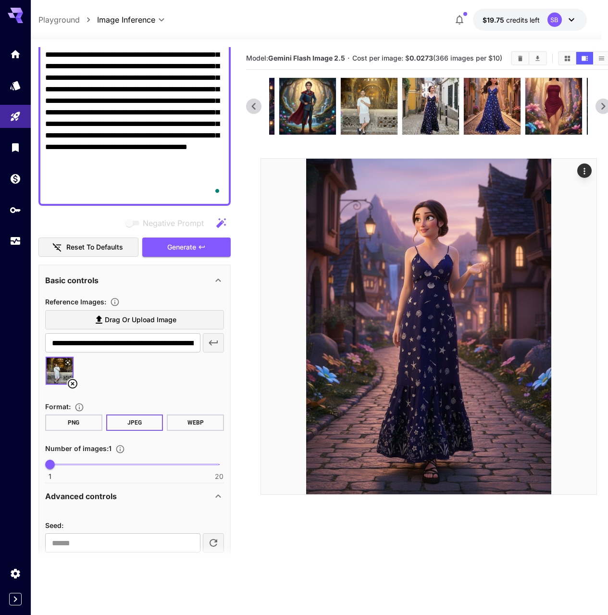
click at [253, 107] on icon at bounding box center [254, 106] width 4 height 7
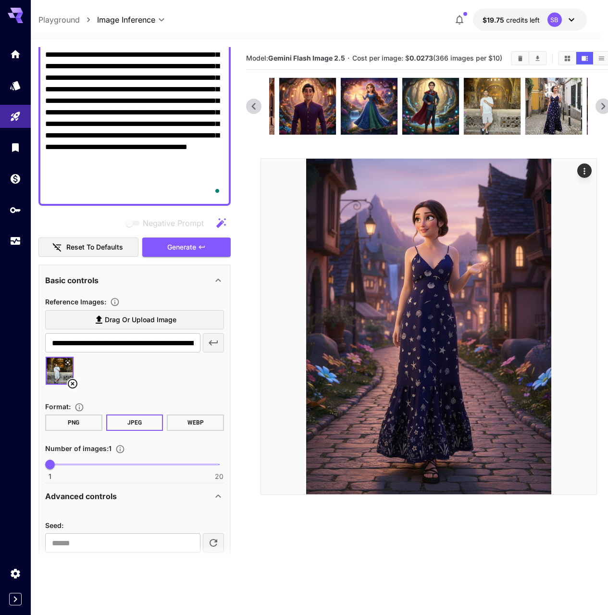
click at [253, 107] on icon at bounding box center [254, 106] width 4 height 7
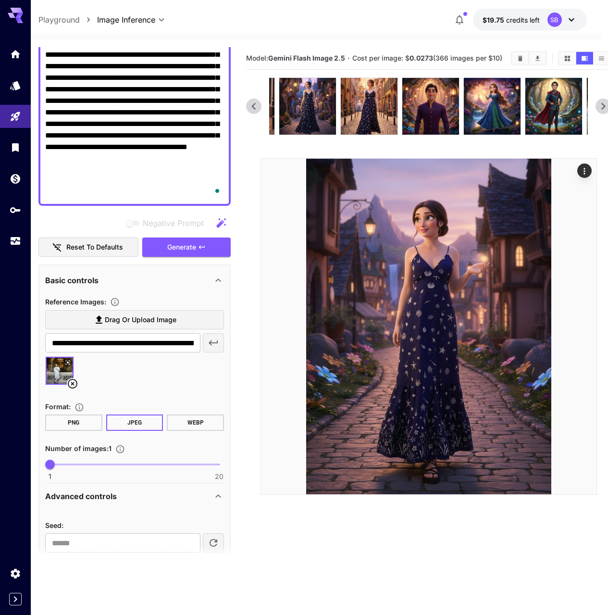
click at [253, 107] on icon at bounding box center [254, 106] width 4 height 7
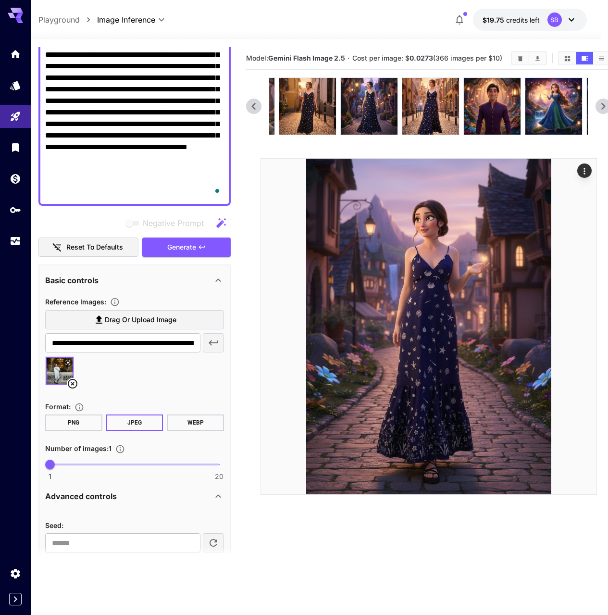
click at [253, 107] on icon at bounding box center [254, 106] width 4 height 7
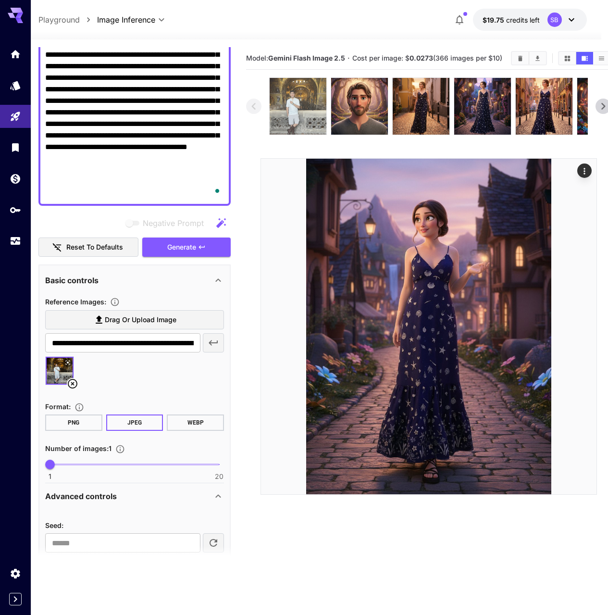
click at [285, 102] on img at bounding box center [298, 106] width 57 height 57
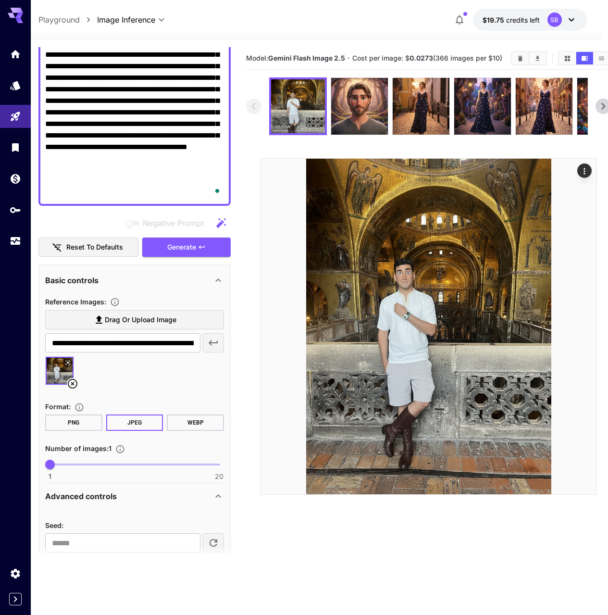
click at [604, 109] on icon at bounding box center [603, 106] width 14 height 14
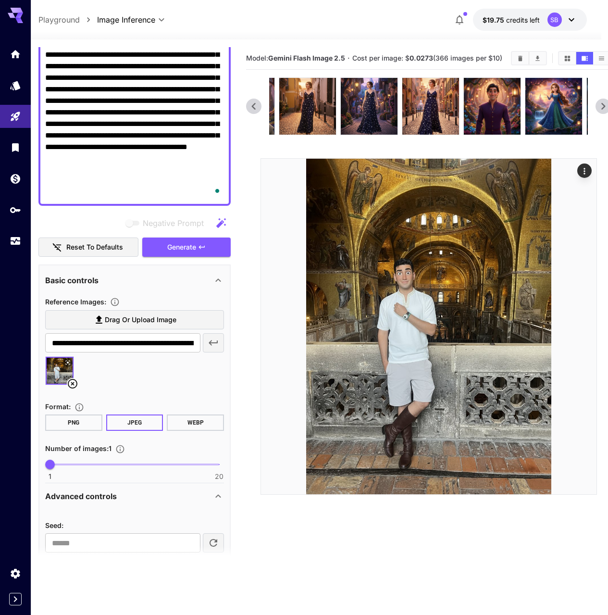
click at [604, 109] on icon at bounding box center [603, 106] width 14 height 14
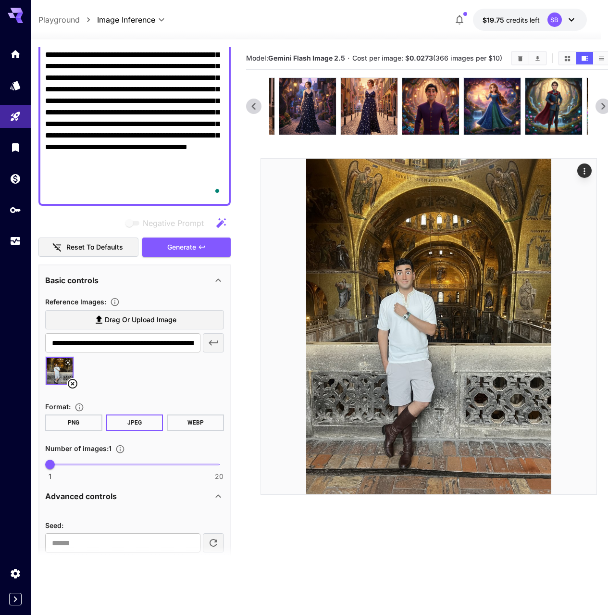
click at [604, 109] on icon at bounding box center [603, 106] width 14 height 14
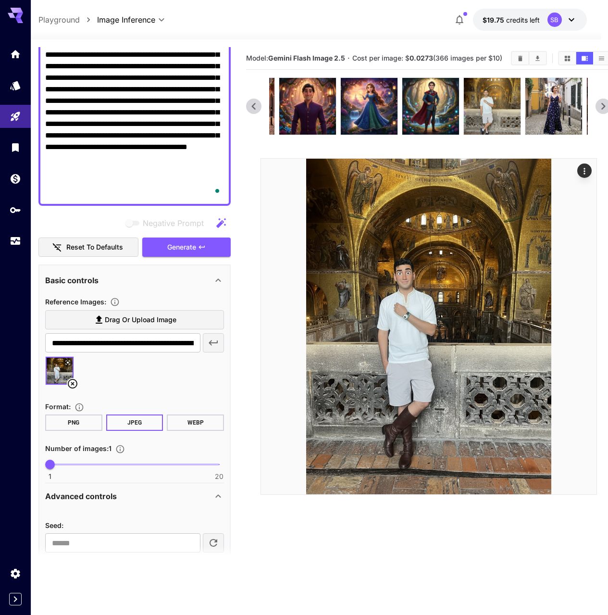
click at [604, 109] on icon at bounding box center [603, 106] width 14 height 14
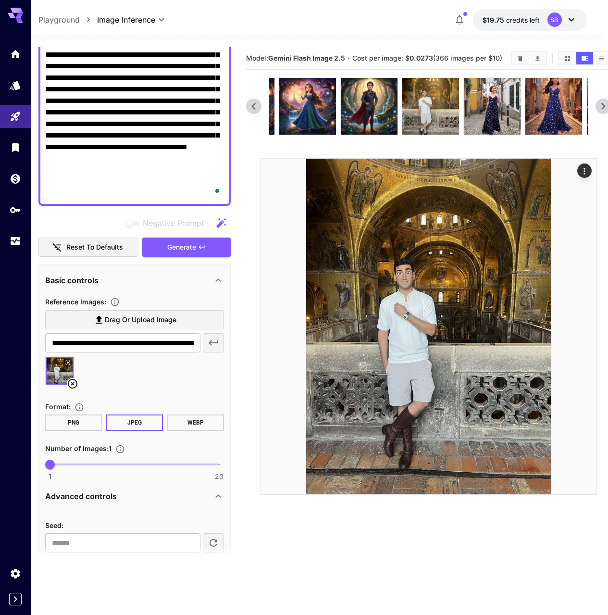
click at [604, 109] on icon at bounding box center [603, 106] width 14 height 14
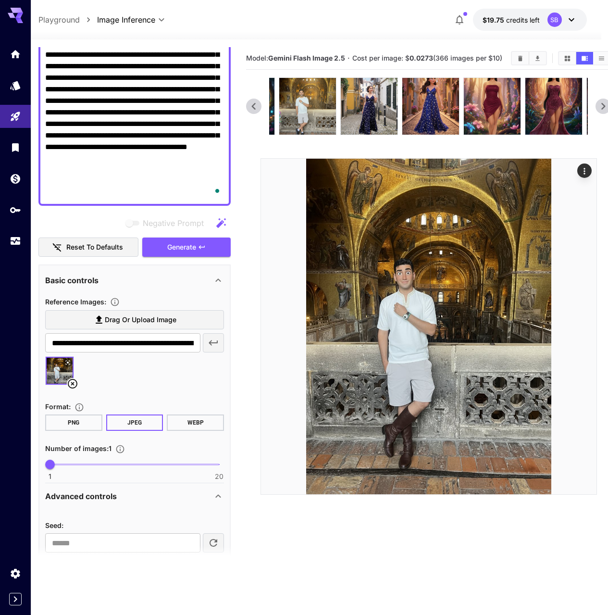
click at [604, 109] on icon at bounding box center [603, 106] width 14 height 14
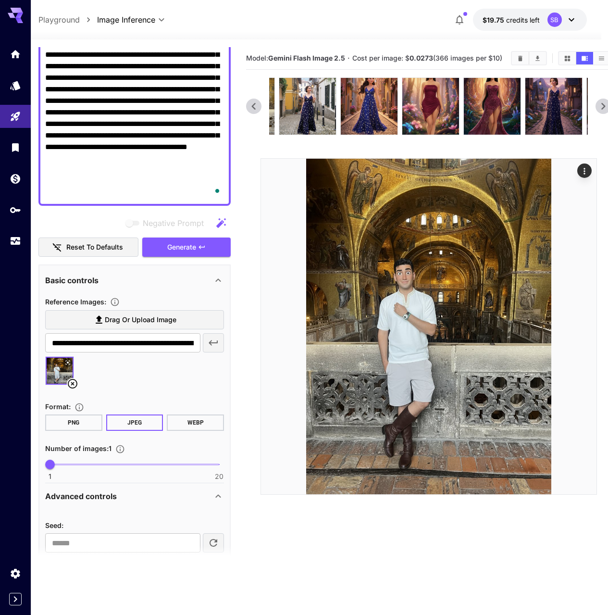
click at [604, 109] on icon at bounding box center [603, 106] width 14 height 14
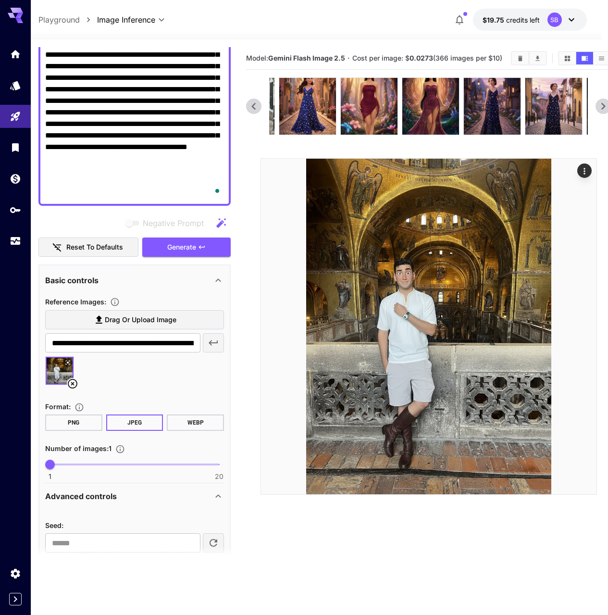
click at [604, 109] on icon at bounding box center [603, 106] width 14 height 14
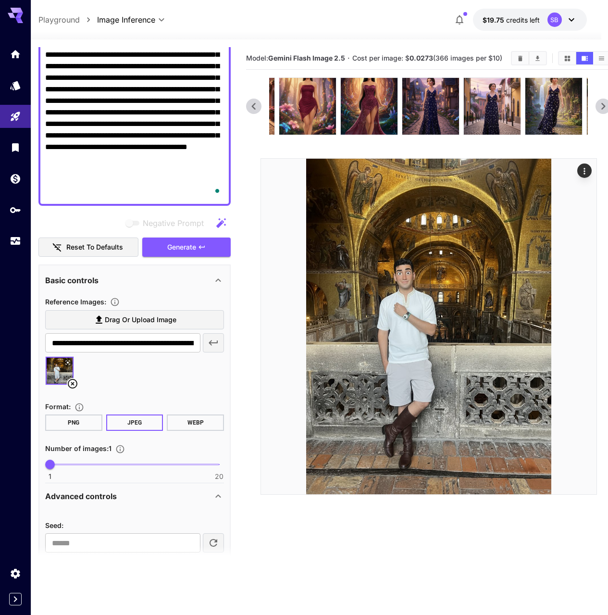
click at [604, 109] on icon at bounding box center [603, 106] width 14 height 14
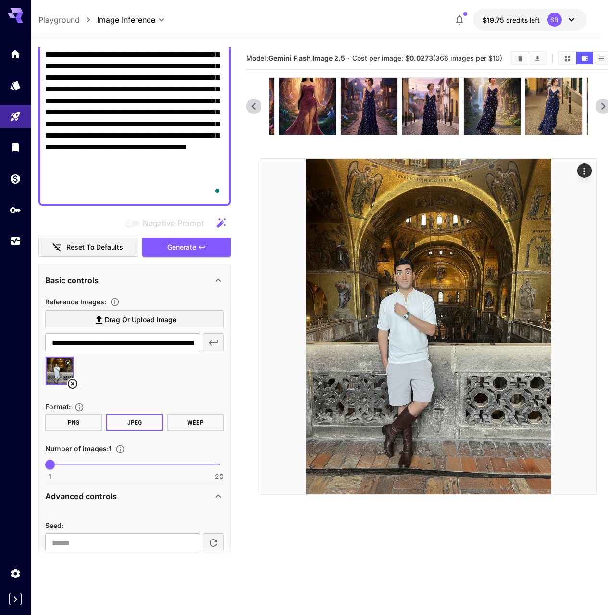
click at [604, 109] on icon at bounding box center [603, 106] width 14 height 14
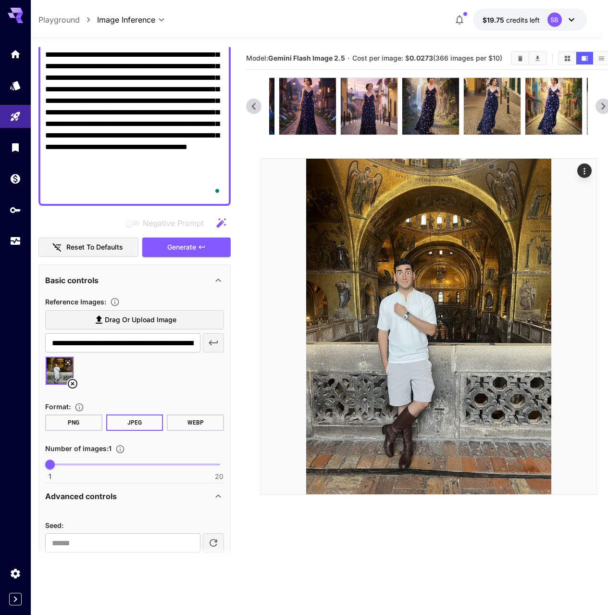
click at [600, 108] on icon at bounding box center [603, 106] width 14 height 14
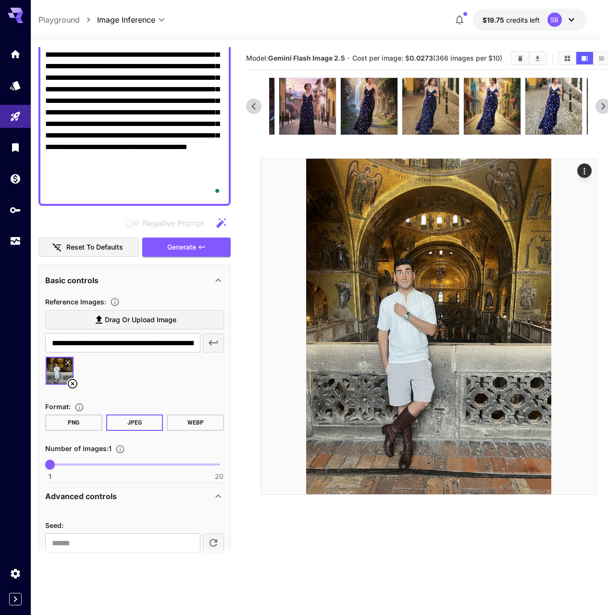
click at [600, 108] on icon at bounding box center [603, 106] width 14 height 14
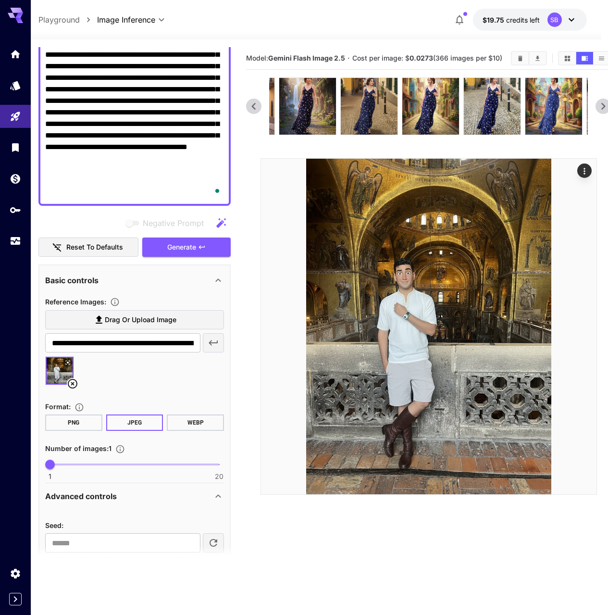
click at [599, 108] on div at bounding box center [428, 106] width 365 height 58
click at [554, 114] on img at bounding box center [553, 106] width 57 height 57
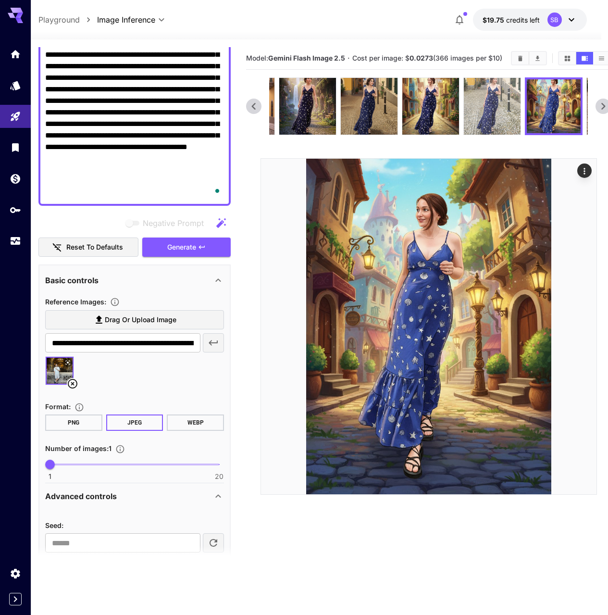
click at [487, 119] on img at bounding box center [492, 106] width 57 height 57
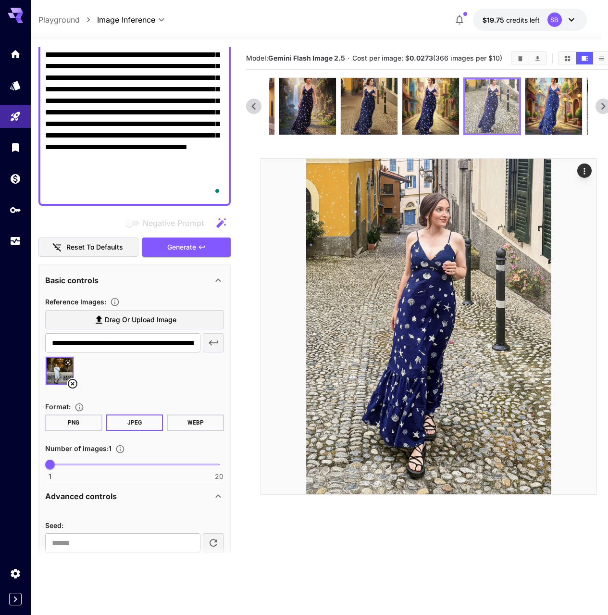
click at [465, 121] on img at bounding box center [492, 106] width 54 height 54
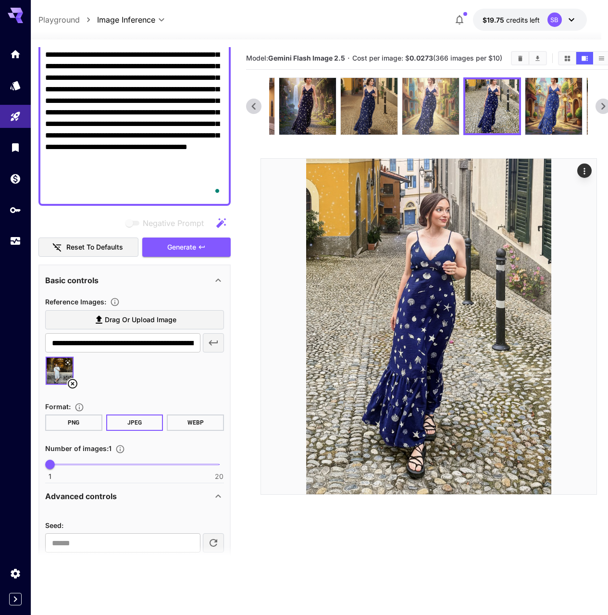
click at [437, 123] on img at bounding box center [430, 106] width 57 height 57
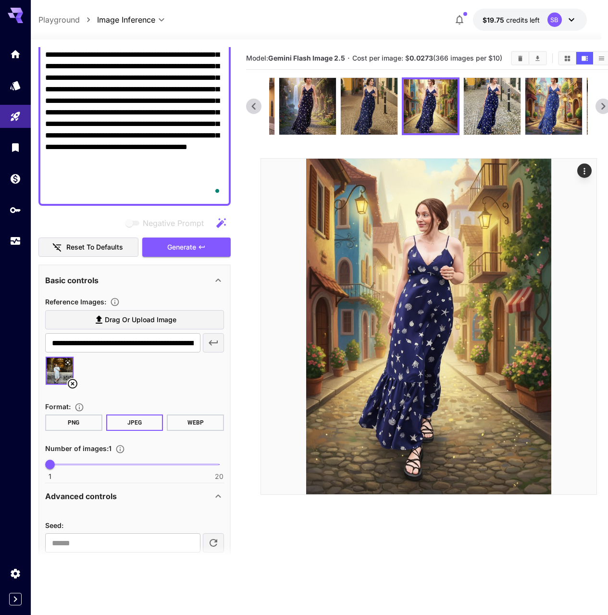
click at [254, 111] on icon at bounding box center [253, 106] width 14 height 14
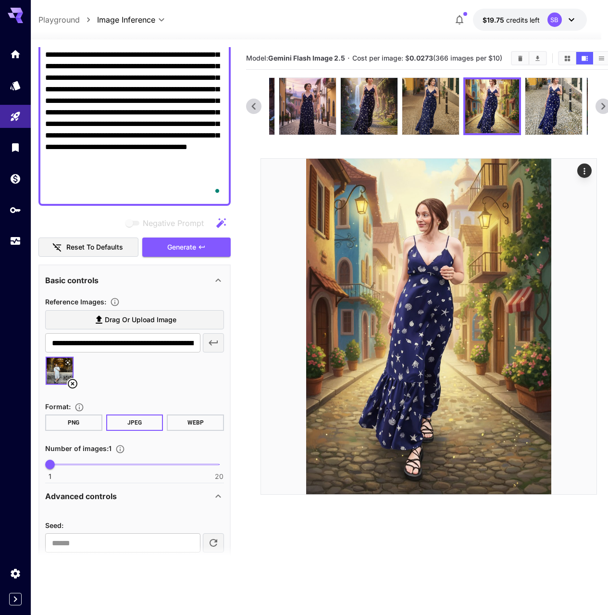
click at [254, 111] on icon at bounding box center [253, 106] width 14 height 14
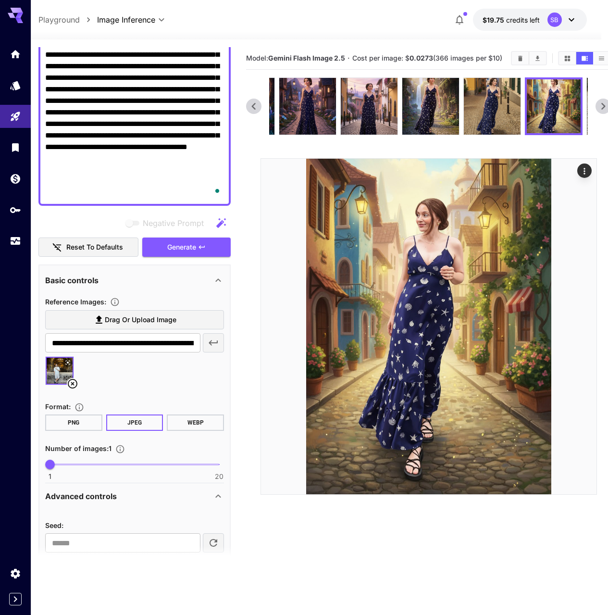
click at [254, 111] on icon at bounding box center [253, 106] width 14 height 14
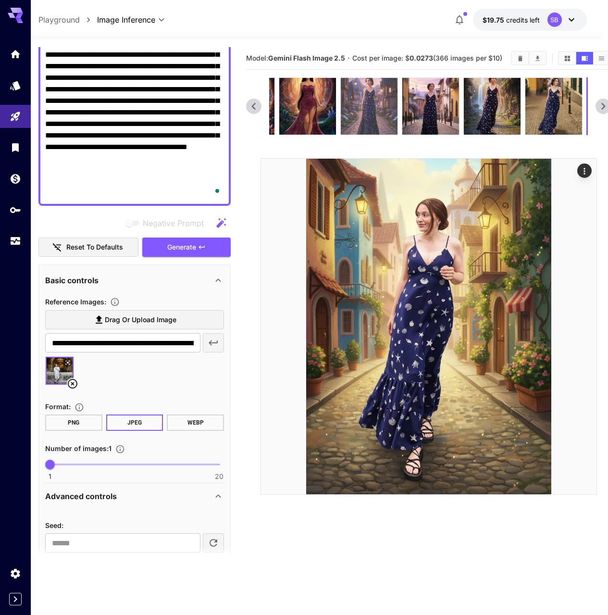
click at [368, 120] on img at bounding box center [369, 106] width 57 height 57
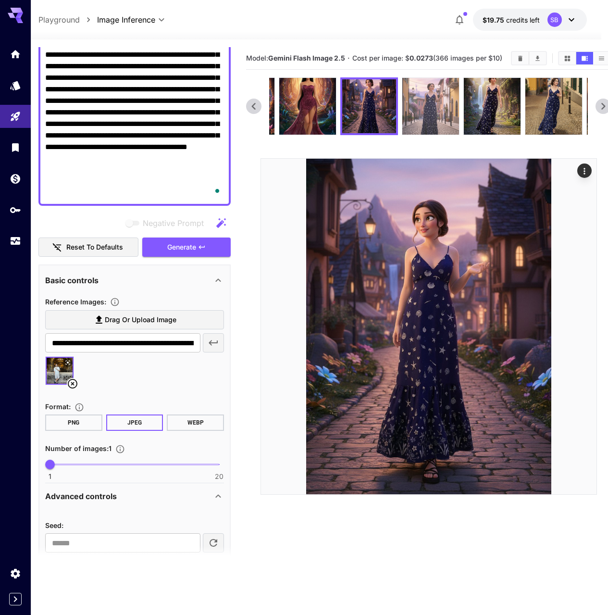
click at [415, 114] on img at bounding box center [430, 106] width 57 height 57
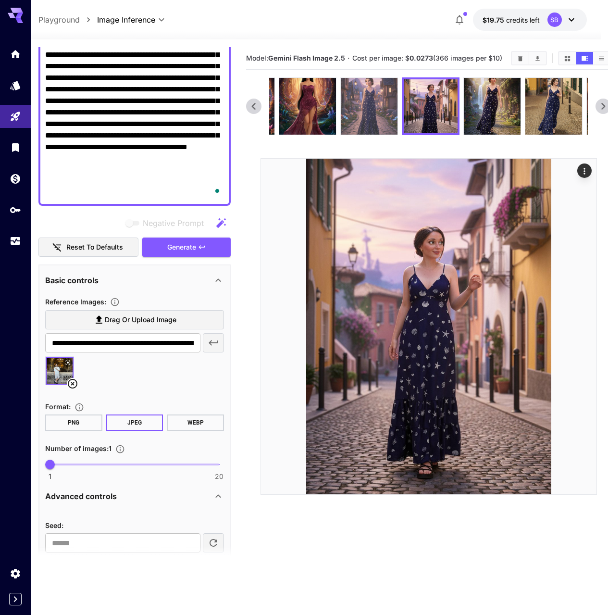
click at [360, 119] on img at bounding box center [369, 106] width 57 height 57
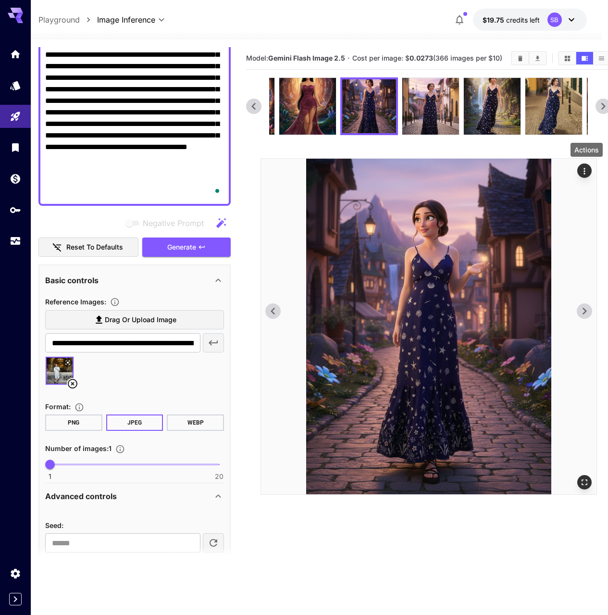
click at [584, 167] on icon "Actions" at bounding box center [584, 171] width 10 height 10
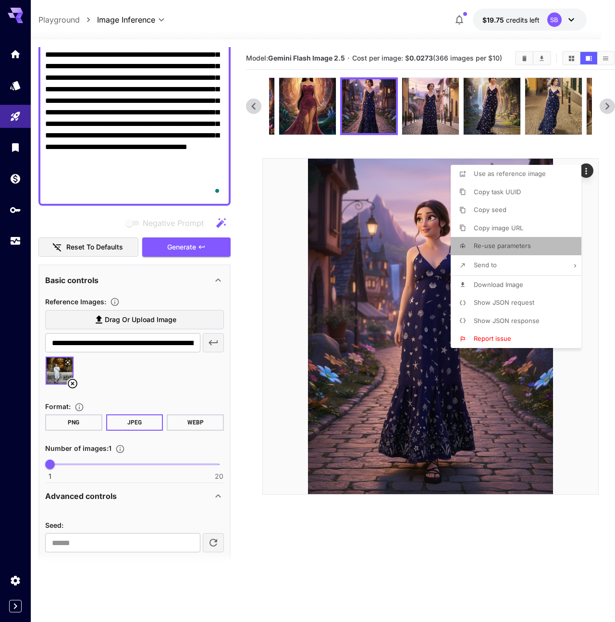
click at [498, 248] on span "Re-use parameters" at bounding box center [502, 246] width 57 height 8
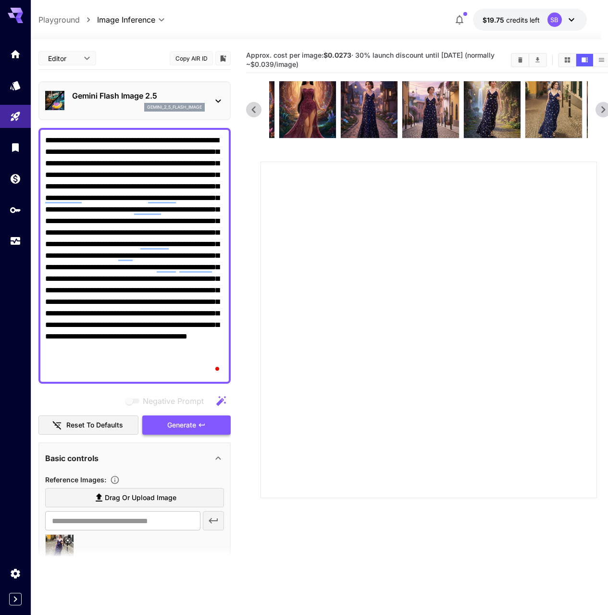
click at [177, 428] on span "Generate" at bounding box center [181, 425] width 29 height 12
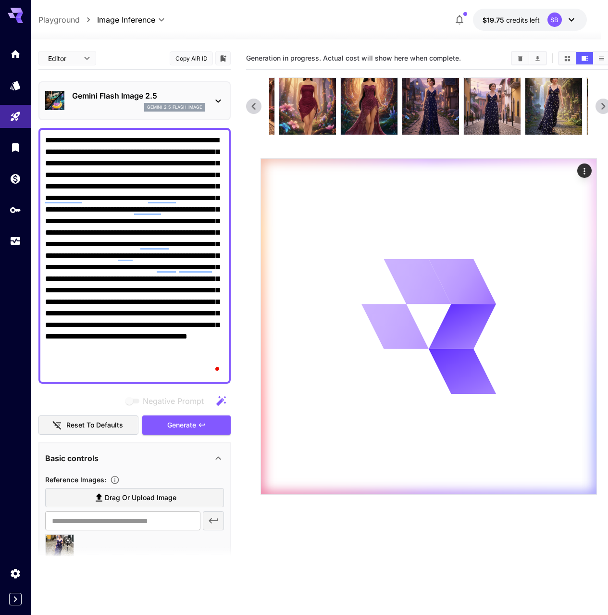
click at [164, 276] on textarea "**********" at bounding box center [134, 256] width 179 height 242
type textarea "**********"
